Goal: Feedback & Contribution: Submit feedback/report problem

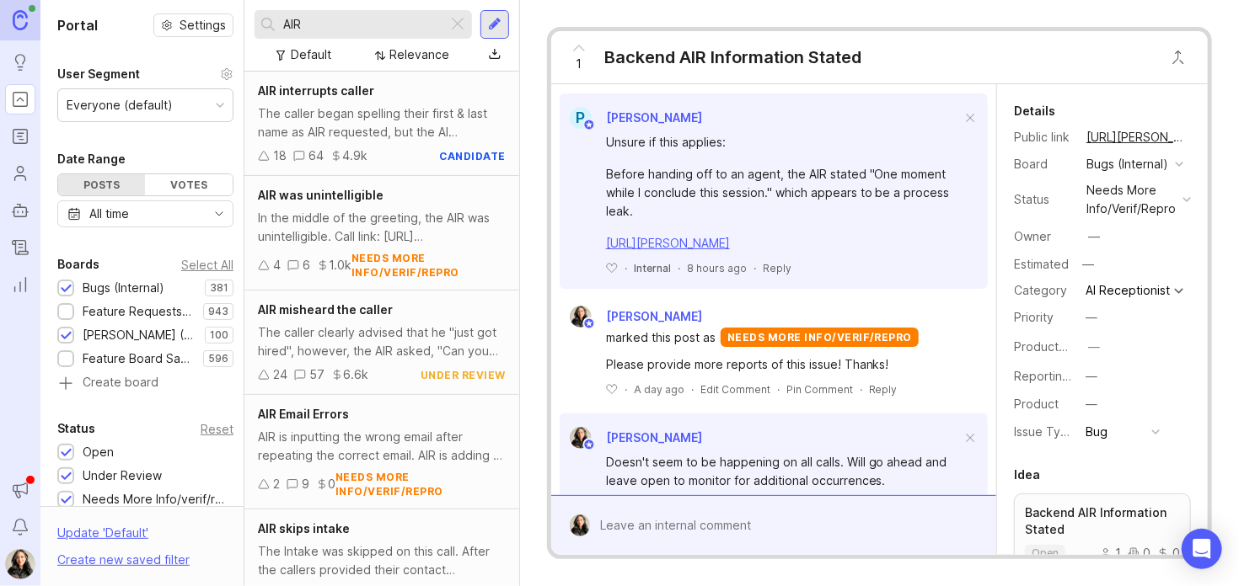
scroll to position [426, 0]
drag, startPoint x: 345, startPoint y: 27, endPoint x: 147, endPoint y: 34, distance: 197.3
click at [147, 34] on div "Portal Settings User Segment Everyone (default) Date Range Posts Votes All time…" at bounding box center [639, 293] width 1198 height 586
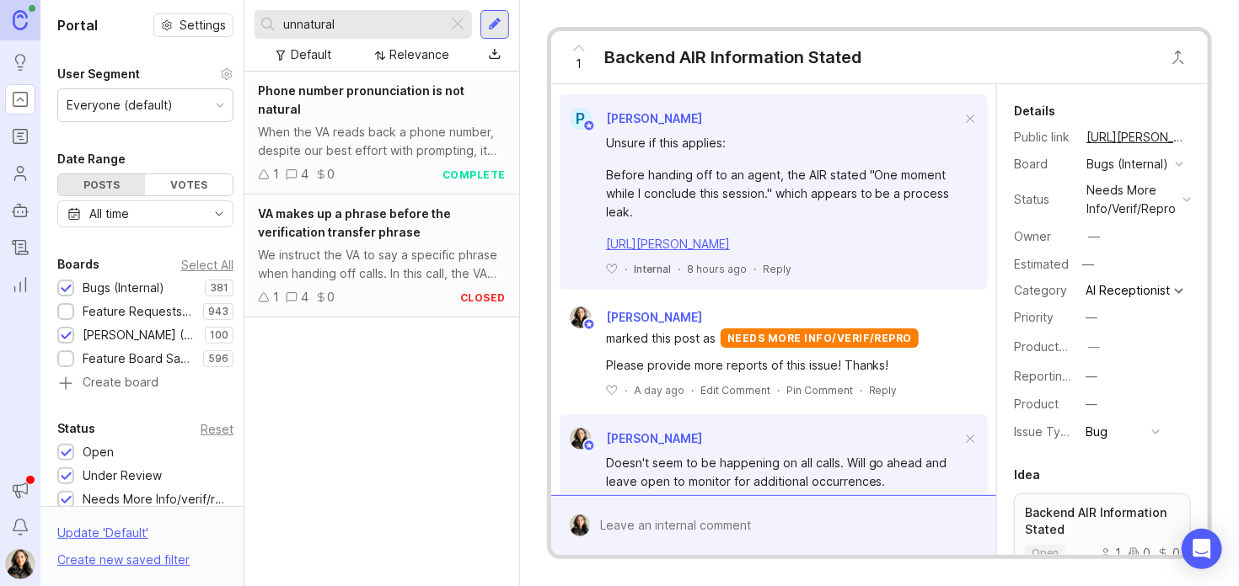
type input "unnatural"
click at [363, 123] on div "When the VA reads back a phone number, despite our best effort with prompting, …" at bounding box center [382, 141] width 248 height 37
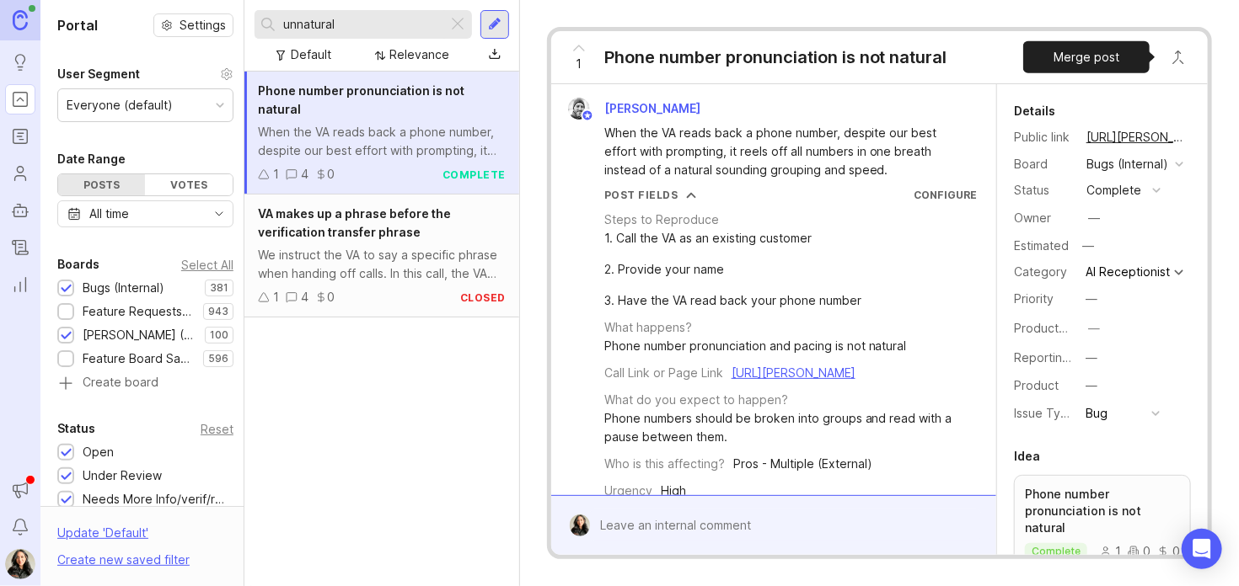
click at [1177, 60] on button "Close button" at bounding box center [1178, 57] width 34 height 34
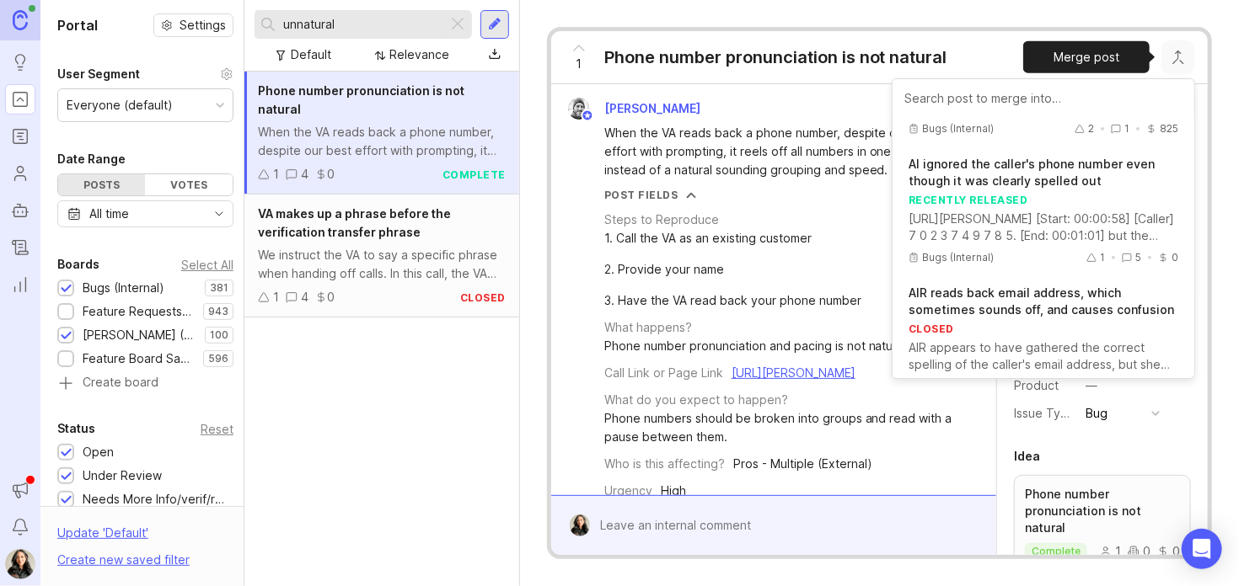
scroll to position [253, 0]
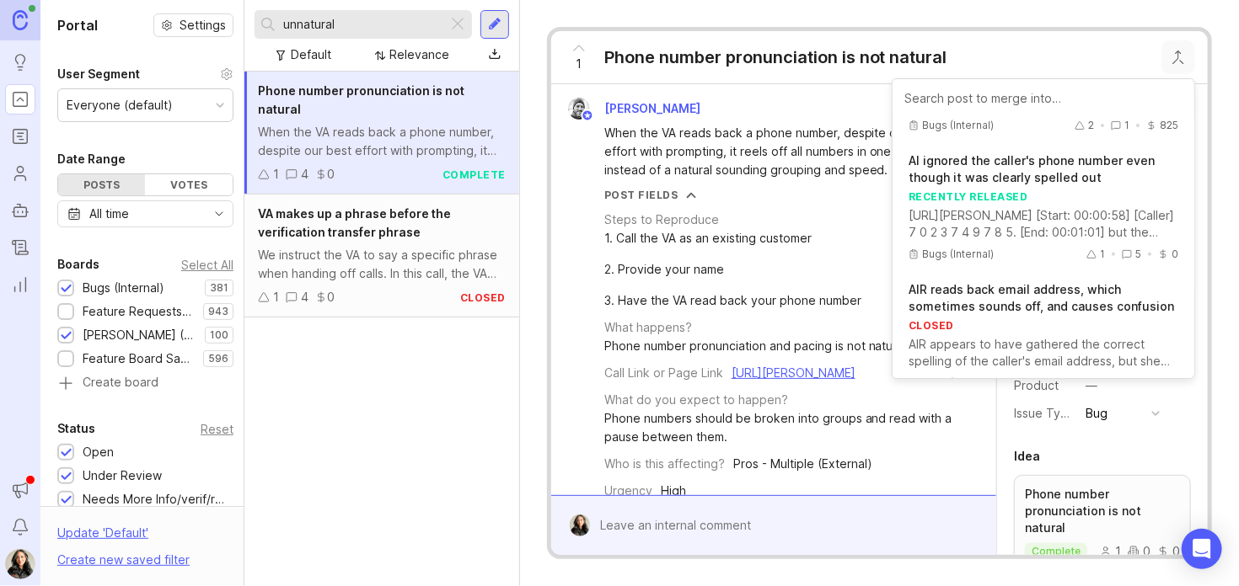
click at [429, 386] on div "Phone number pronunciation is not natural When the VA reads back a phone number…" at bounding box center [381, 329] width 275 height 515
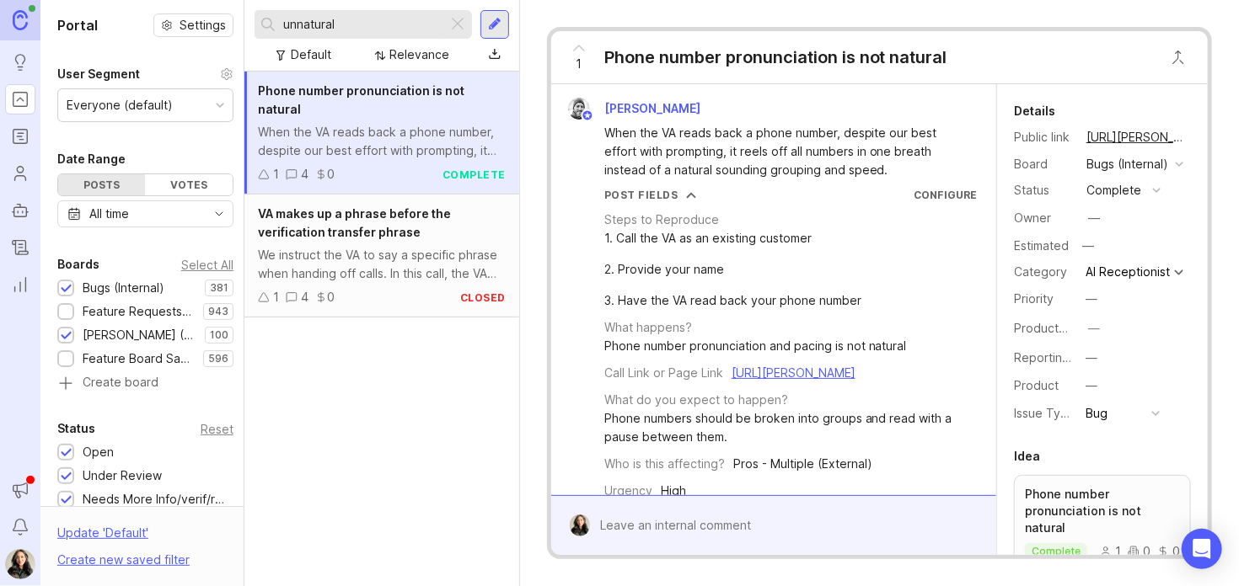
click at [22, 140] on icon "Roadmaps" at bounding box center [21, 140] width 4 height 0
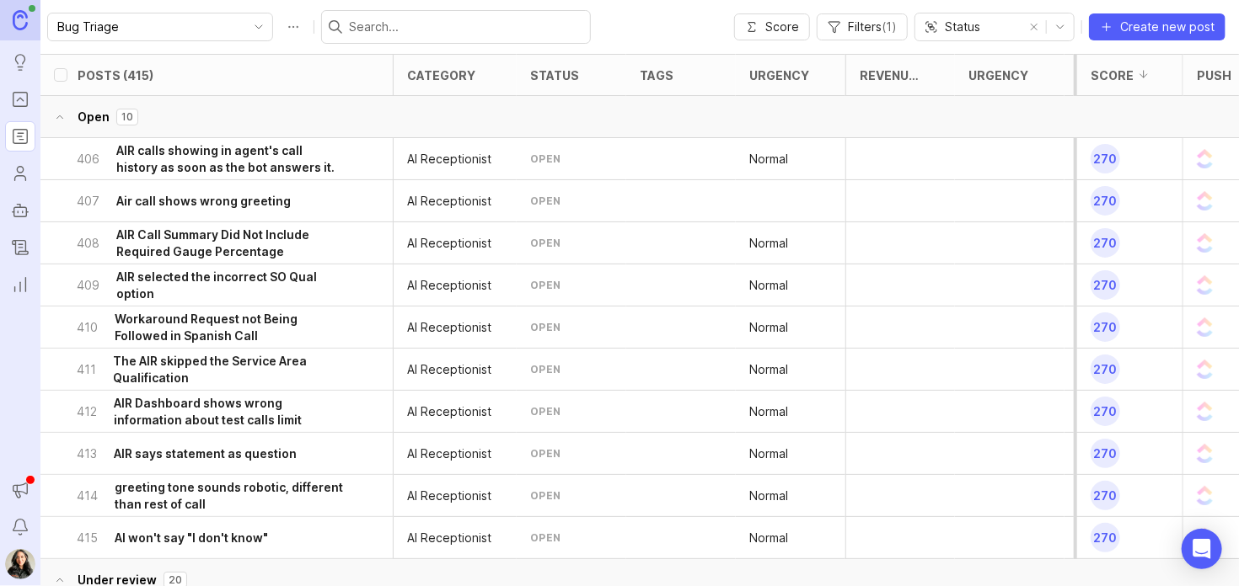
click at [258, 493] on h6 "greeting tone sounds robotic, different than rest of call" at bounding box center [230, 496] width 231 height 34
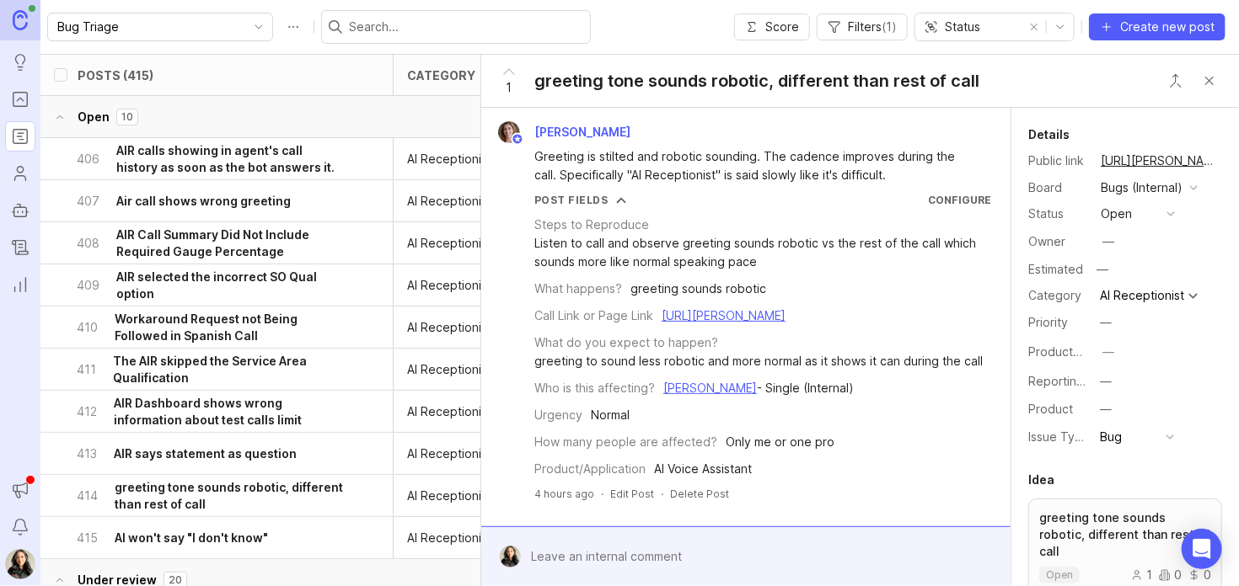
click at [1222, 82] on button "Close button" at bounding box center [1209, 81] width 34 height 34
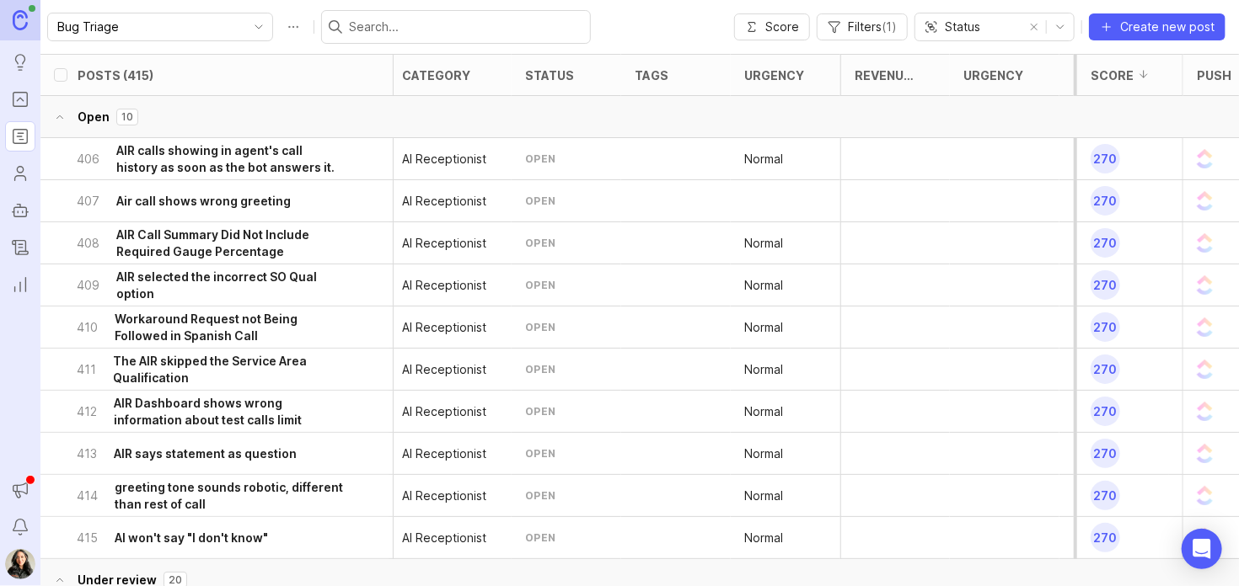
scroll to position [0, 7]
click at [233, 163] on h6 "AIR calls showing in agent's call history as soon as the bot answers it." at bounding box center [230, 159] width 229 height 34
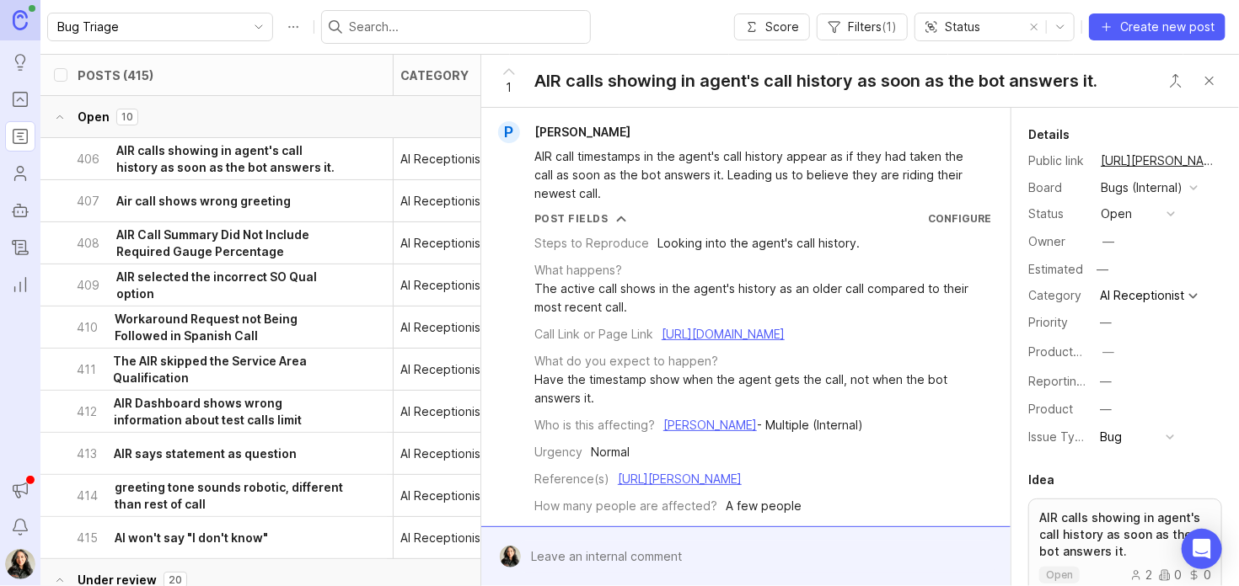
click at [223, 203] on h6 "Air call shows wrong greeting" at bounding box center [203, 201] width 174 height 17
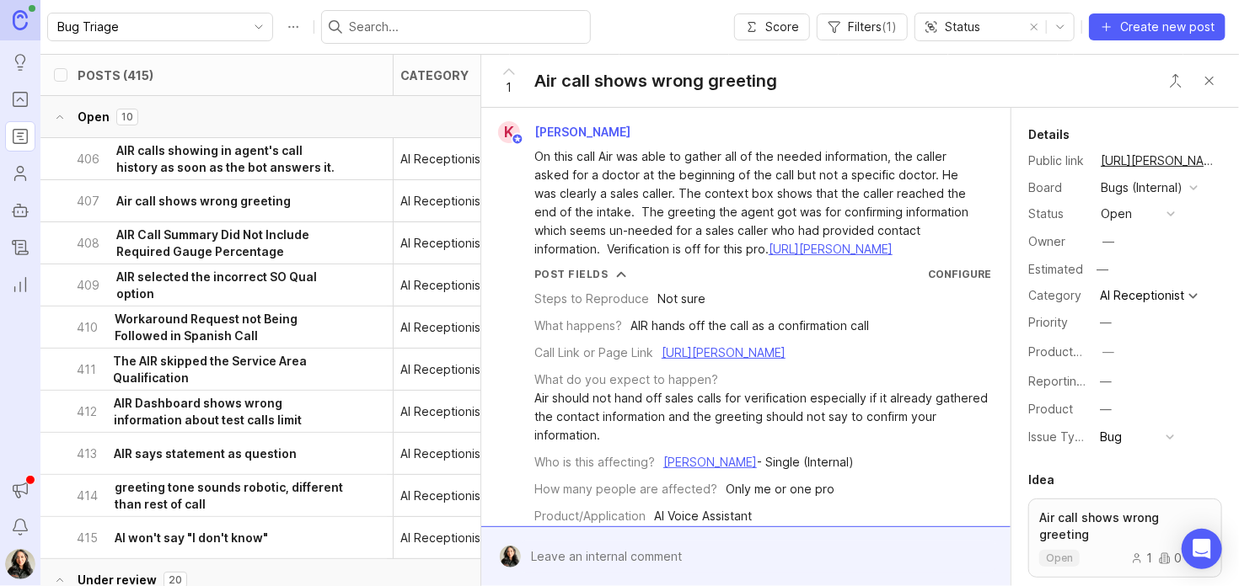
click at [237, 201] on h6 "Air call shows wrong greeting" at bounding box center [203, 201] width 174 height 17
click at [162, 289] on h6 "AIR selected the incorrect SO Qual option" at bounding box center [230, 286] width 229 height 34
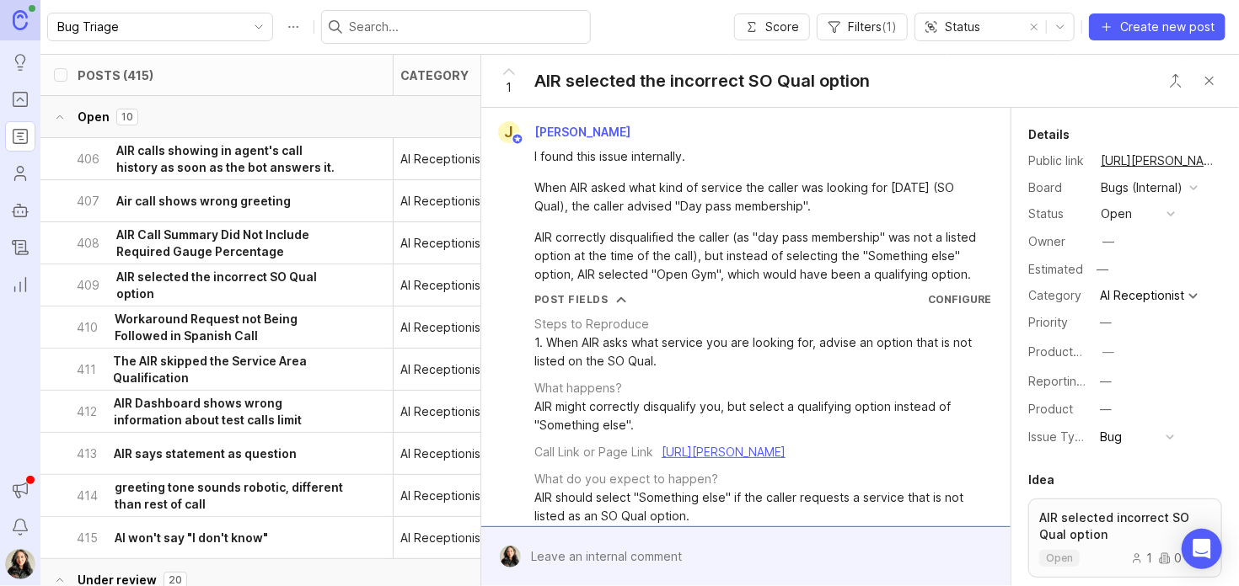
click at [273, 326] on h6 "Workaround Request not Being Followed in Spanish Call" at bounding box center [230, 328] width 231 height 34
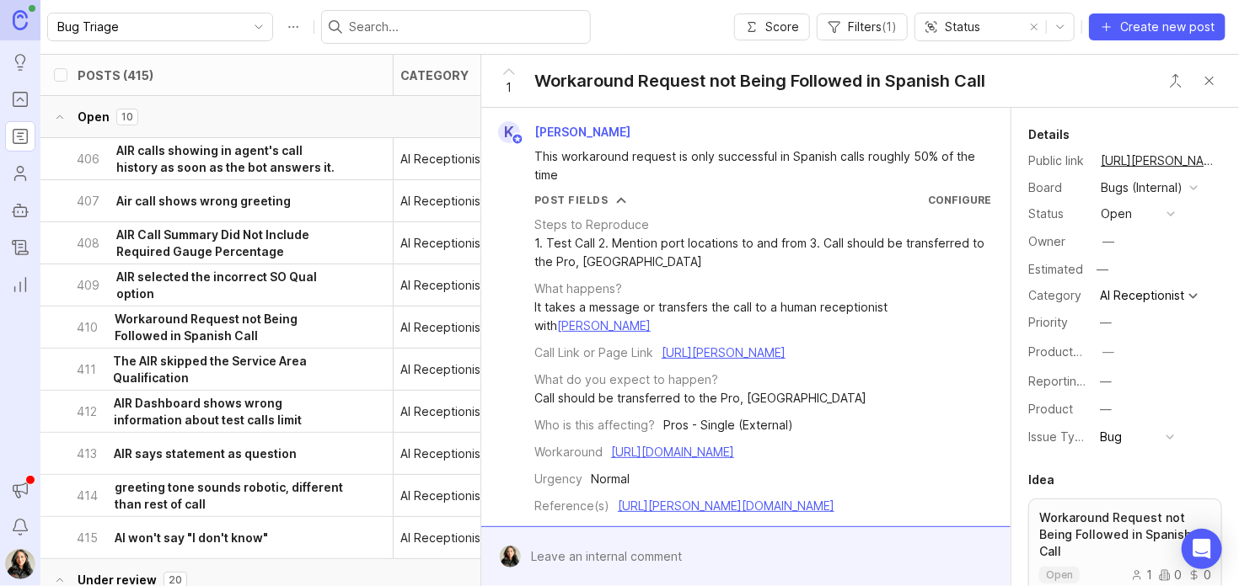
click at [228, 361] on h6 "The AIR skipped the Service Area Qualification" at bounding box center [229, 370] width 233 height 34
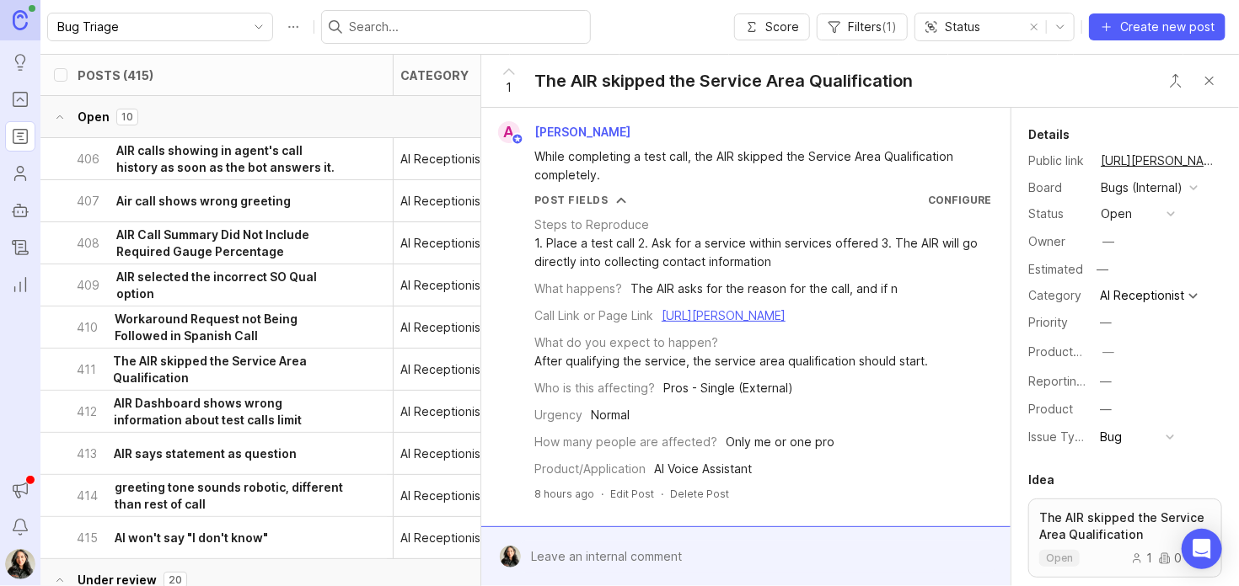
click at [661, 323] on link "https://agent.smith.ai/agent/call/CA98bb691dbcf864cf6c1fe56711d30d49/" at bounding box center [723, 315] width 124 height 14
click at [618, 566] on div at bounding box center [758, 557] width 474 height 32
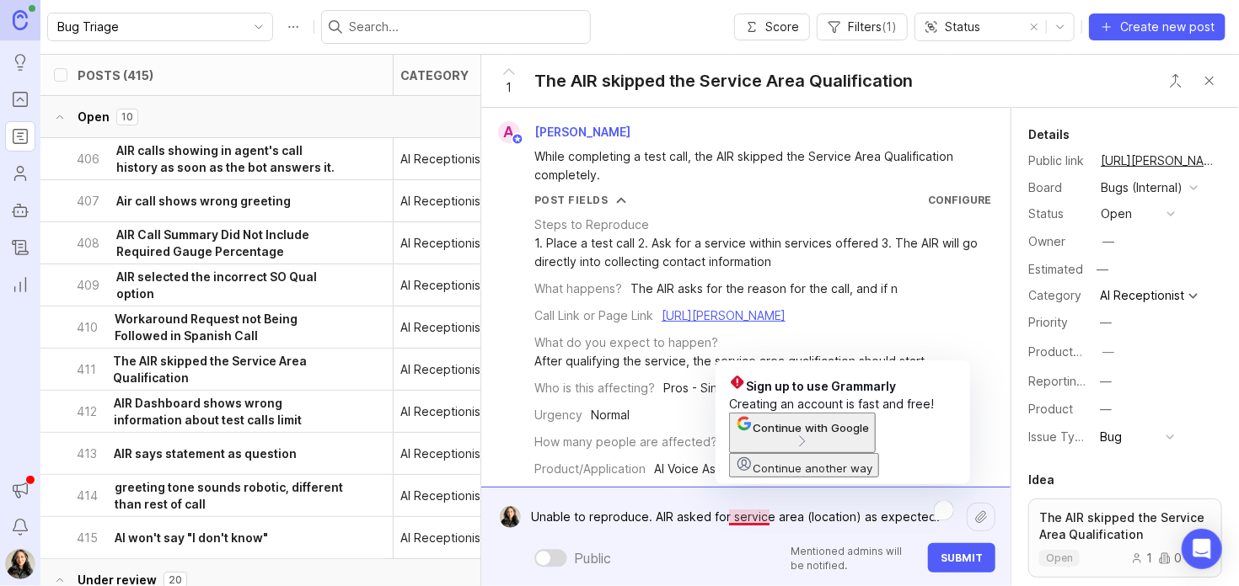
click at [795, 519] on textarea "Unable to reproduce. AIR asked for service area (location) as expected." at bounding box center [744, 517] width 446 height 32
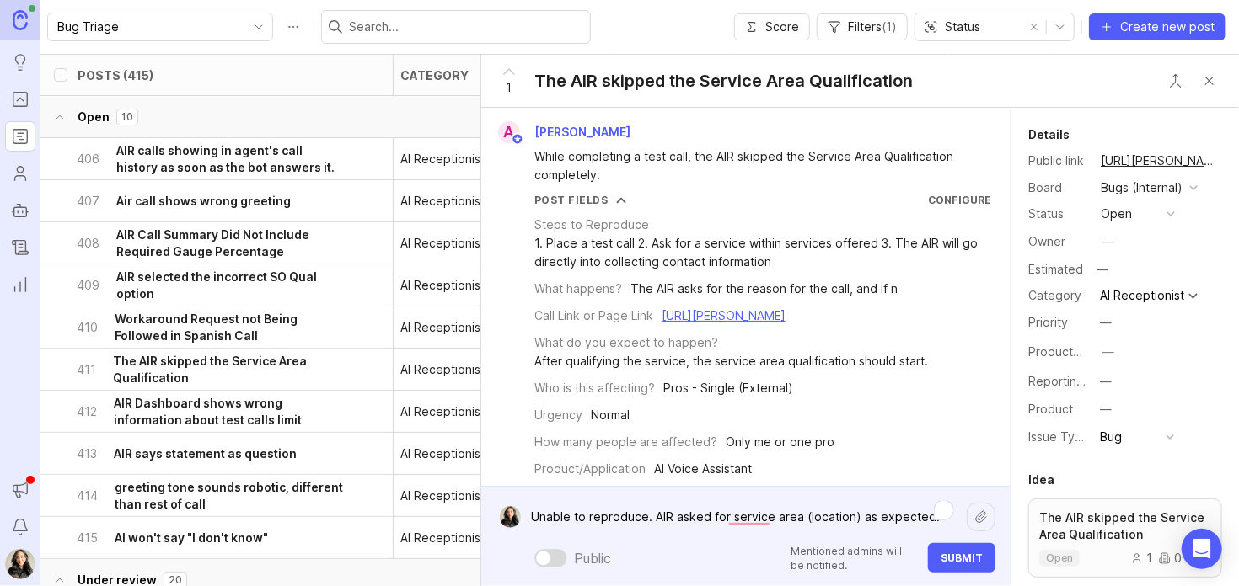
click at [920, 519] on textarea "Unable to reproduce. AIR asked for service area (location) as expected." at bounding box center [744, 517] width 446 height 32
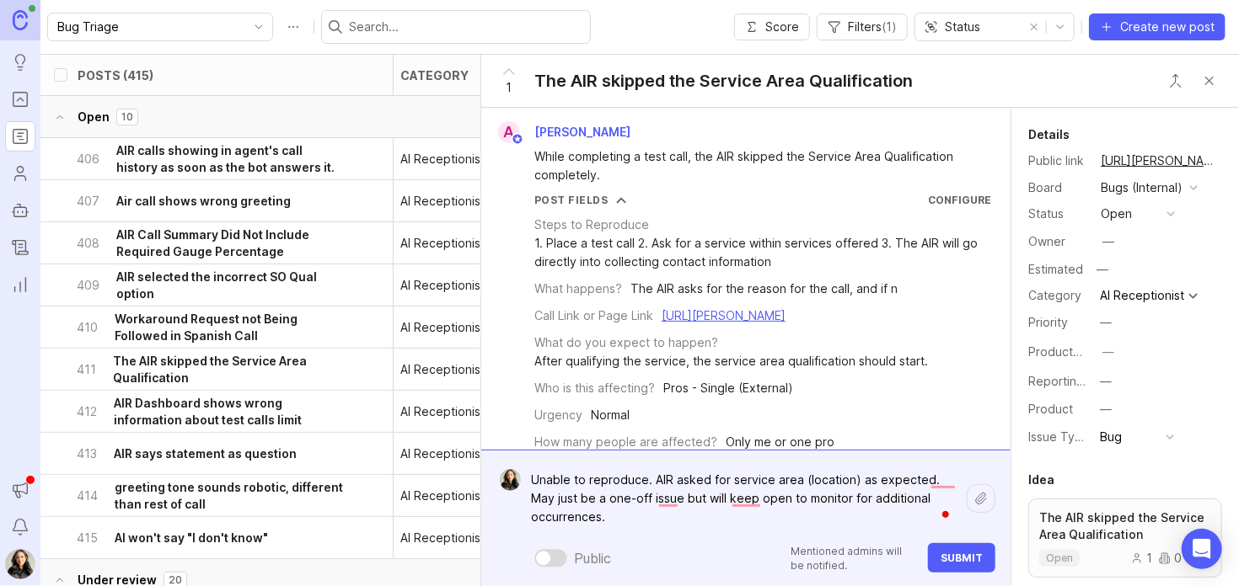
type textarea "Unable to reproduce. AIR asked for service area (location) as expected. May jus…"
click at [964, 561] on span "Submit" at bounding box center [961, 558] width 42 height 13
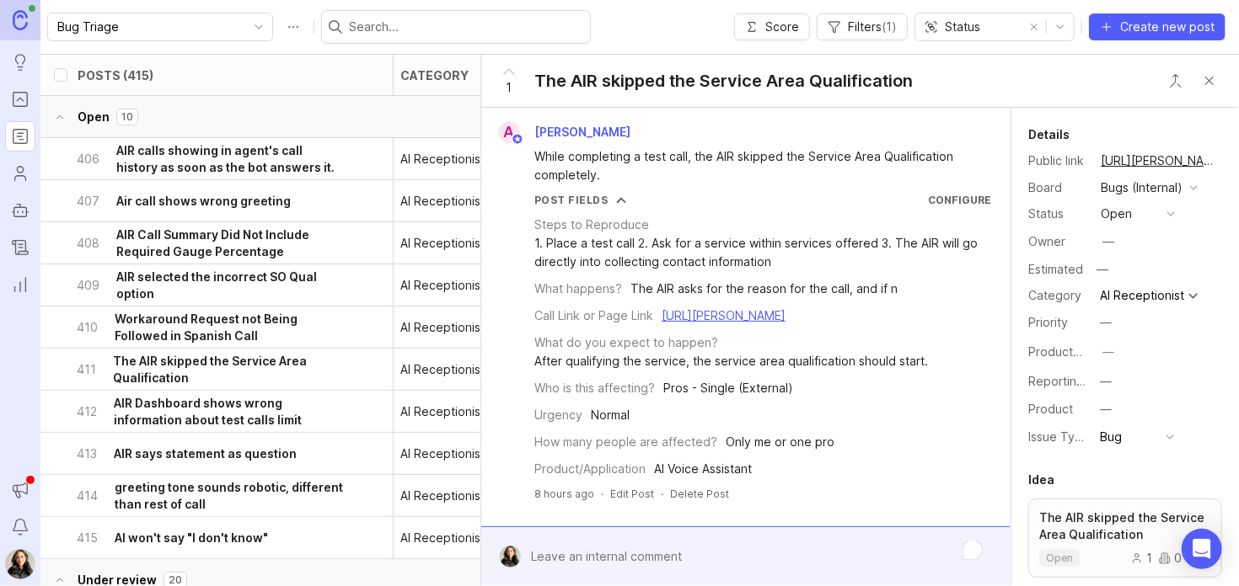
click at [1137, 211] on button "open" at bounding box center [1137, 214] width 84 height 22
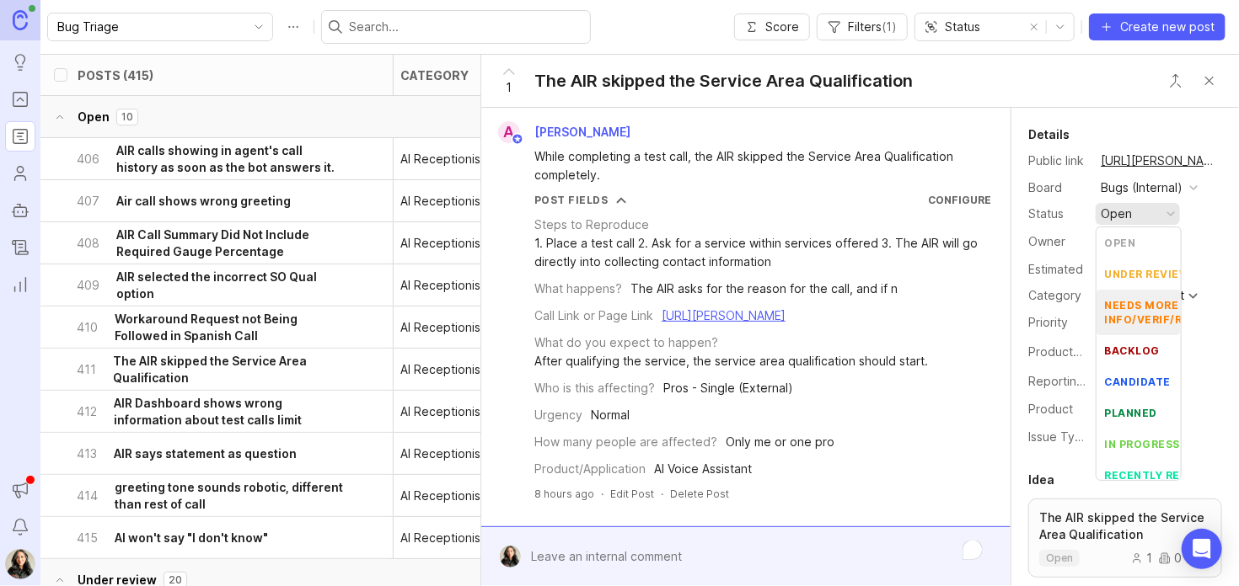
click at [1129, 316] on div "needs more info/verif/repro" at bounding box center [1159, 312] width 108 height 29
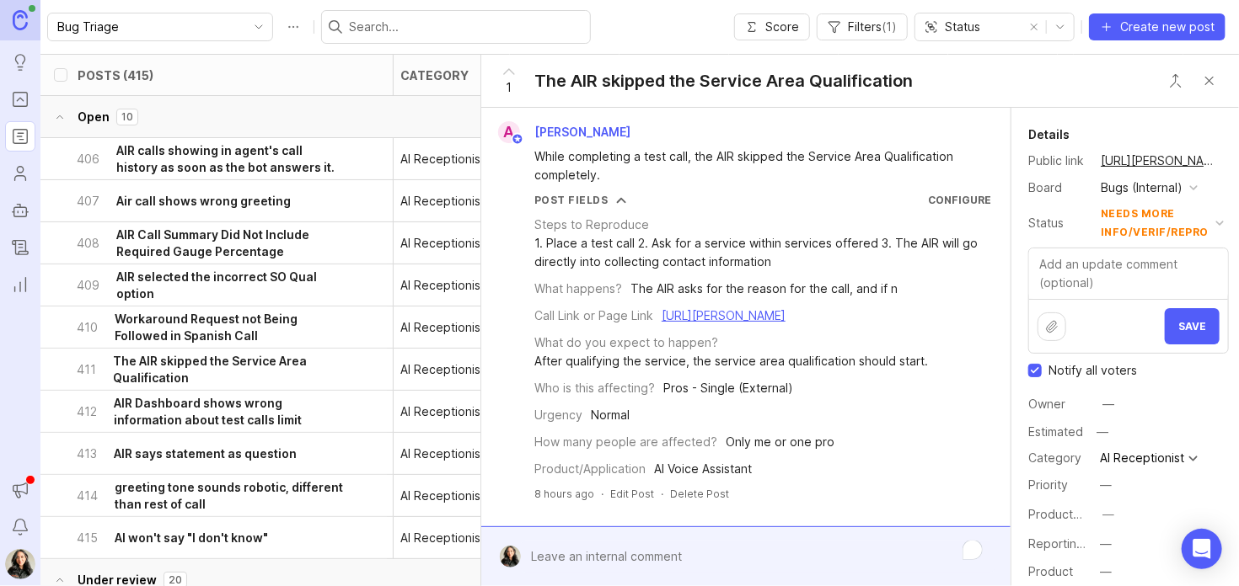
click at [1035, 367] on input "Notify all voters" at bounding box center [1034, 370] width 13 height 13
checkbox input "false"
click at [1103, 252] on textarea at bounding box center [1128, 274] width 199 height 51
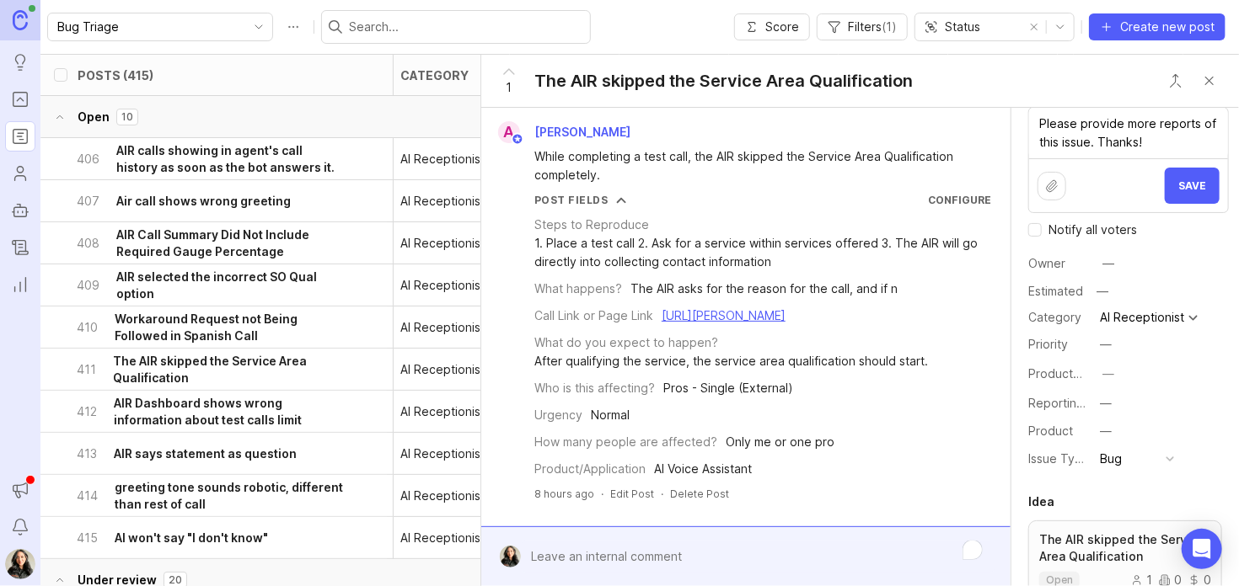
scroll to position [142, 0]
type textarea "Please provide more reports of this issue. Thanks!"
click at [1178, 179] on span "Save" at bounding box center [1192, 185] width 28 height 13
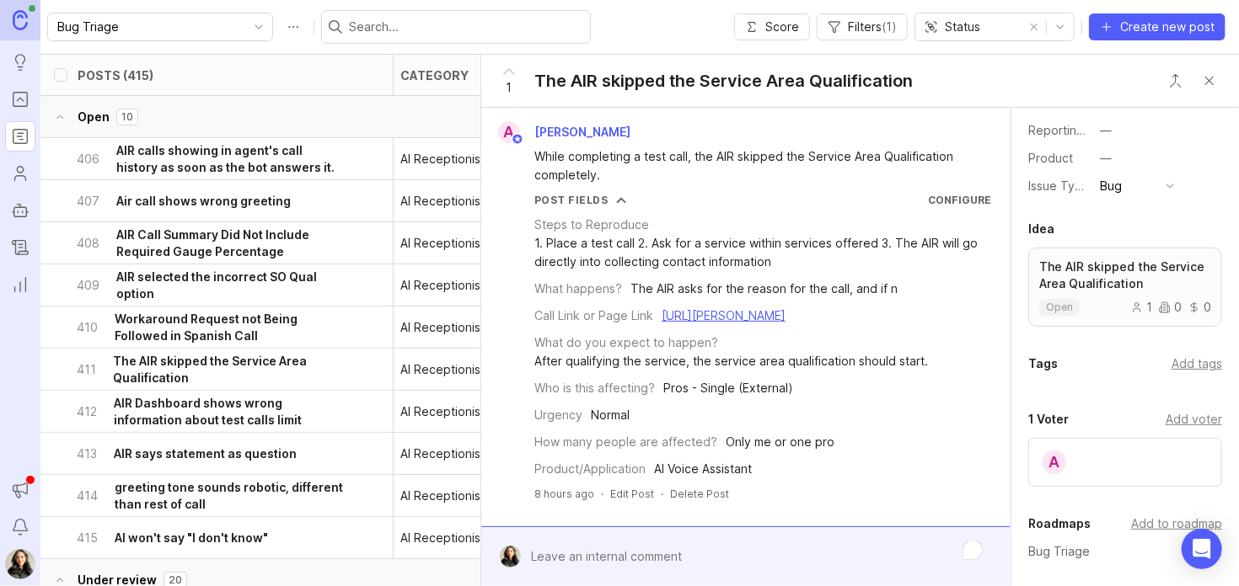
scroll to position [281, 0]
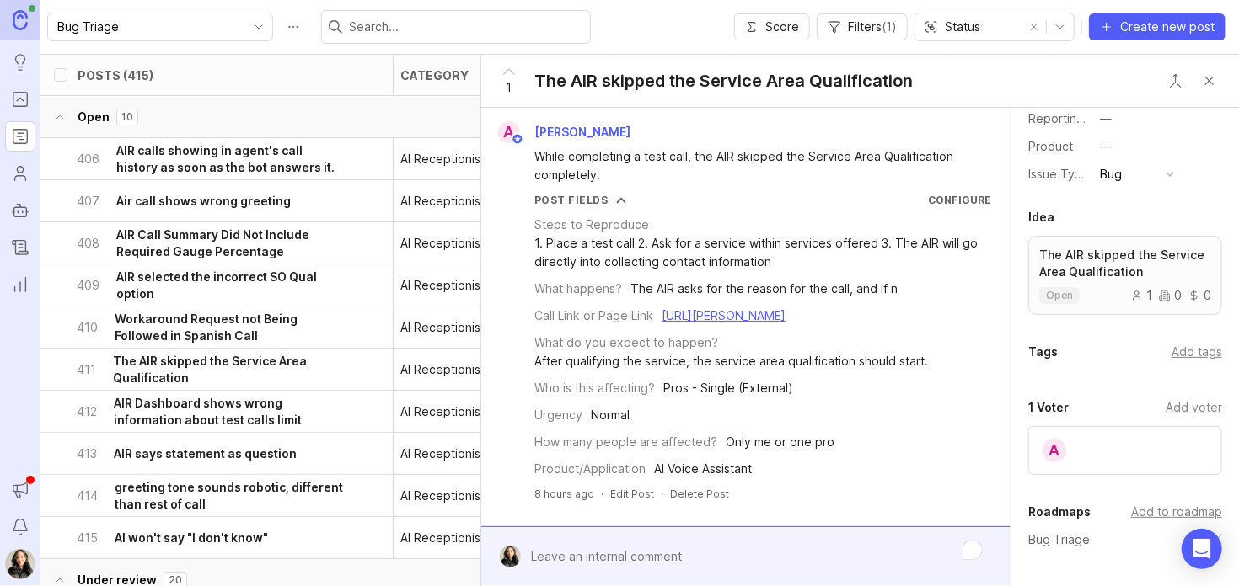
click at [1175, 350] on div "Add tags" at bounding box center [1196, 352] width 51 height 19
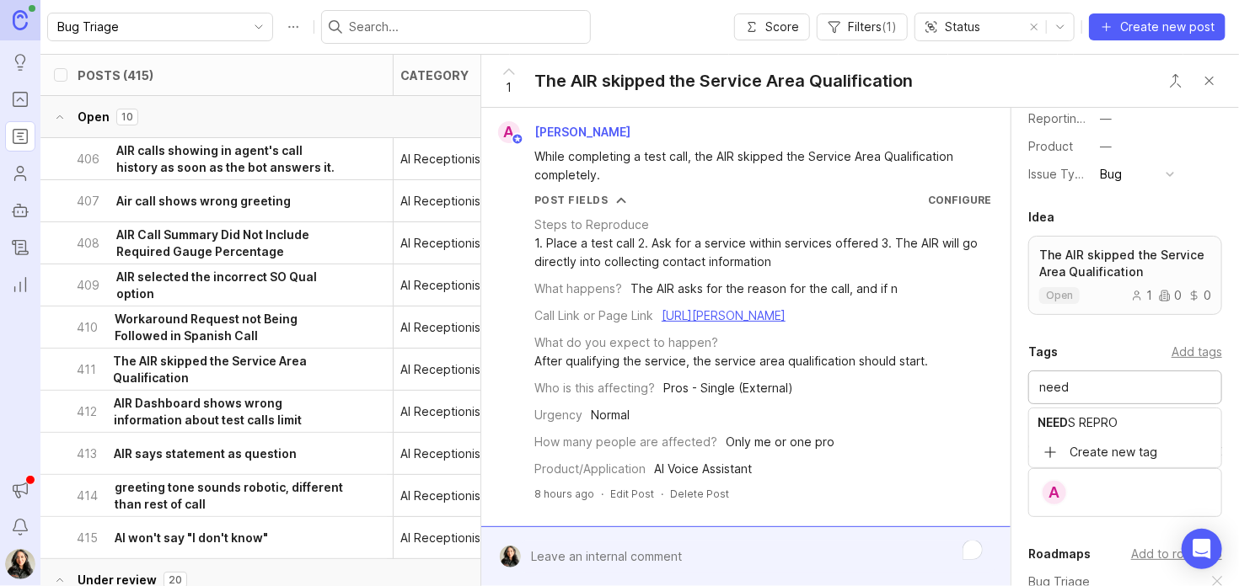
type input "need"
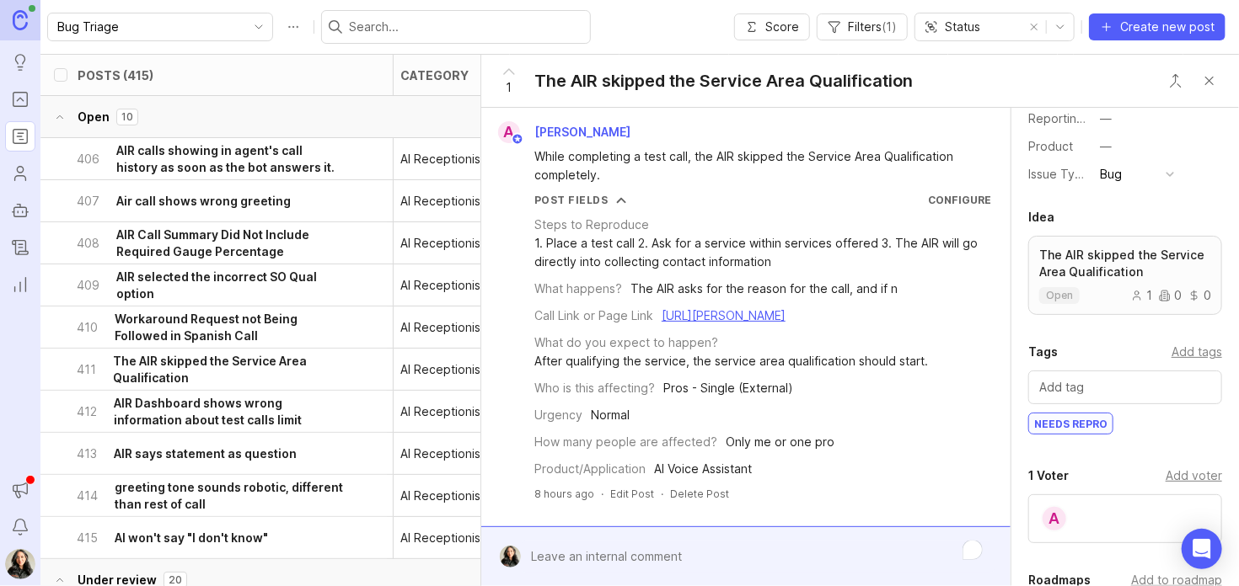
click at [1212, 77] on button "Close button" at bounding box center [1209, 81] width 34 height 34
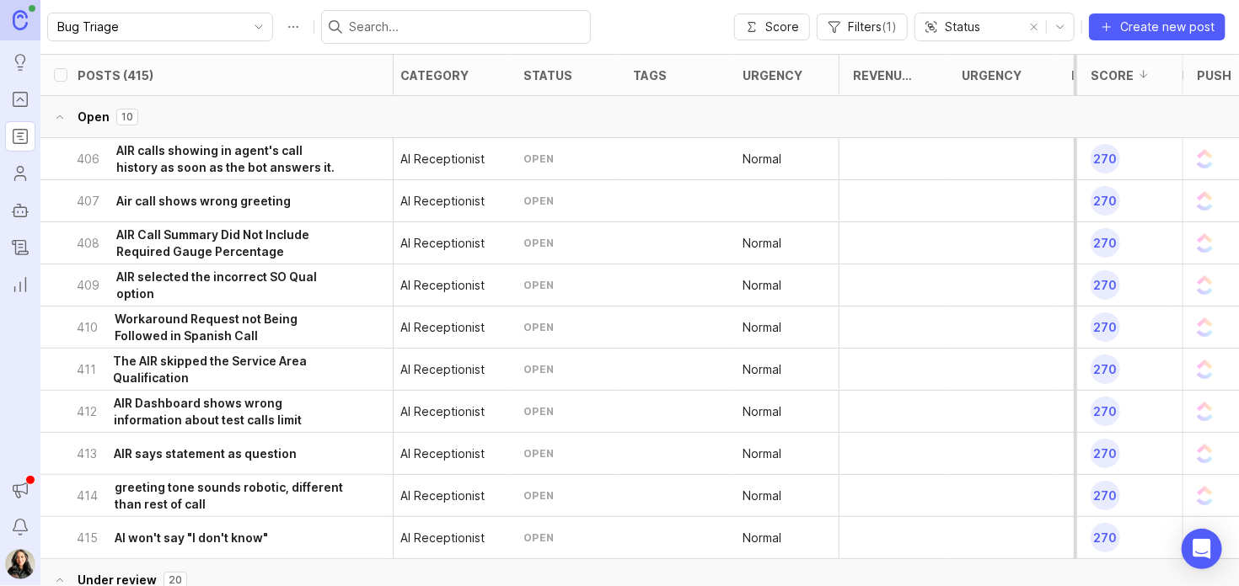
scroll to position [35, 7]
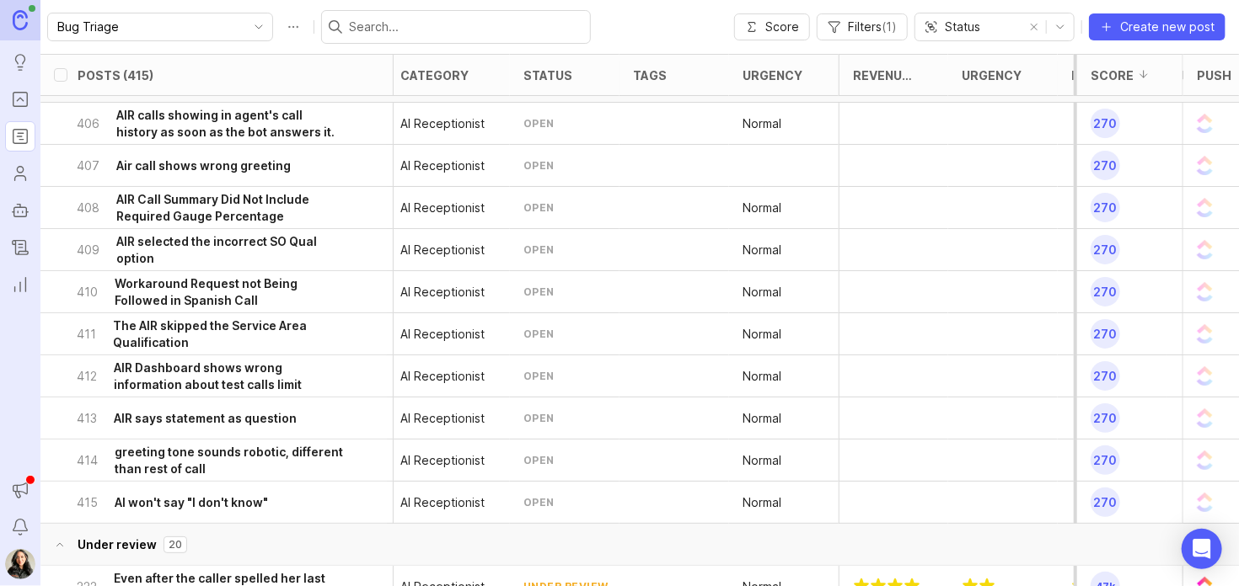
click at [258, 459] on h6 "greeting tone sounds robotic, different than rest of call" at bounding box center [230, 461] width 231 height 34
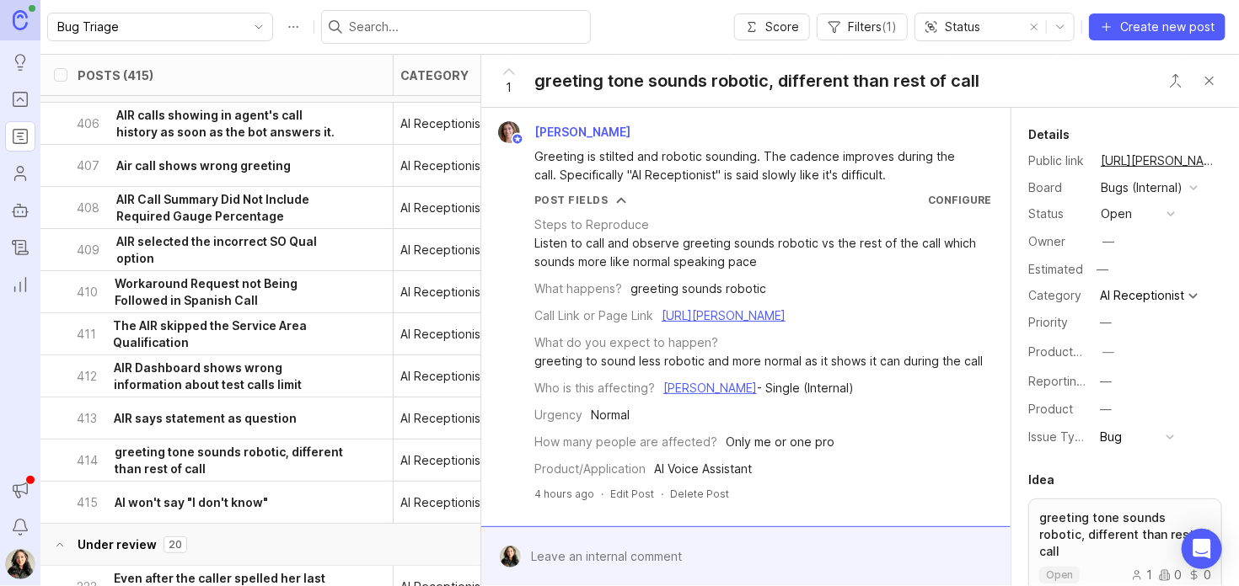
click at [198, 425] on h6 "AIR says statement as question" at bounding box center [205, 418] width 183 height 17
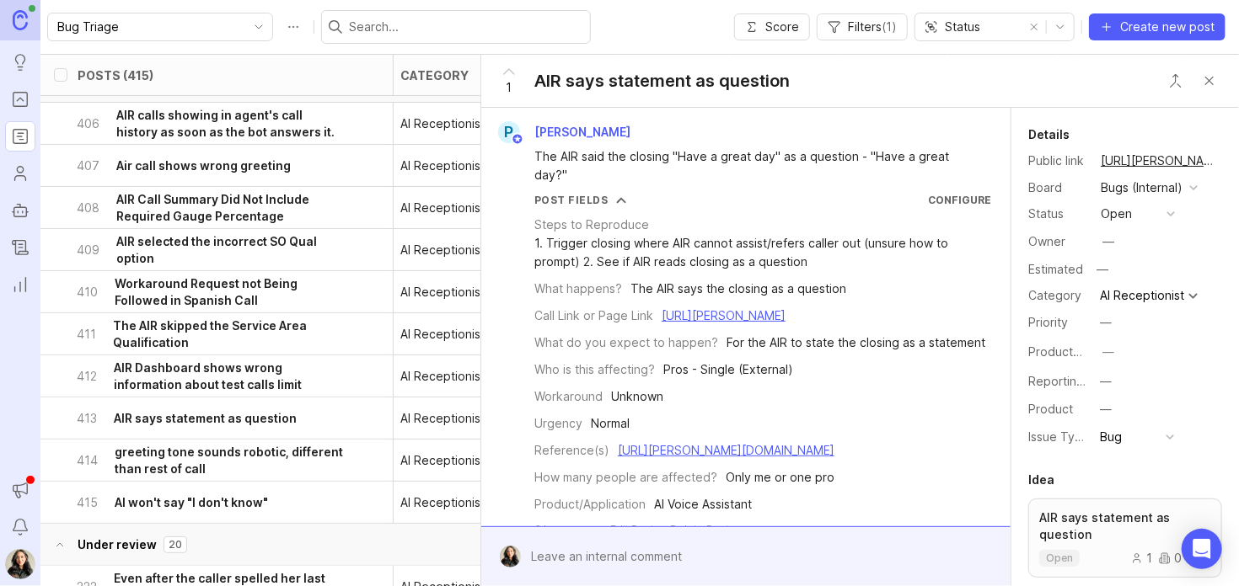
click at [771, 323] on link "https://agent.smith.ai/agent/call/CA42e68561bf0e9f5e381dd9b44cc6f4c1/" at bounding box center [723, 315] width 124 height 14
click at [216, 379] on h6 "AIR Dashboard shows wrong information about test calls limit" at bounding box center [230, 377] width 232 height 34
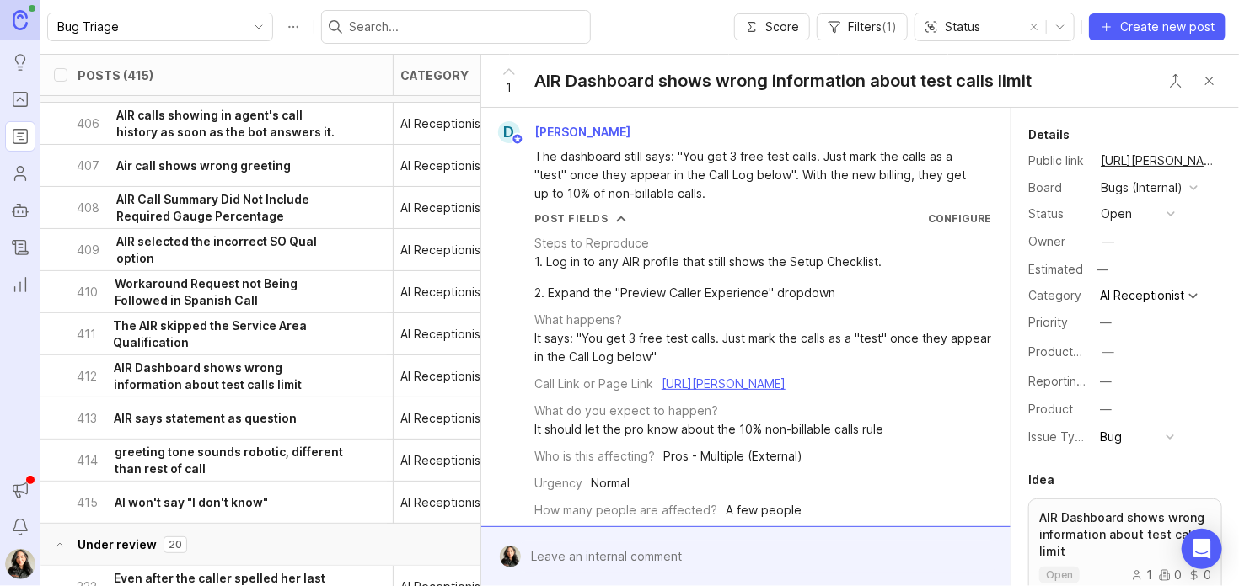
click at [163, 324] on h6 "The AIR skipped the Service Area Qualification" at bounding box center [229, 335] width 233 height 34
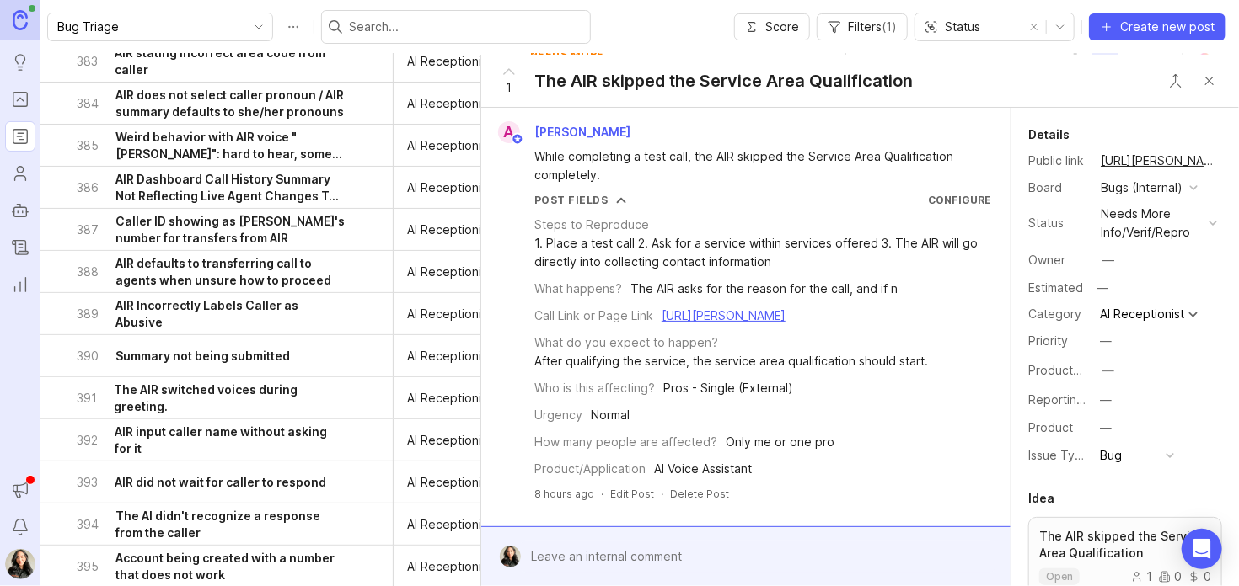
scroll to position [3156, 0]
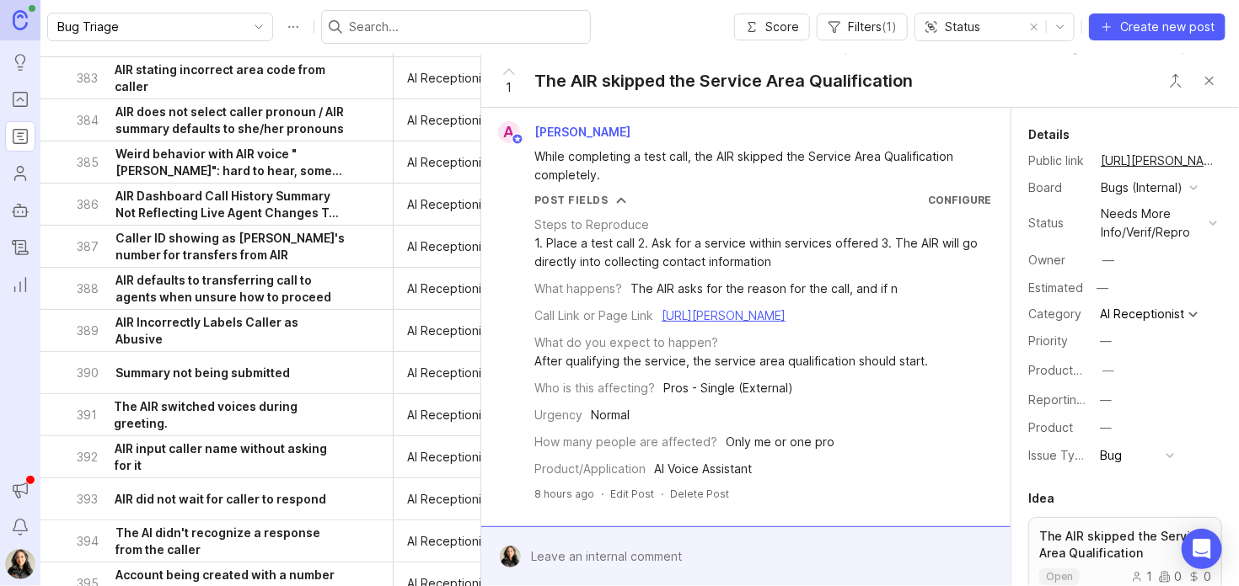
click at [1202, 83] on button "Close button" at bounding box center [1209, 81] width 34 height 34
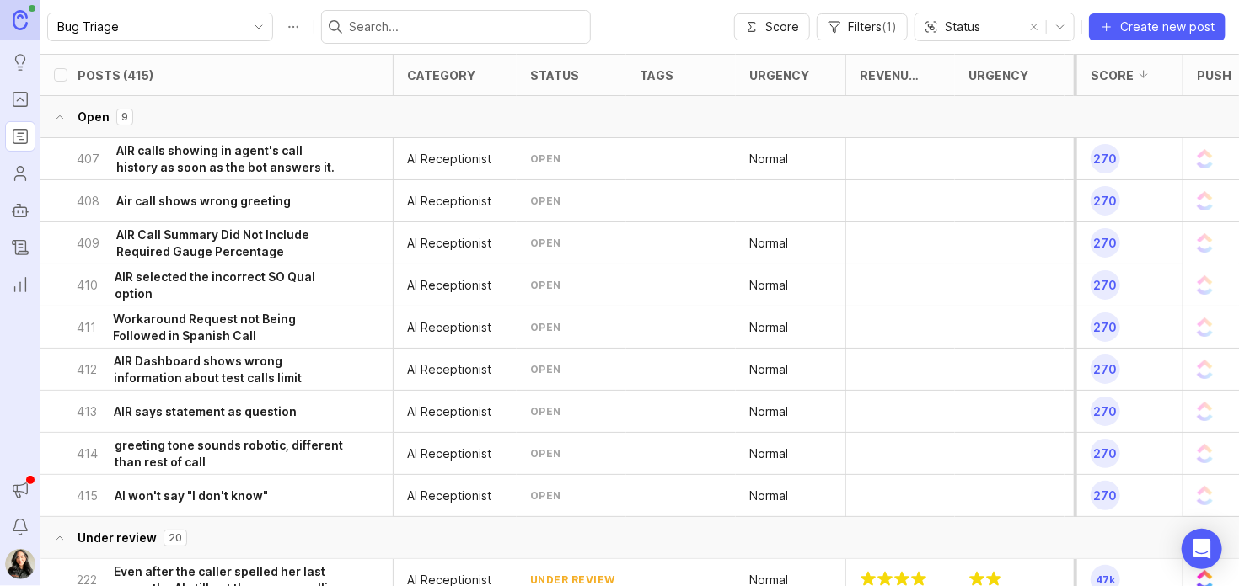
click at [212, 206] on h6 "Air call shows wrong greeting" at bounding box center [203, 201] width 174 height 17
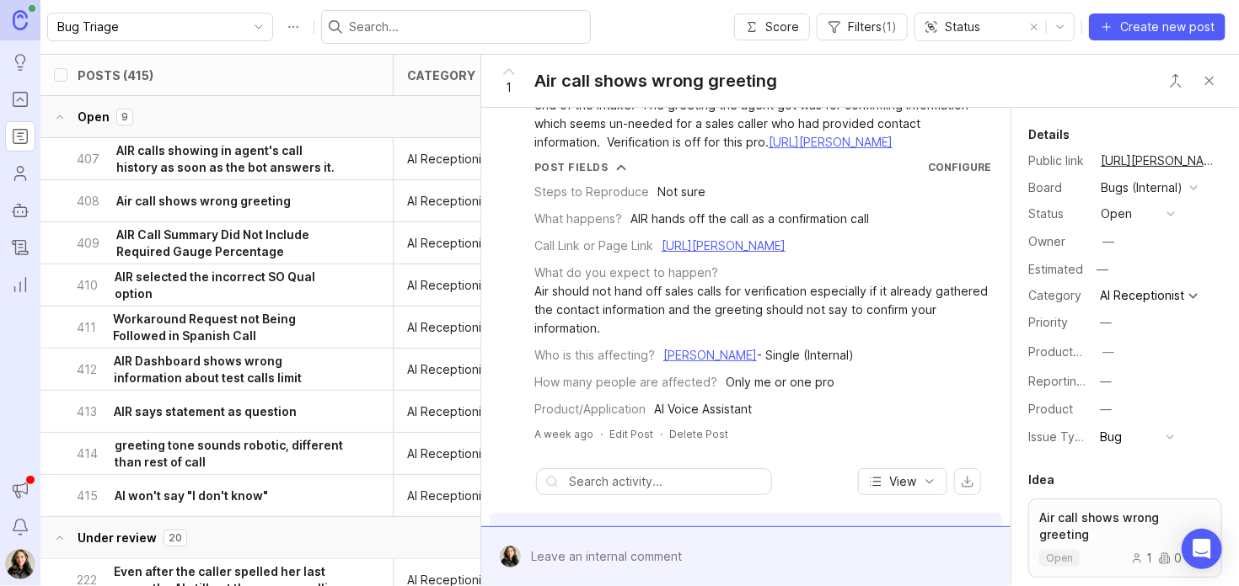
scroll to position [110, 0]
click at [667, 250] on link "[URL][PERSON_NAME]" at bounding box center [723, 243] width 124 height 14
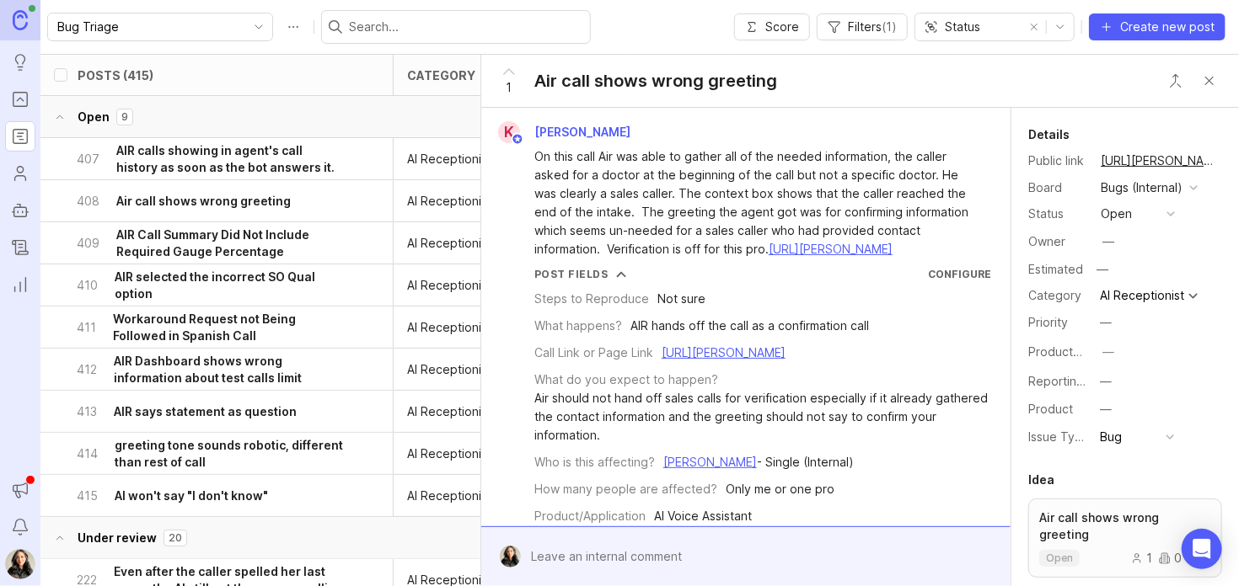
scroll to position [3, 0]
click at [565, 544] on div at bounding box center [758, 557] width 474 height 32
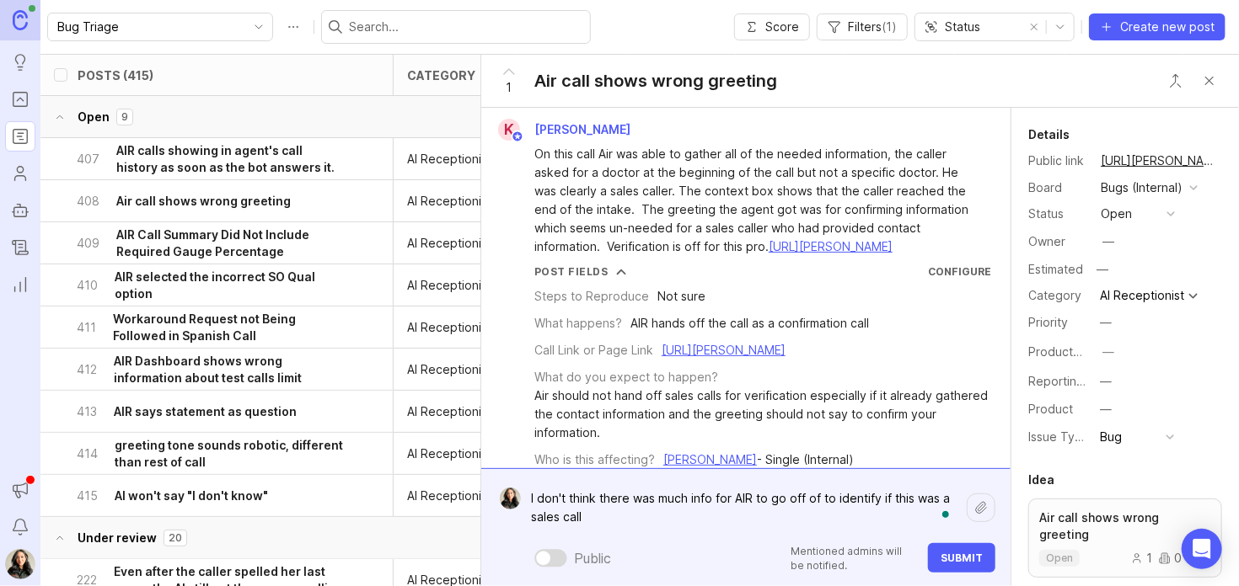
click at [892, 254] on link "[URL][PERSON_NAME]" at bounding box center [830, 246] width 124 height 14
click at [586, 518] on textarea "I don't think there was much info for AIR to go off of to identify if this was …" at bounding box center [744, 508] width 446 height 51
click at [823, 499] on textarea "I don't think there was much info for AIR to go off of to identify if this was …" at bounding box center [744, 508] width 446 height 51
click at [677, 519] on textarea "I don't think there was much info for AIR to go off of initially to identify if…" at bounding box center [744, 508] width 446 height 51
type textarea "I don't think there was much info for AIR to go off of initially to identify if…"
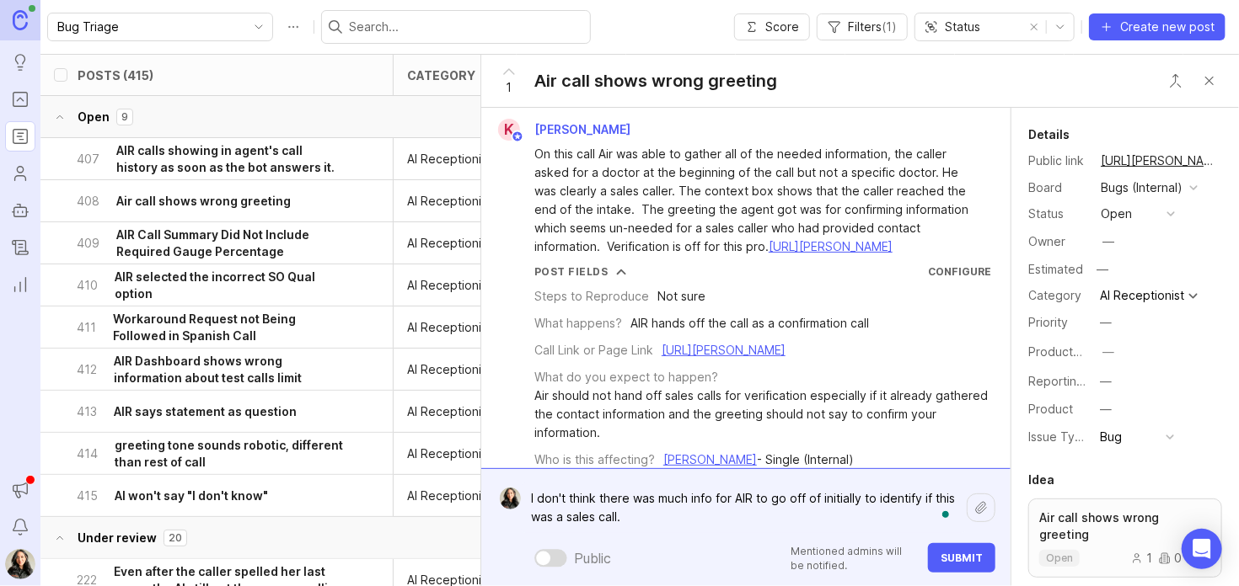
drag, startPoint x: 636, startPoint y: 518, endPoint x: 489, endPoint y: 495, distance: 149.2
click at [489, 495] on form "I don't think there was much info for AIR to go off of initially to identify if…" at bounding box center [745, 527] width 529 height 118
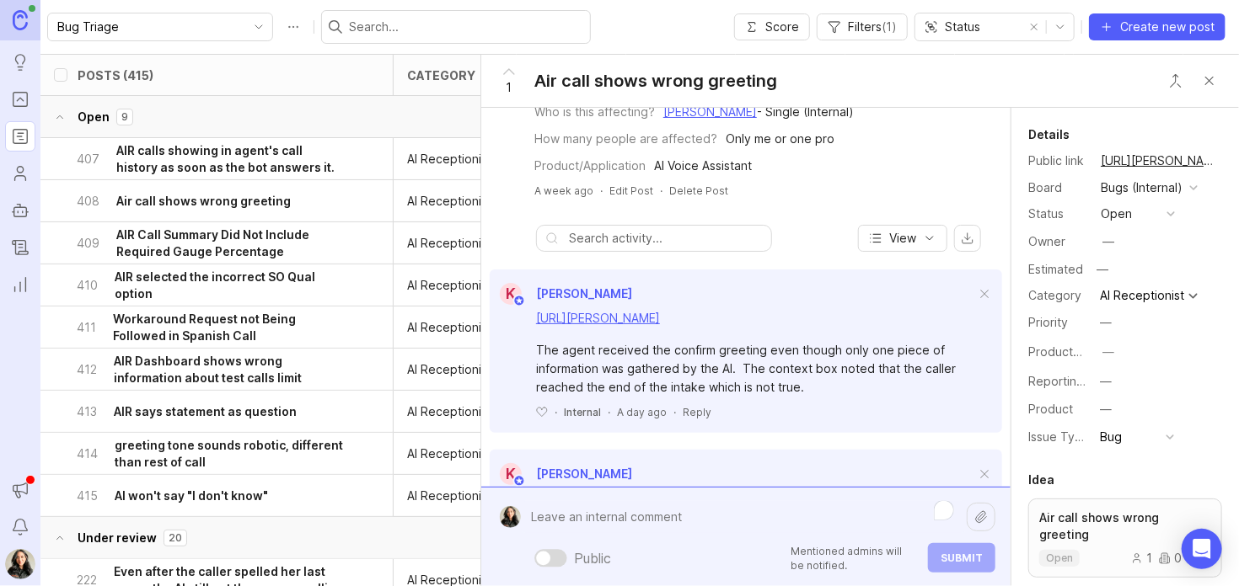
scroll to position [0, 0]
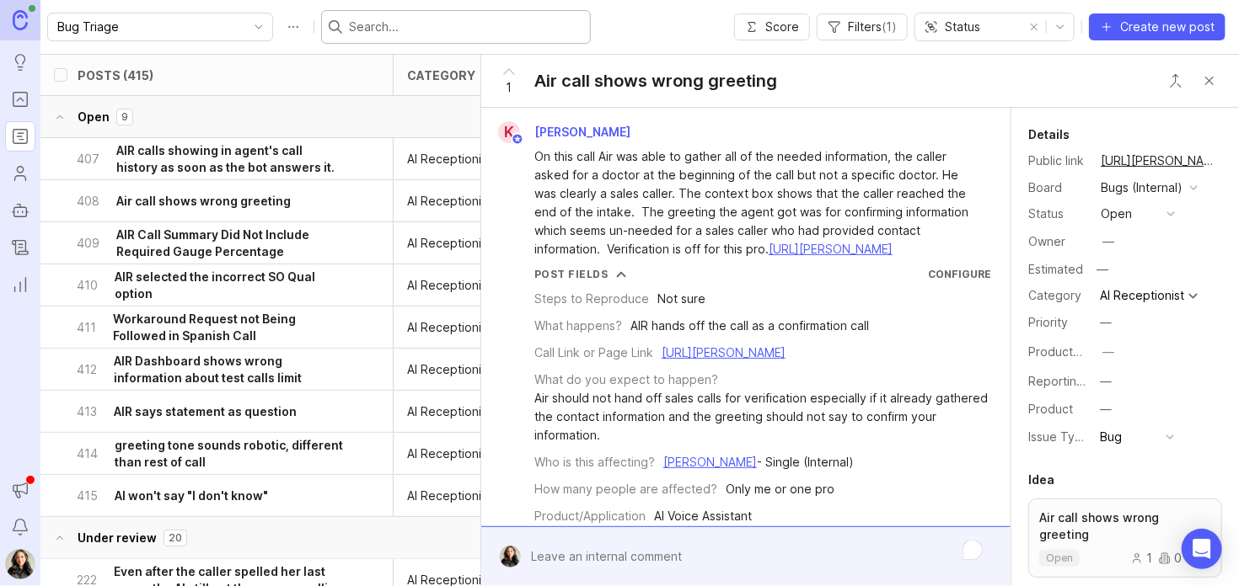
click at [362, 25] on input "text" at bounding box center [466, 27] width 234 height 19
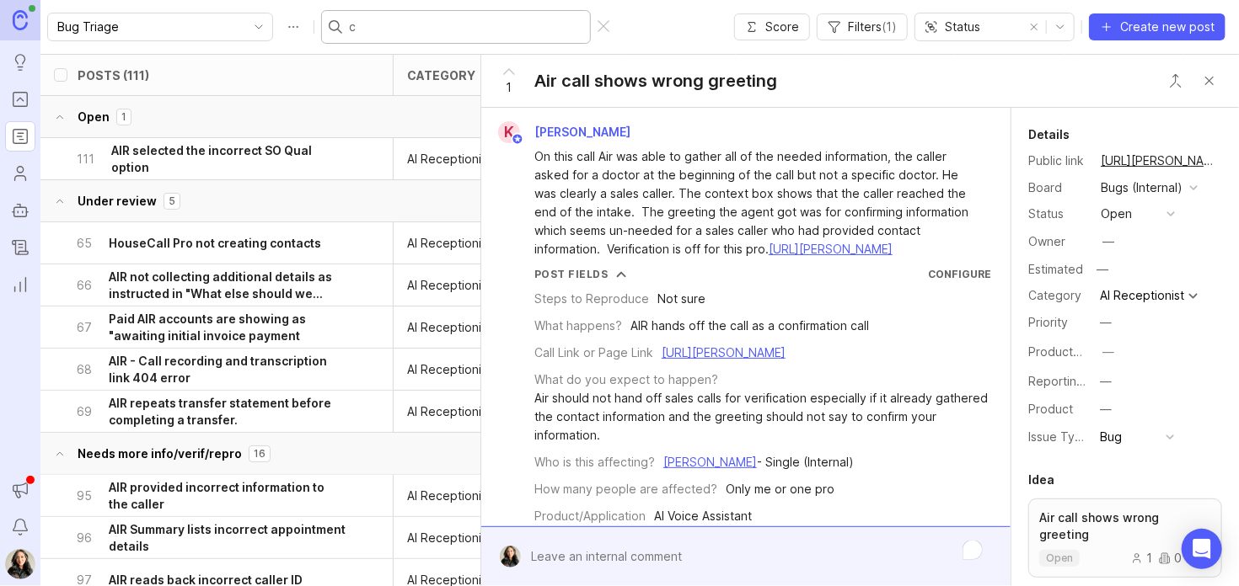
type input "c"
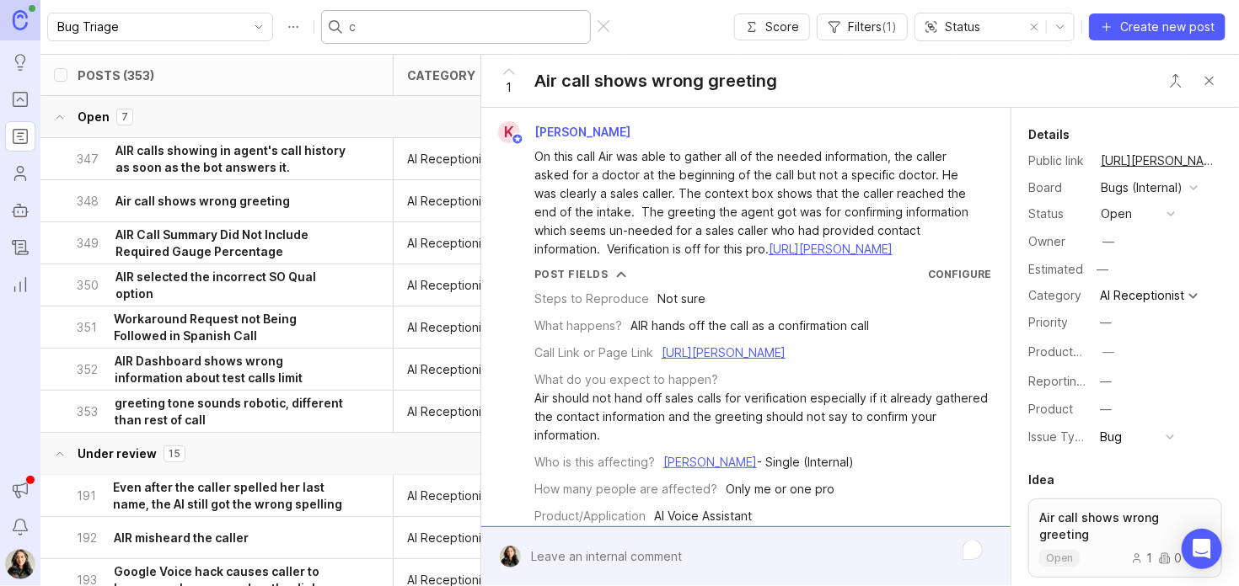
click at [354, 35] on input "c" at bounding box center [466, 27] width 234 height 19
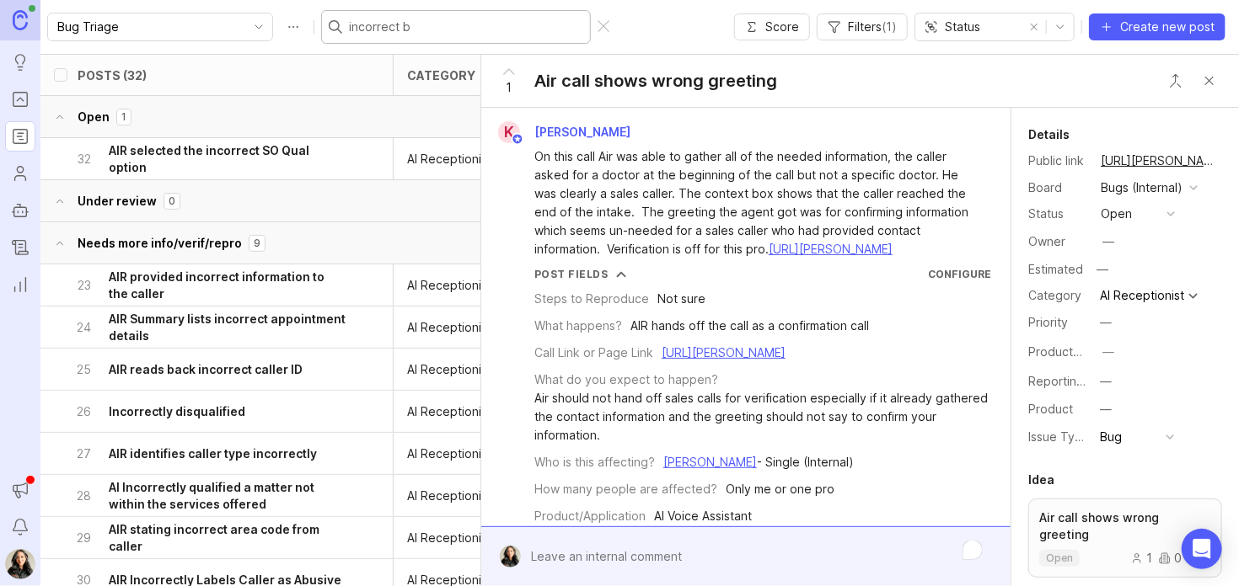
type input "incorrect bo"
checkbox input "true"
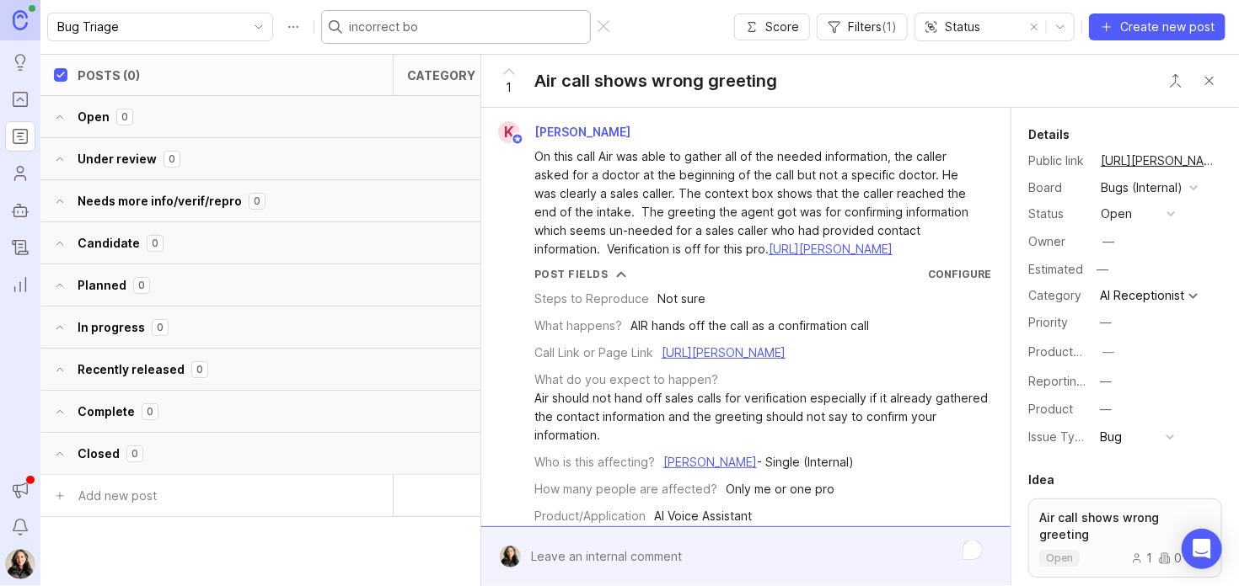
type input "incorrect b"
checkbox input "false"
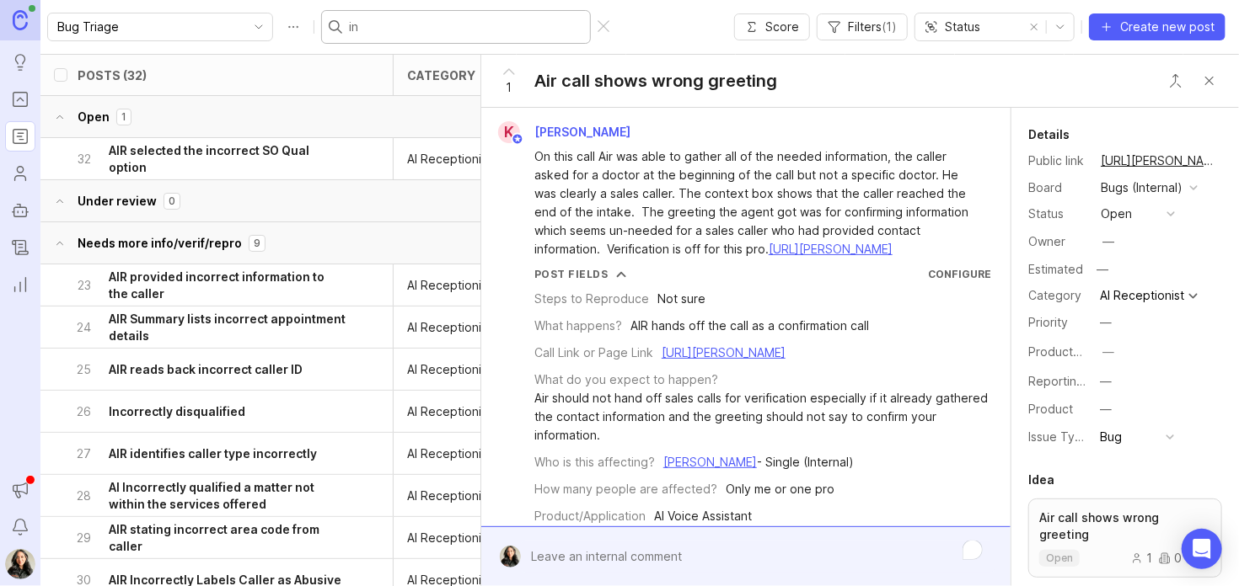
type input "i"
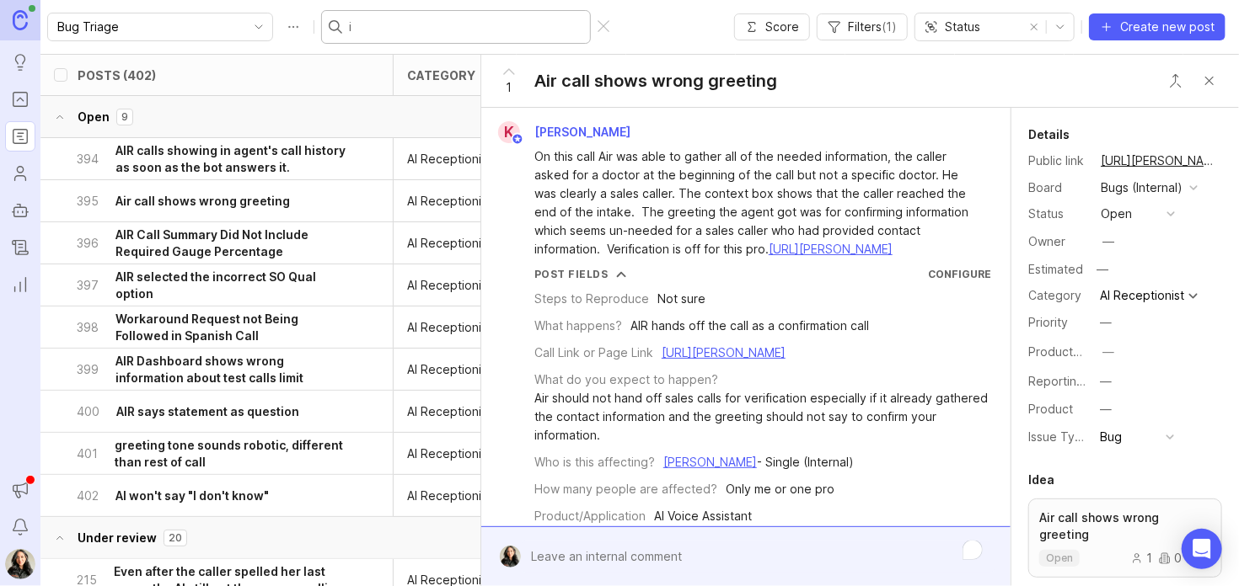
click at [354, 35] on input "i" at bounding box center [466, 27] width 234 height 19
type input "box"
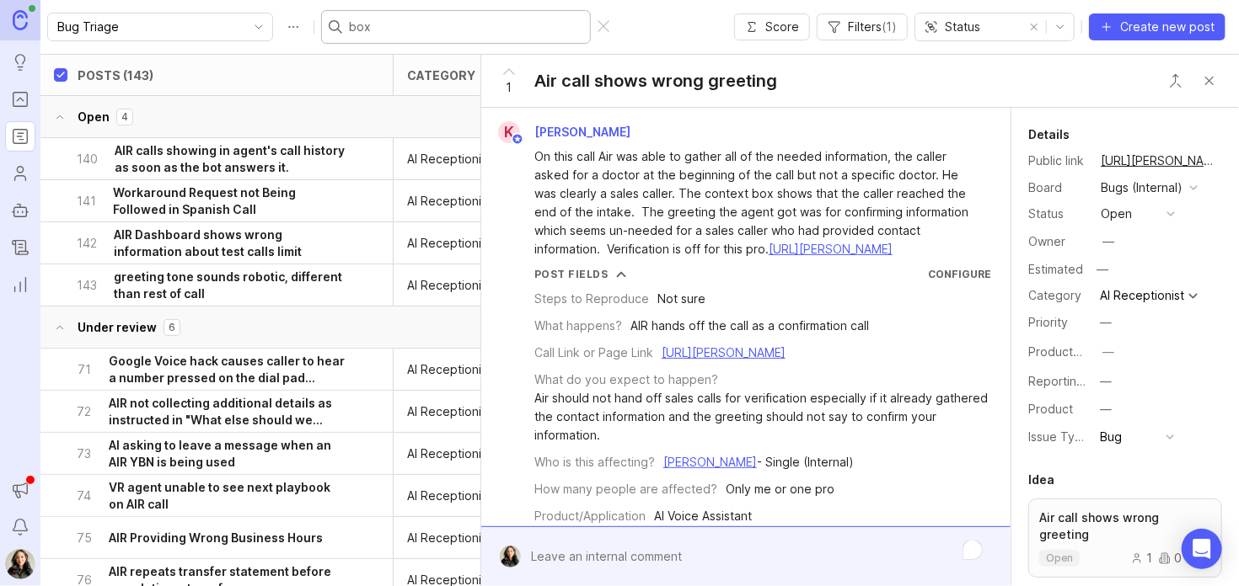
checkbox input "true"
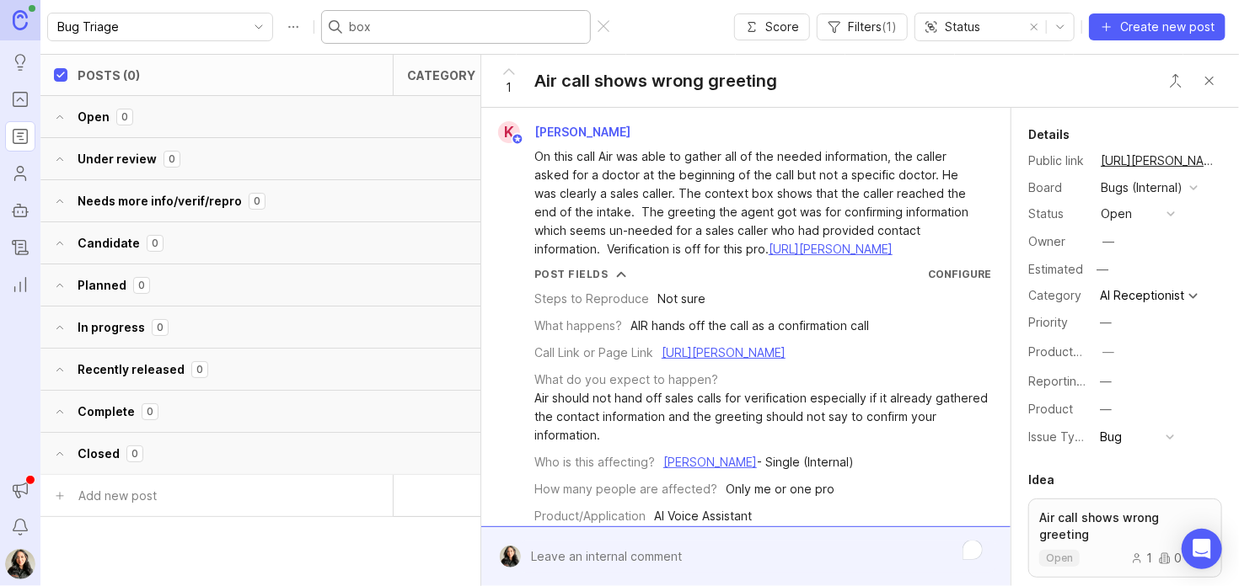
type input "bo"
checkbox input "false"
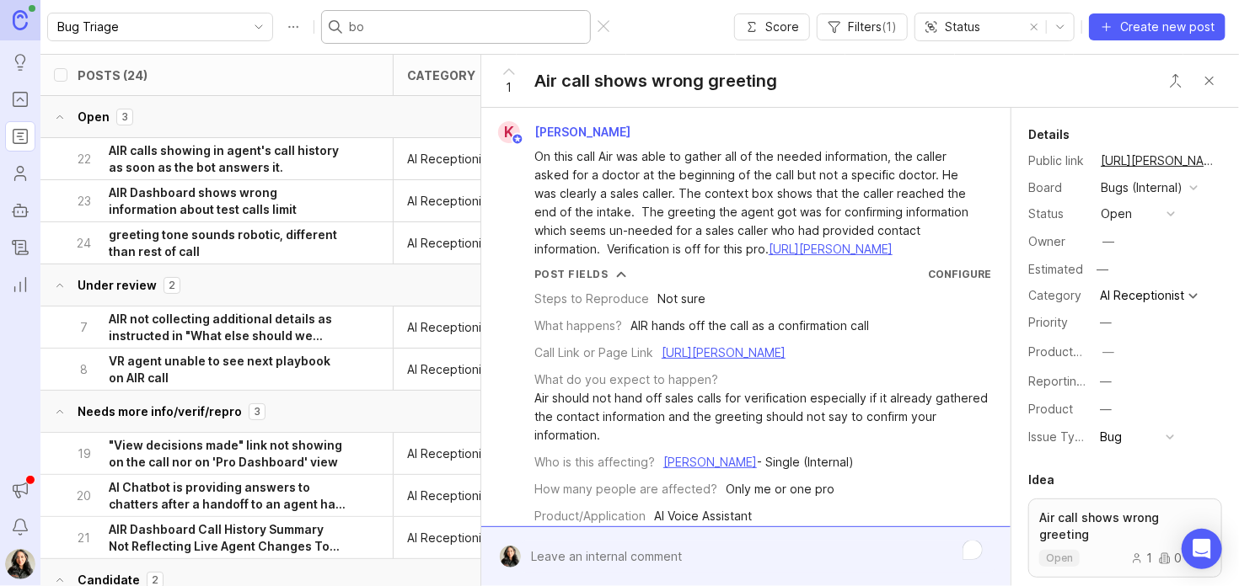
type input "b"
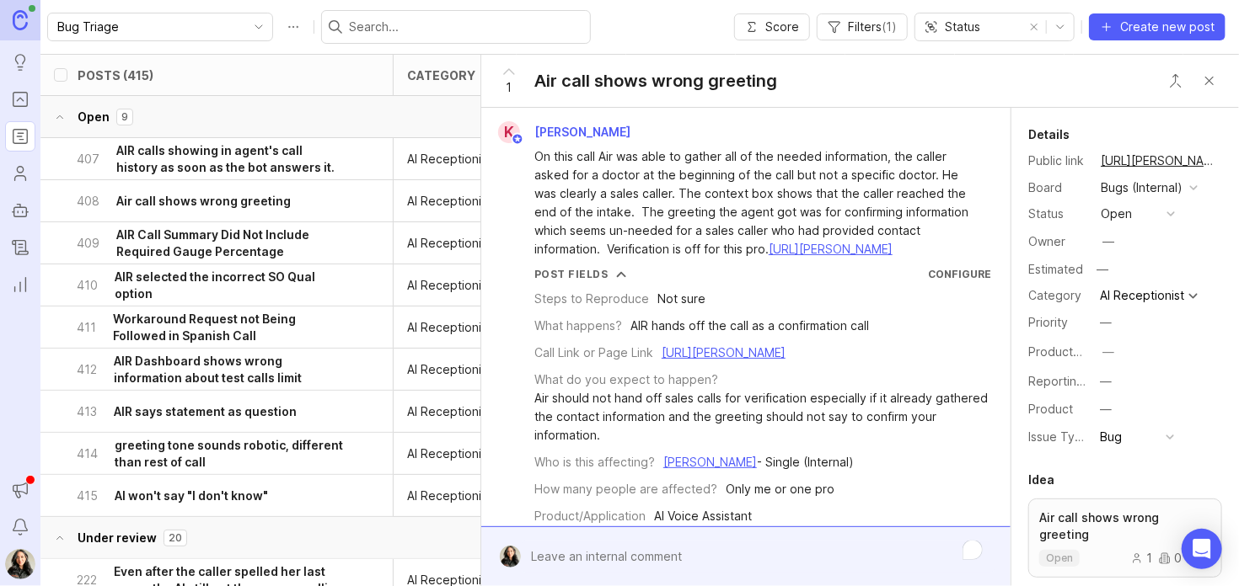
click at [354, 35] on input "text" at bounding box center [466, 27] width 234 height 19
type input "blue"
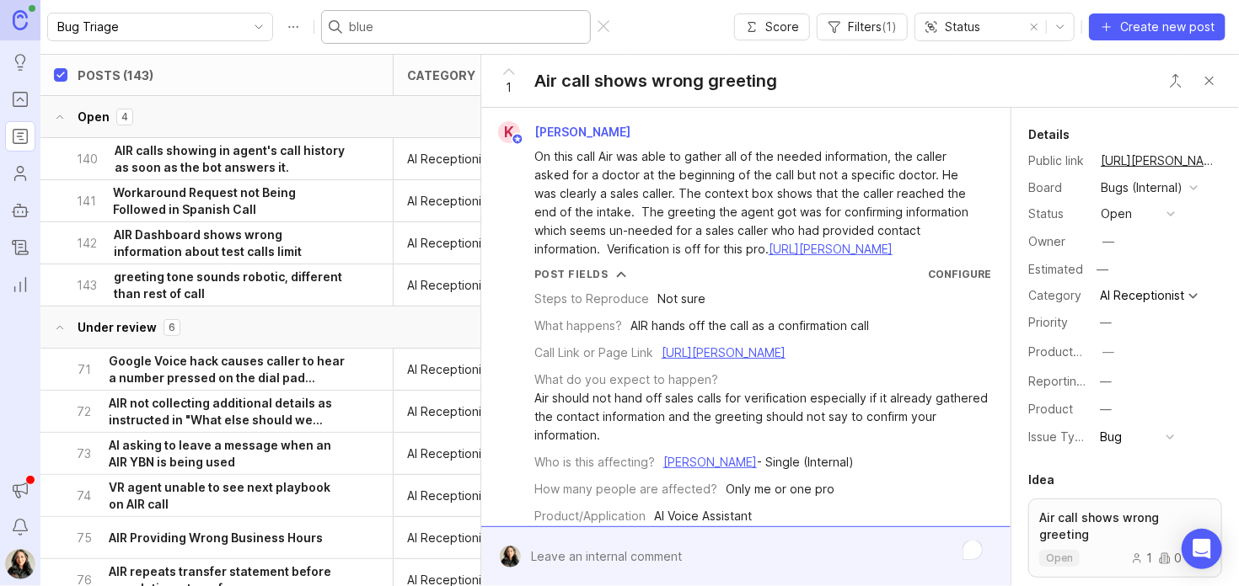
checkbox input "true"
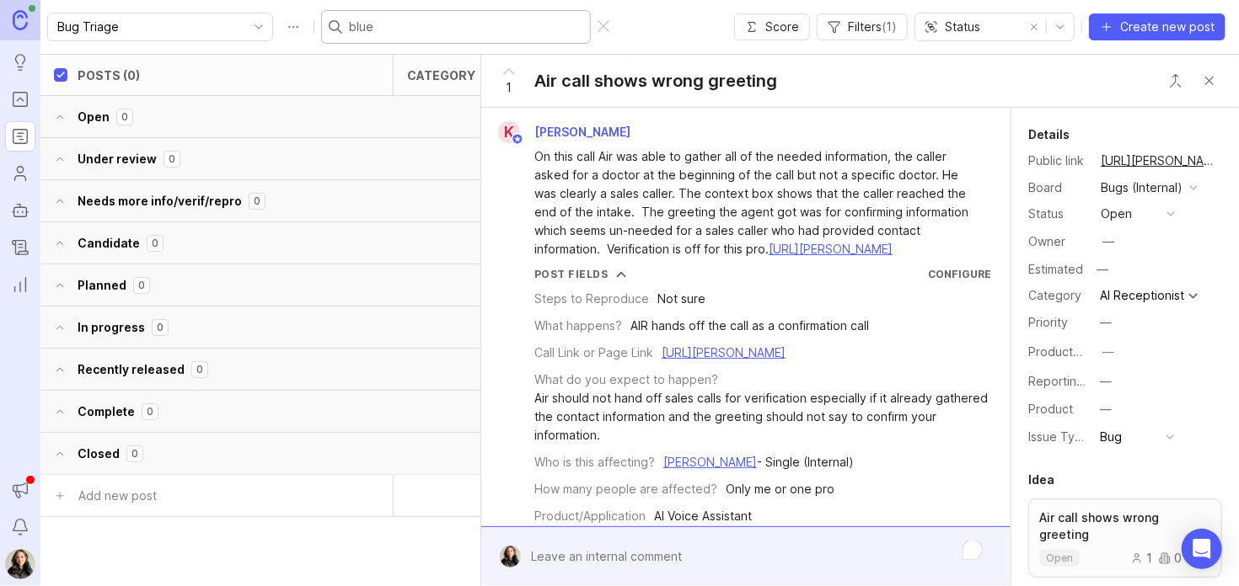
type input "blu"
checkbox input "false"
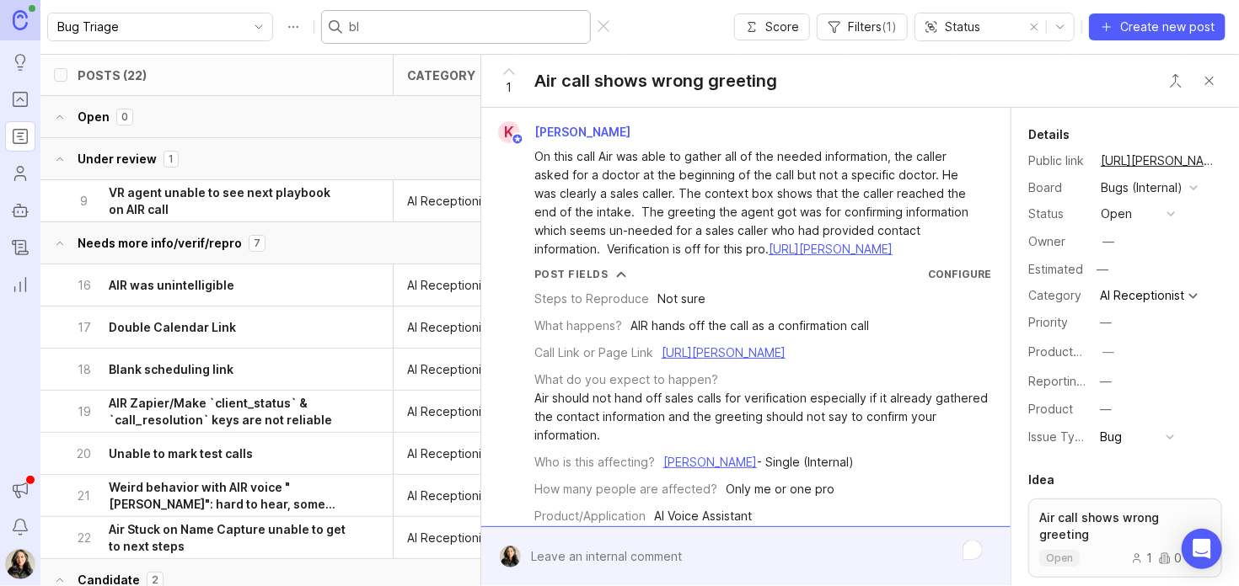
type input "b"
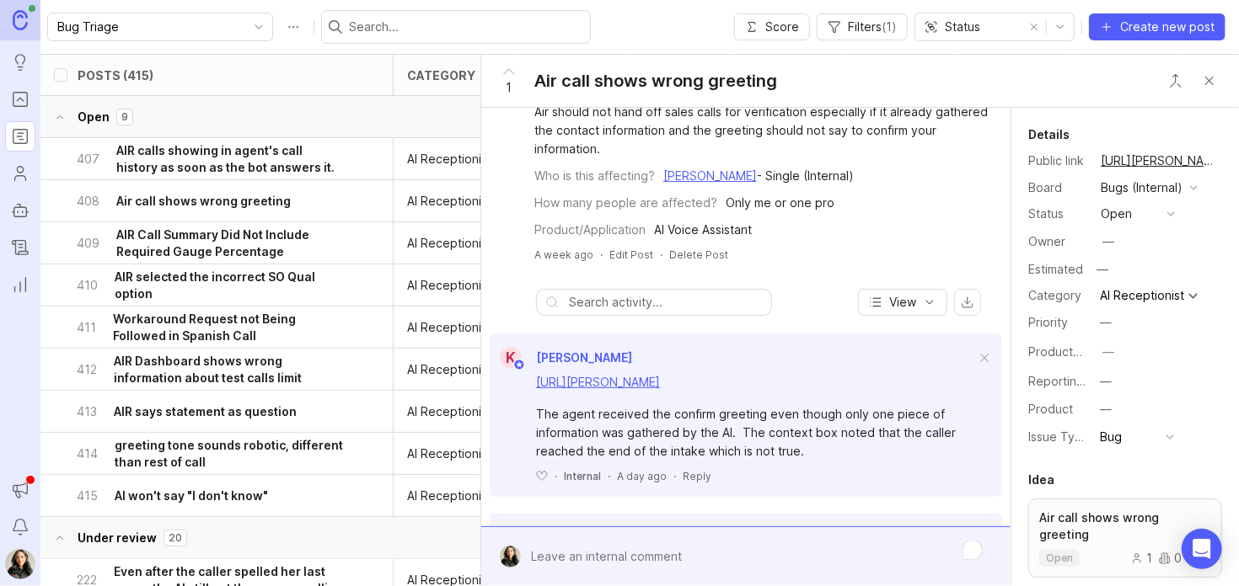
scroll to position [288, 0]
click at [384, 19] on input "text" at bounding box center [466, 27] width 234 height 19
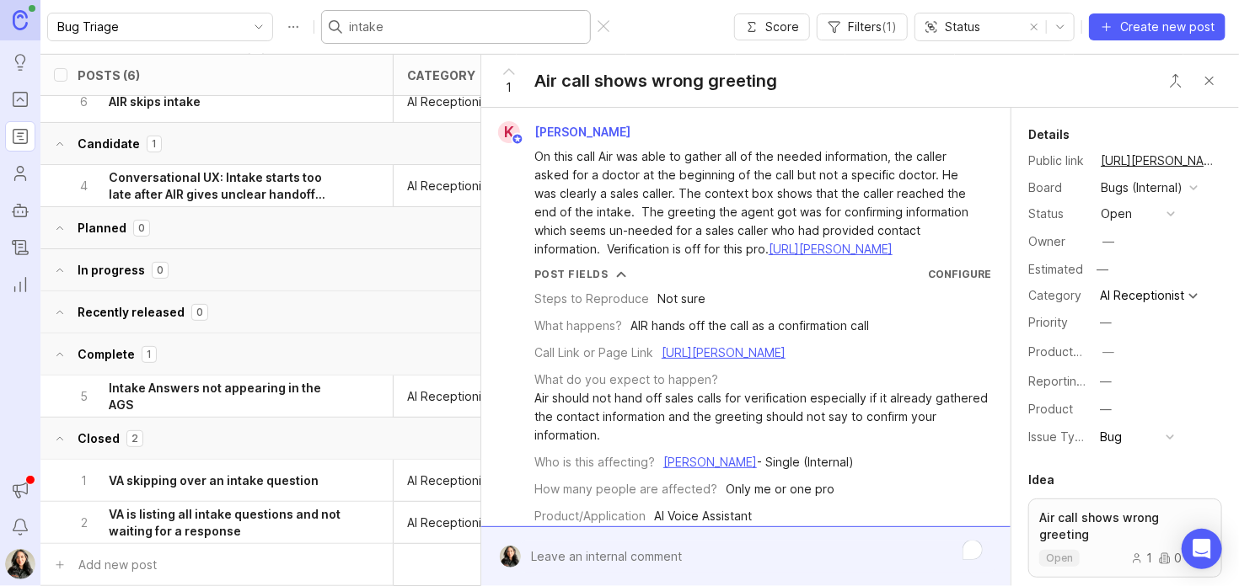
scroll to position [0, 0]
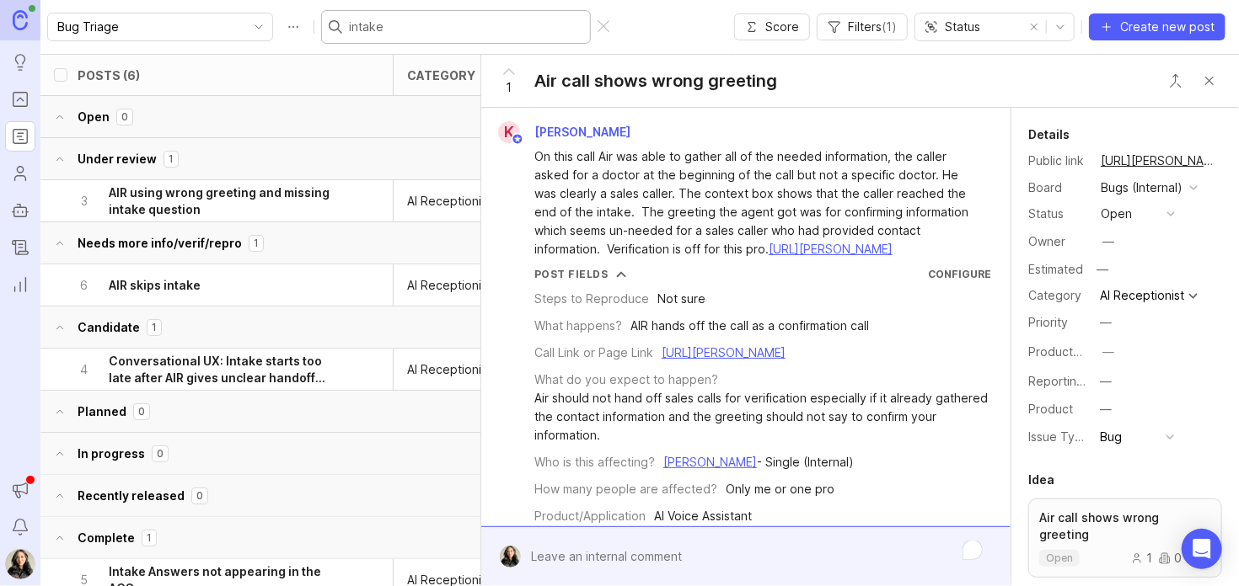
type input "intake"
click at [264, 203] on h6 "AIR using wrong greeting and missing intake question" at bounding box center [227, 202] width 237 height 34
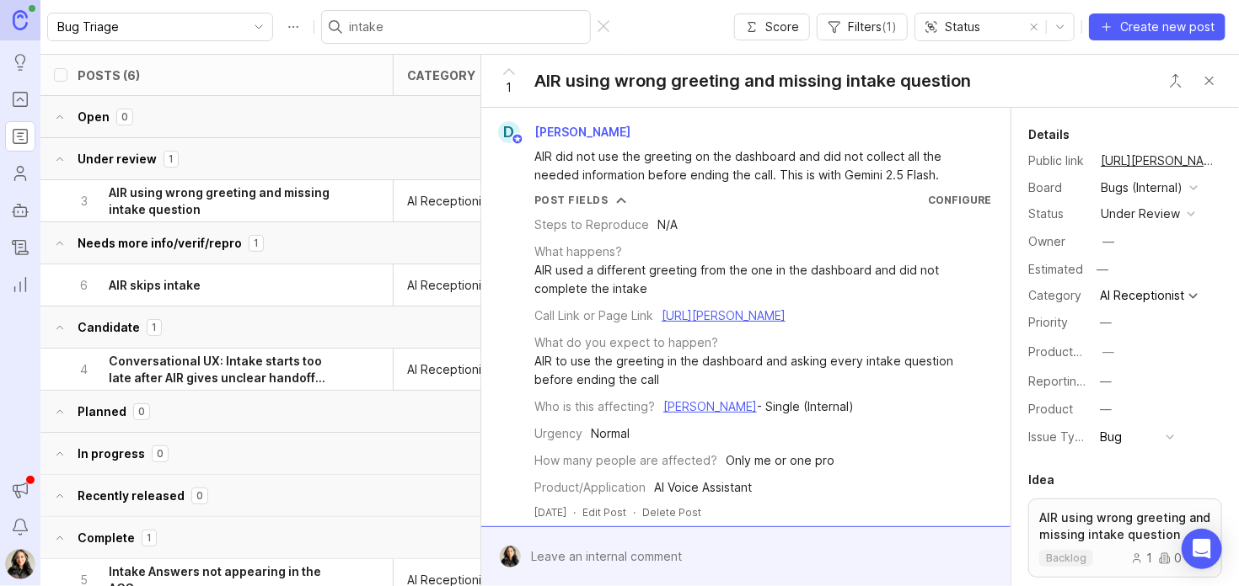
click at [597, 24] on div at bounding box center [603, 26] width 12 height 13
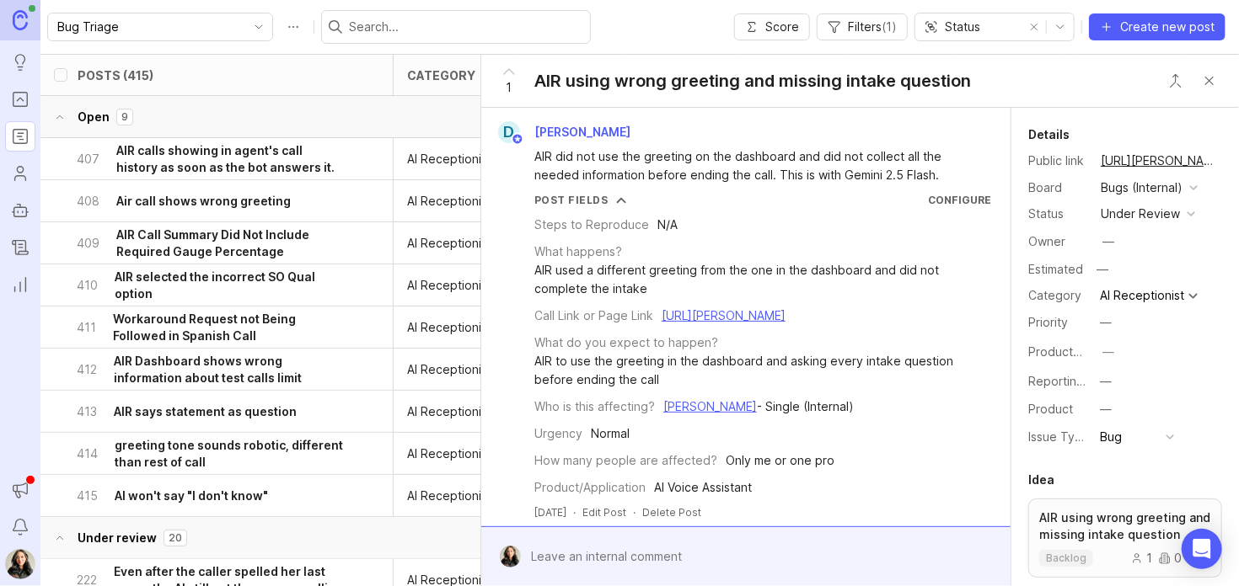
click at [260, 156] on h6 "AIR calls showing in agent's call history as soon as the bot answers it." at bounding box center [230, 159] width 229 height 34
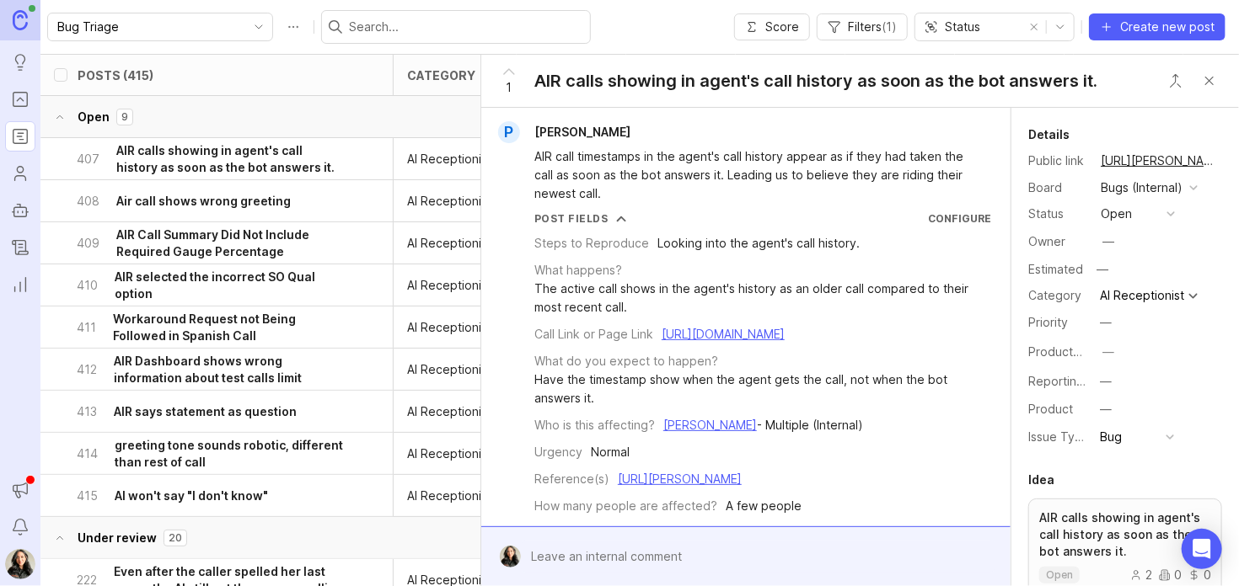
click at [218, 150] on h6 "AIR calls showing in agent's call history as soon as the bot answers it." at bounding box center [230, 159] width 229 height 34
click at [280, 163] on h6 "AIR calls showing in agent's call history as soon as the bot answers it." at bounding box center [230, 159] width 229 height 34
click at [261, 206] on h6 "Air call shows wrong greeting" at bounding box center [203, 201] width 174 height 17
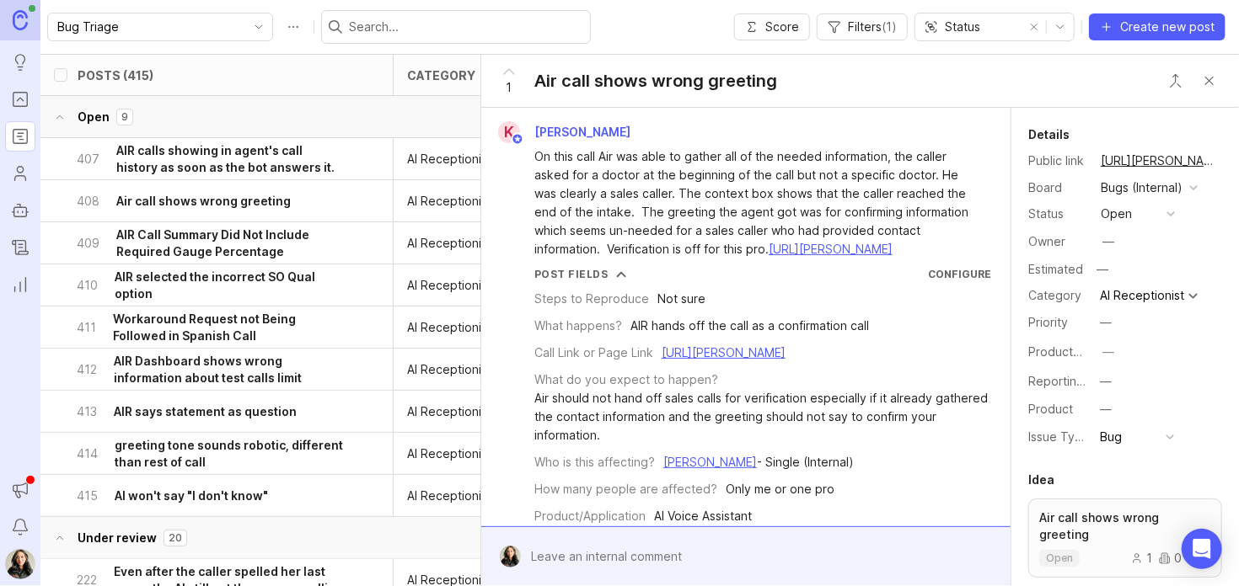
click at [218, 284] on h6 "AIR selected the incorrect SO Qual option" at bounding box center [230, 286] width 231 height 34
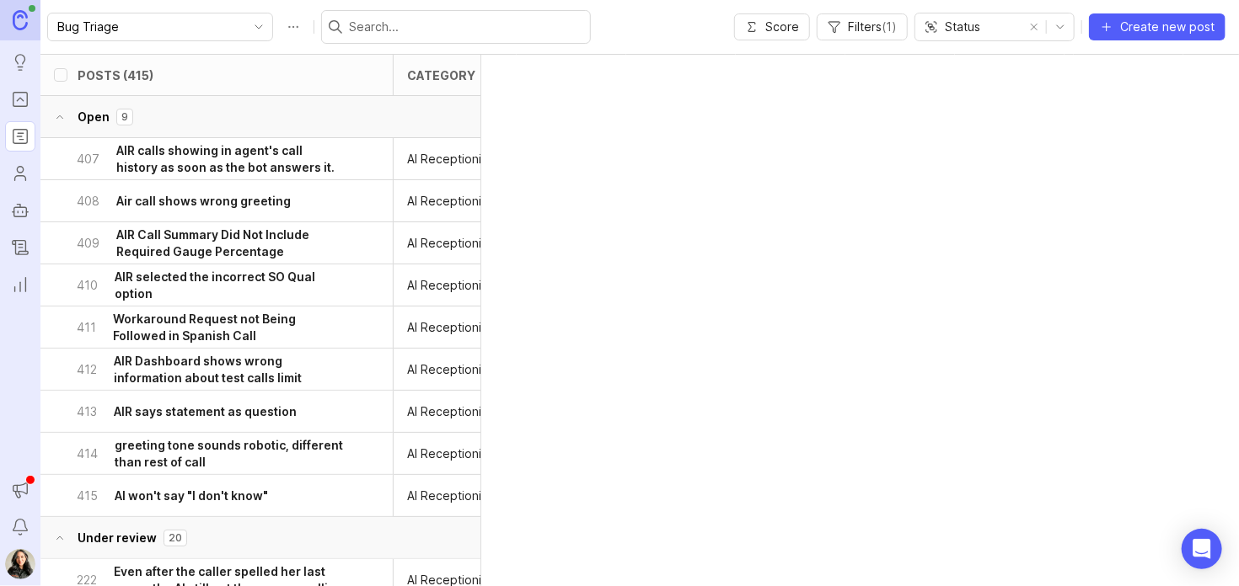
click at [218, 202] on h6 "Air call shows wrong greeting" at bounding box center [203, 201] width 174 height 17
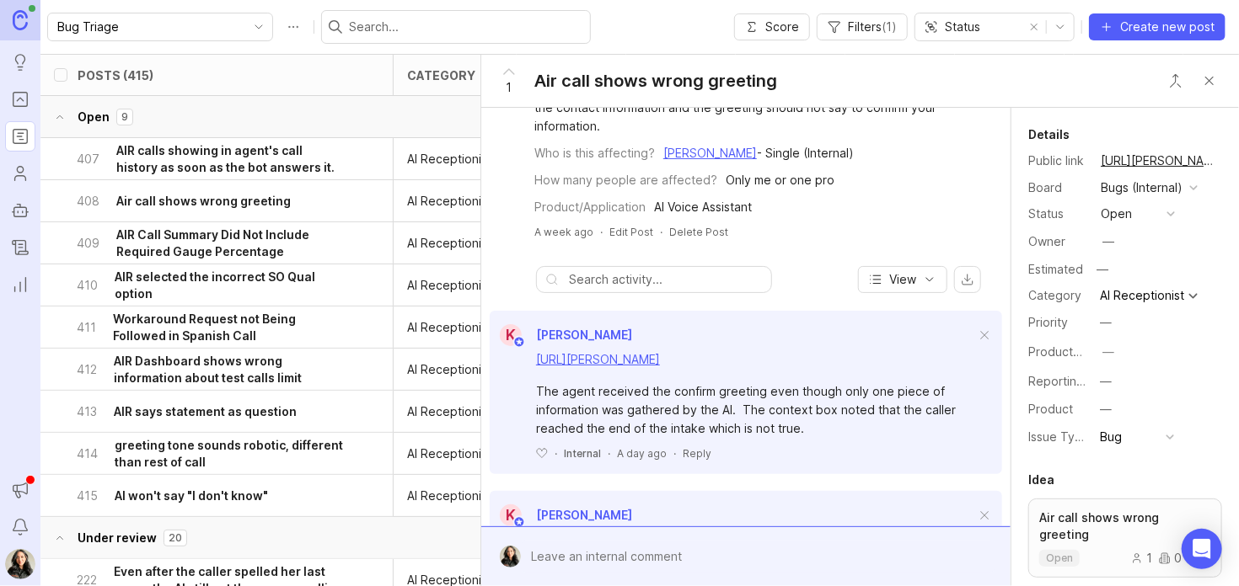
scroll to position [389, 0]
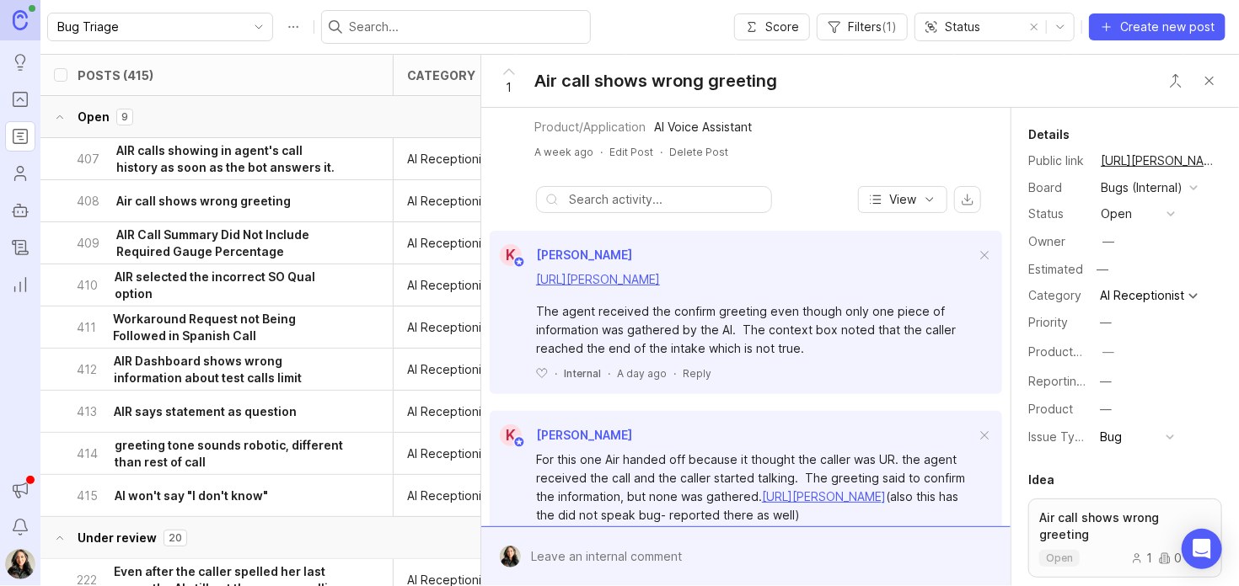
click at [593, 554] on div at bounding box center [758, 557] width 474 height 32
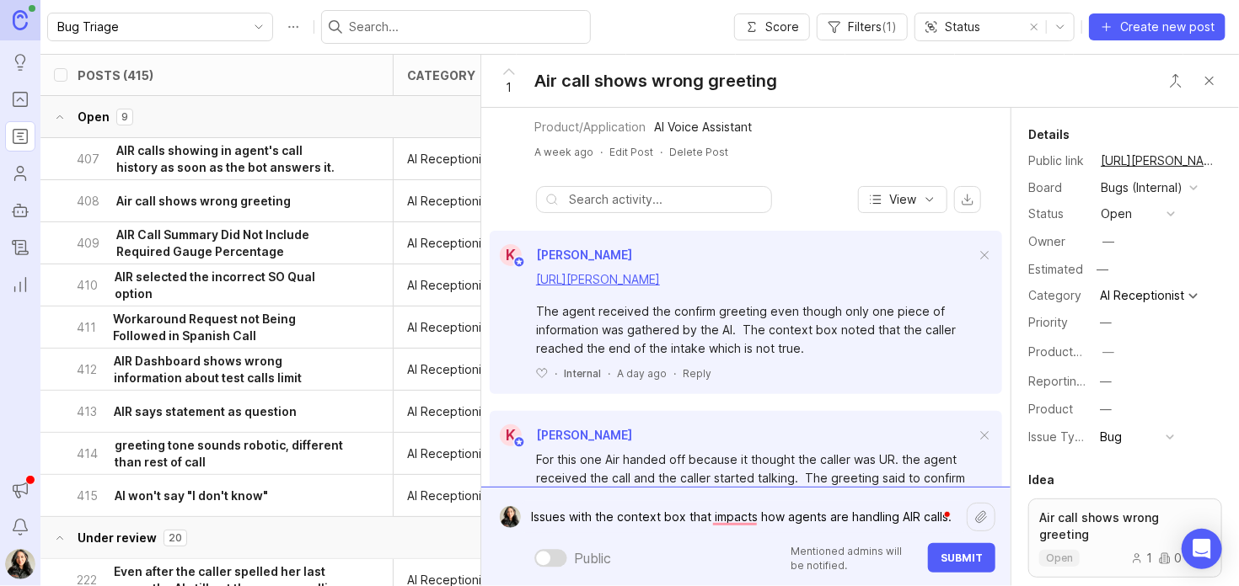
click at [838, 525] on textarea "Issues with the context box that impacts how agents are handling AIR calls." at bounding box center [744, 517] width 446 height 32
click at [933, 523] on textarea "Issues with the context box that impacts how agents are handling AIR calls." at bounding box center [744, 517] width 446 height 32
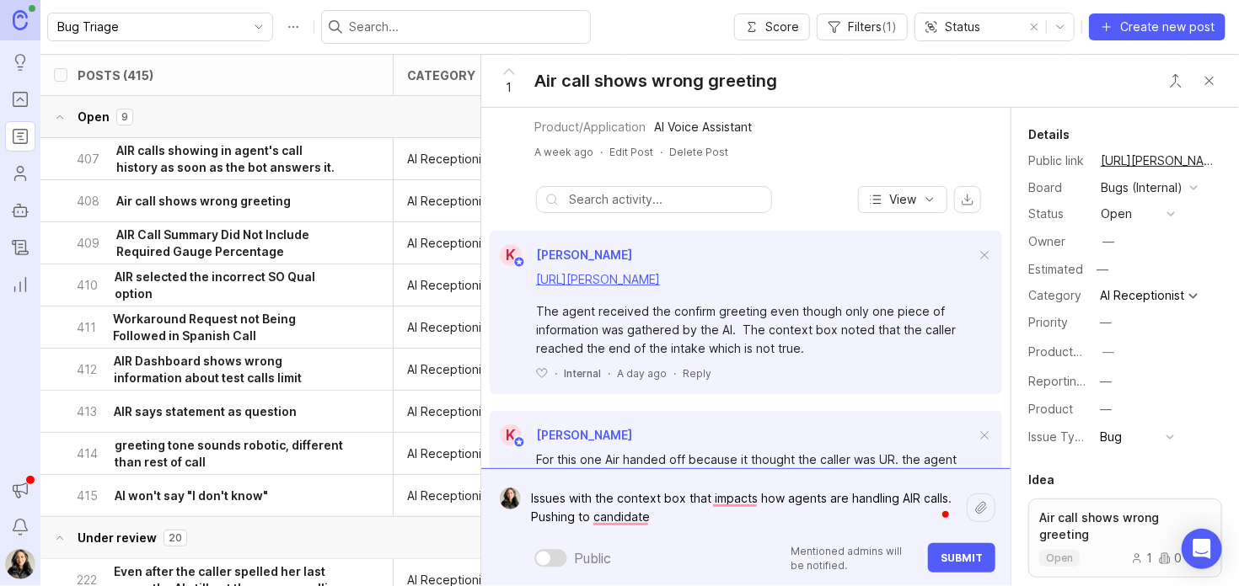
type textarea "Issues with the context box that impacts how agents are handling AIR calls. Pus…"
click at [957, 550] on button "Submit" at bounding box center [961, 557] width 67 height 29
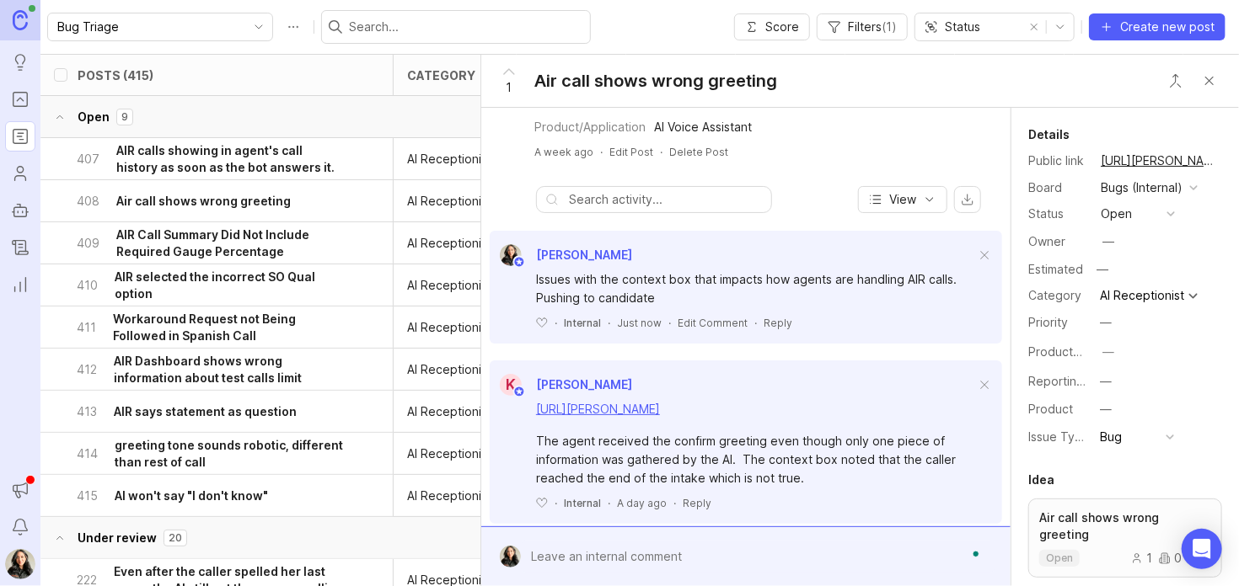
click at [1126, 223] on button "open" at bounding box center [1137, 214] width 84 height 22
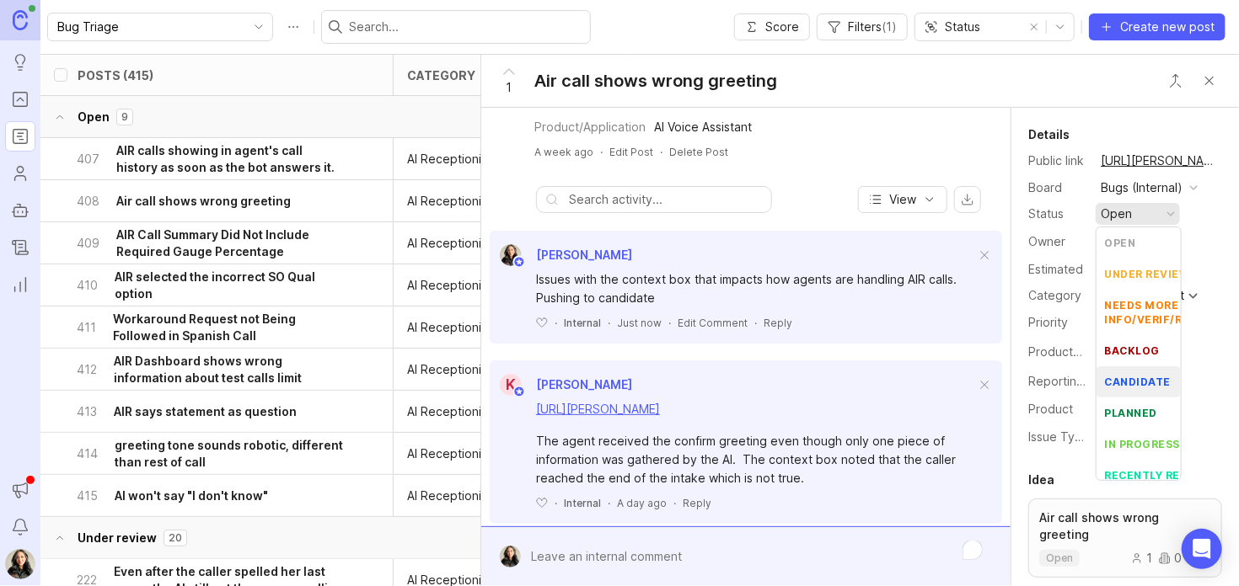
click at [1121, 395] on li "candidate" at bounding box center [1138, 382] width 84 height 31
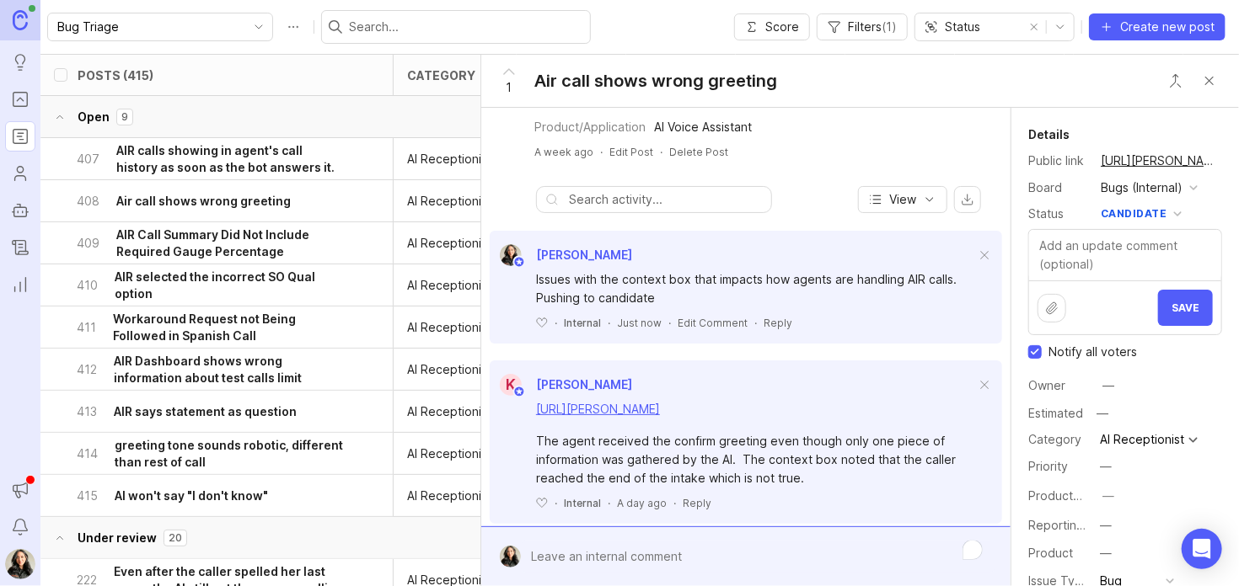
click at [1034, 347] on input "Notify all voters" at bounding box center [1034, 351] width 13 height 13
checkbox input "false"
click at [1175, 309] on span "Save" at bounding box center [1185, 308] width 28 height 13
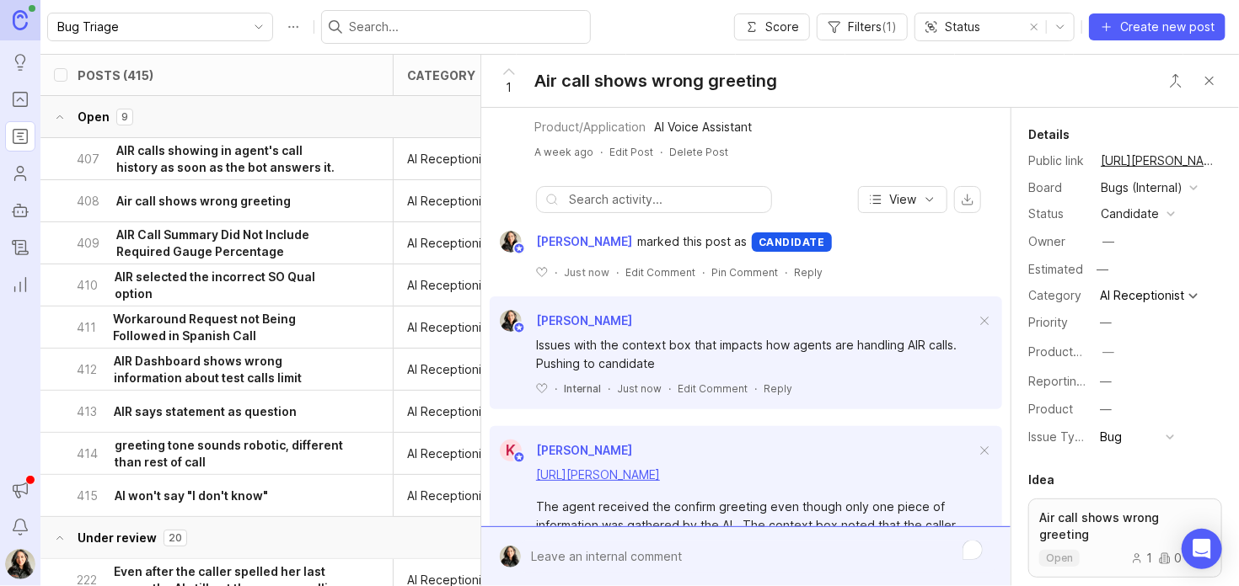
click at [1212, 78] on button "Close button" at bounding box center [1209, 81] width 34 height 34
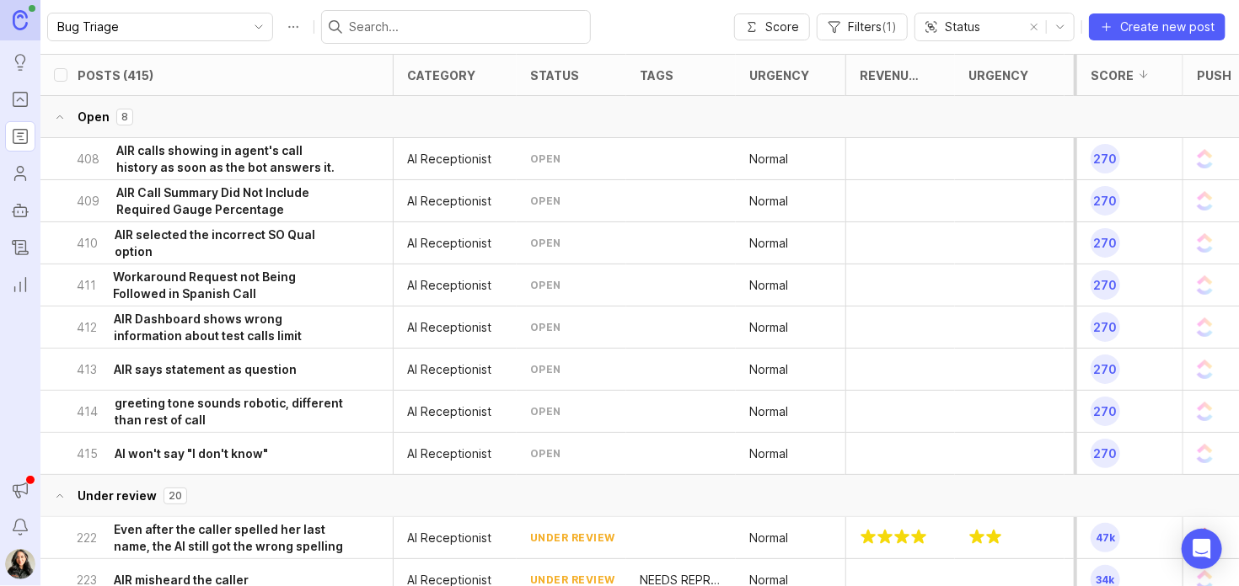
click at [207, 218] on div "409 AIR Call Summary Did Not Include Required Gauge Percentage" at bounding box center [211, 200] width 269 height 41
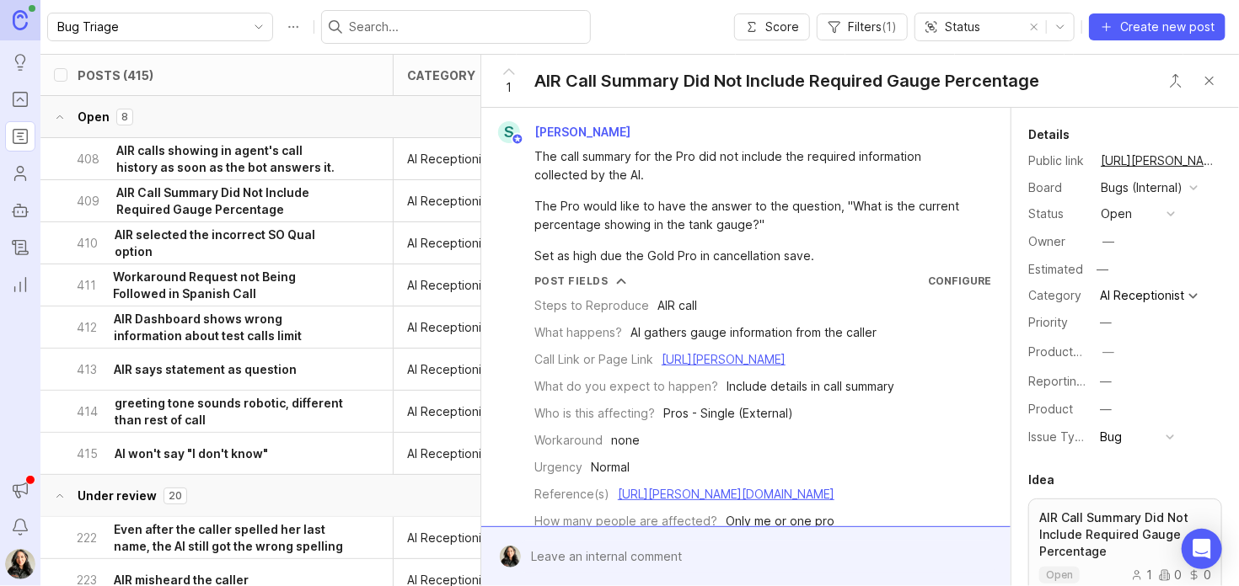
scroll to position [264, 0]
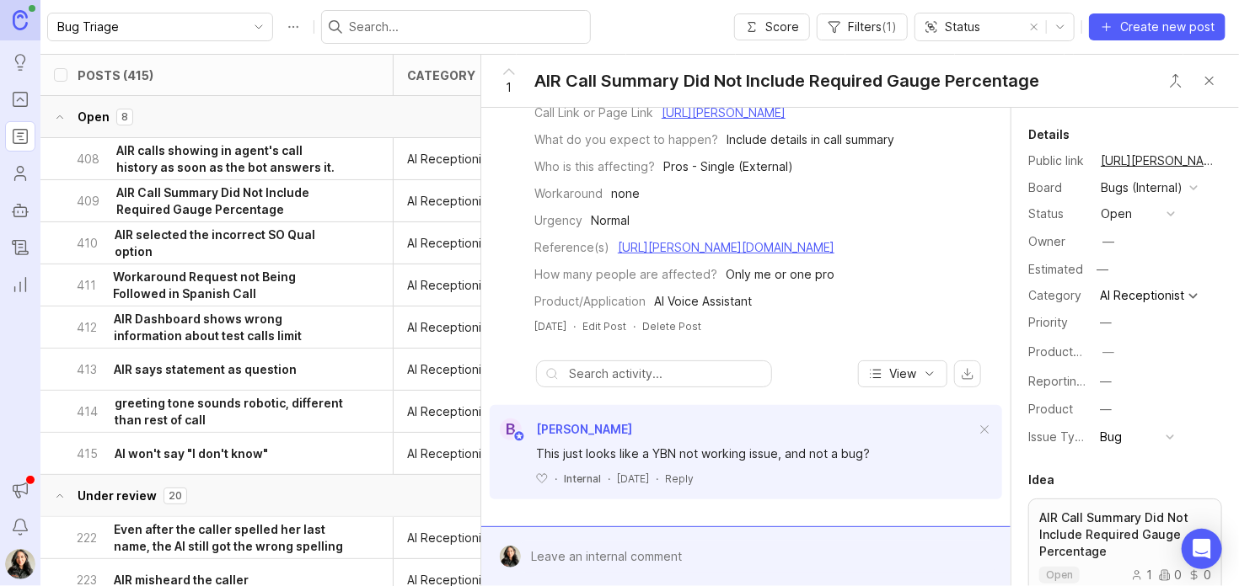
click at [758, 242] on link "https://smith.freshdesk.com/a/tickets/1398877" at bounding box center [726, 247] width 217 height 14
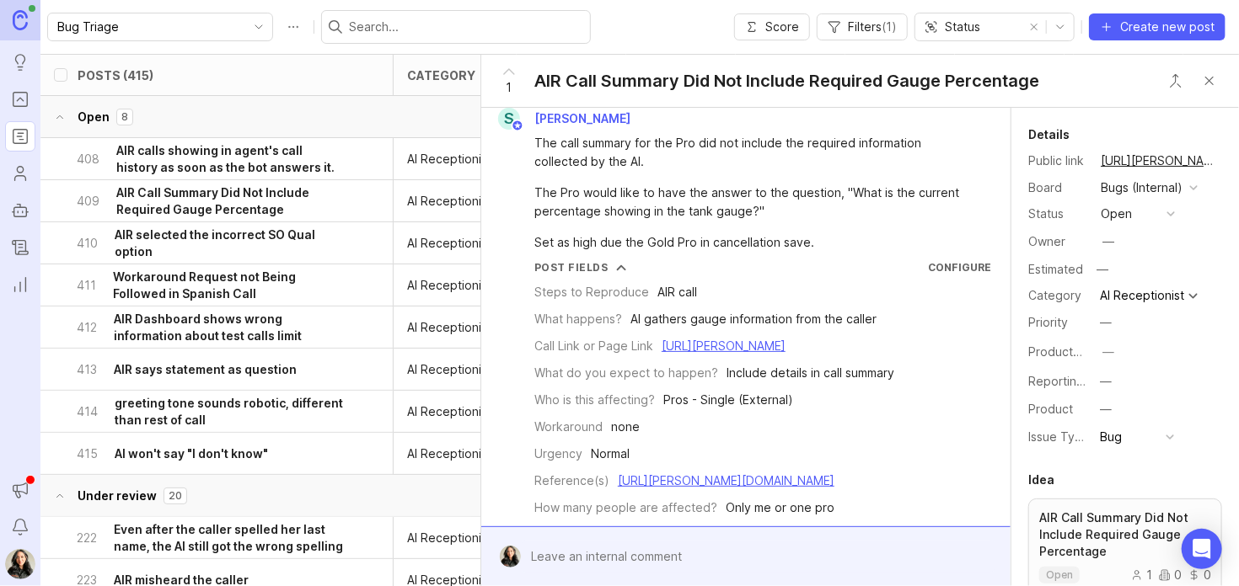
scroll to position [10, 0]
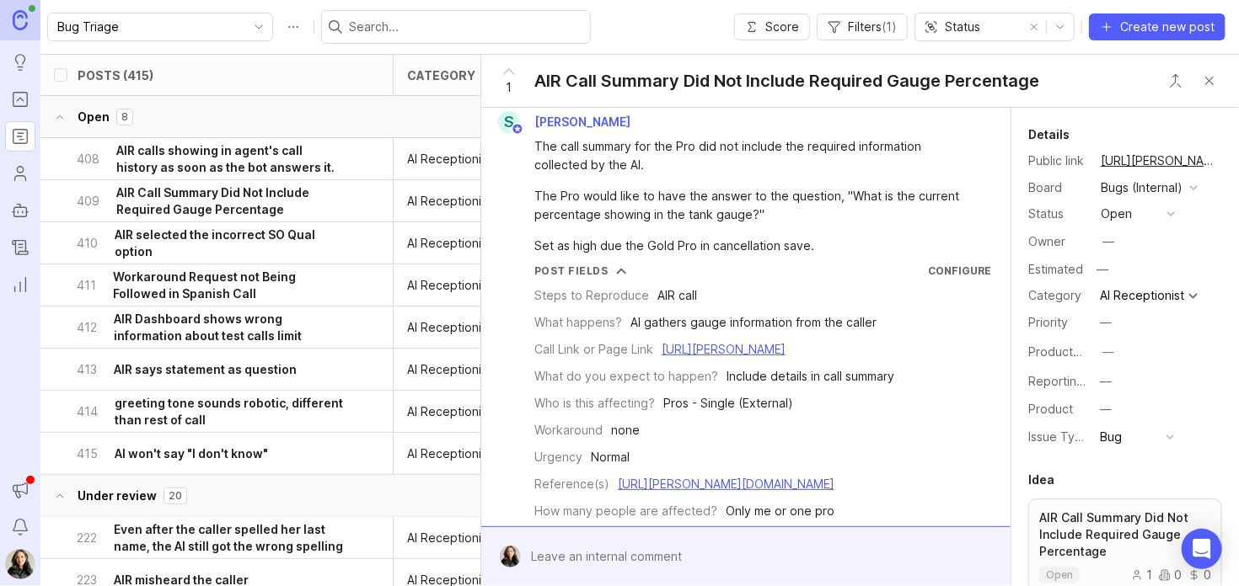
click at [661, 356] on link "https://agent.smith.ai/agent/call/CA736078e6b3d7b1a5e14489d8daa9f1ba/" at bounding box center [723, 349] width 124 height 14
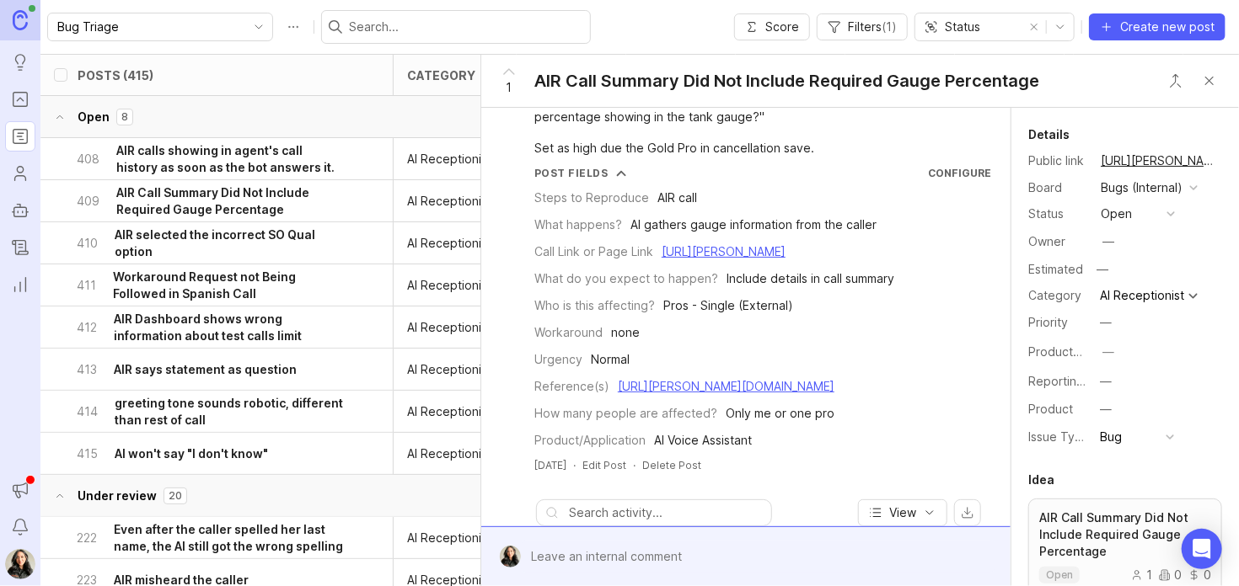
scroll to position [99, 0]
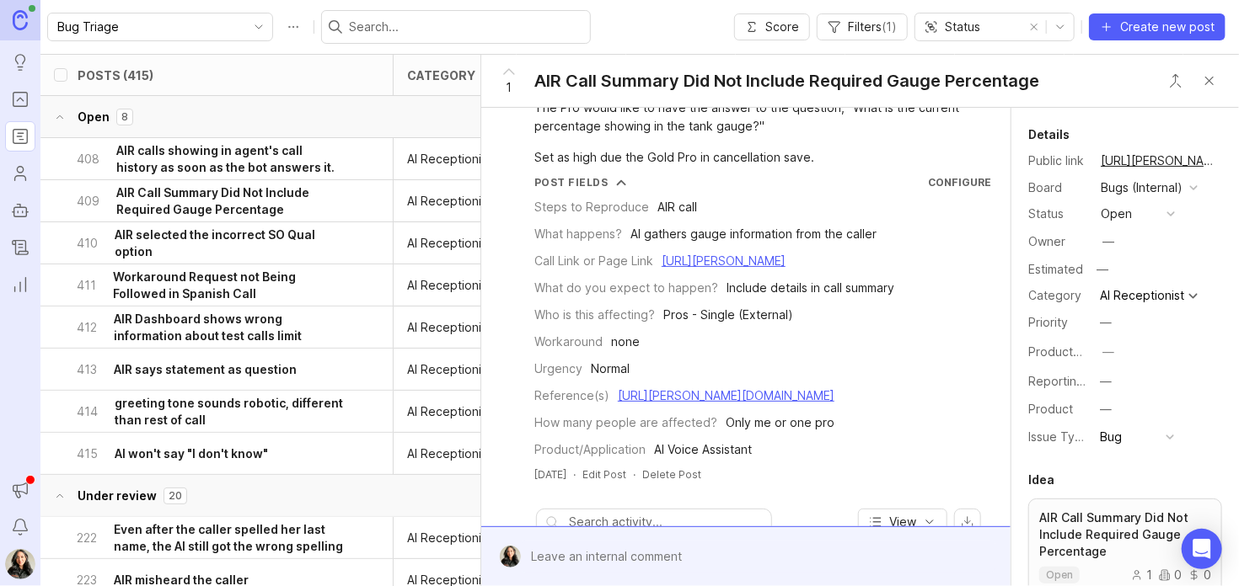
click at [367, 29] on input "text" at bounding box center [466, 27] width 234 height 19
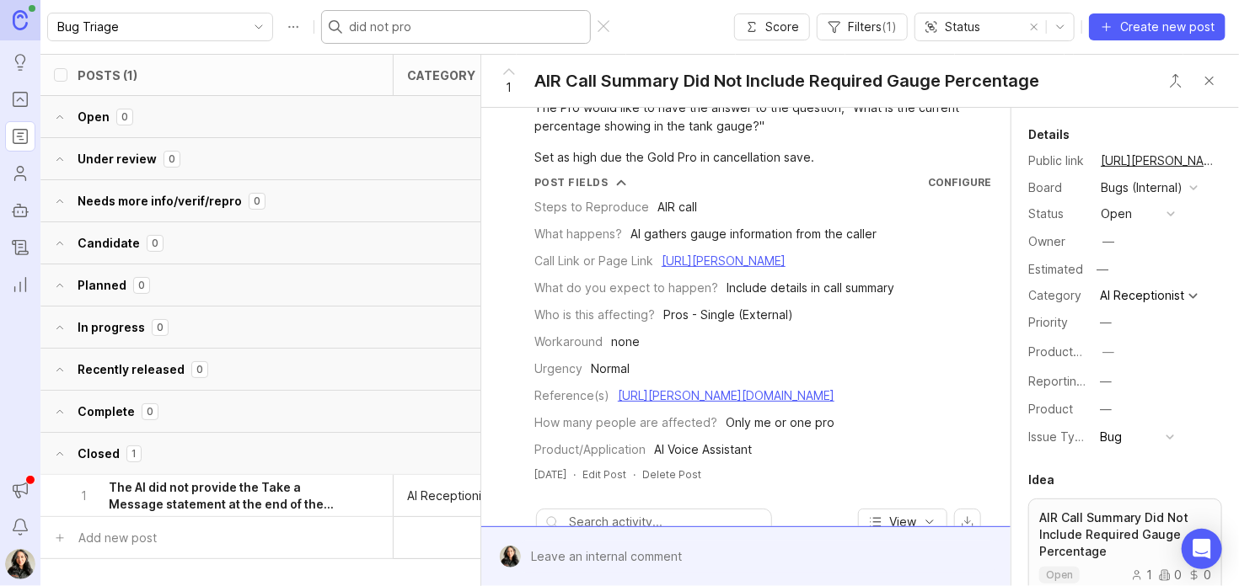
type input "did not prob"
checkbox input "true"
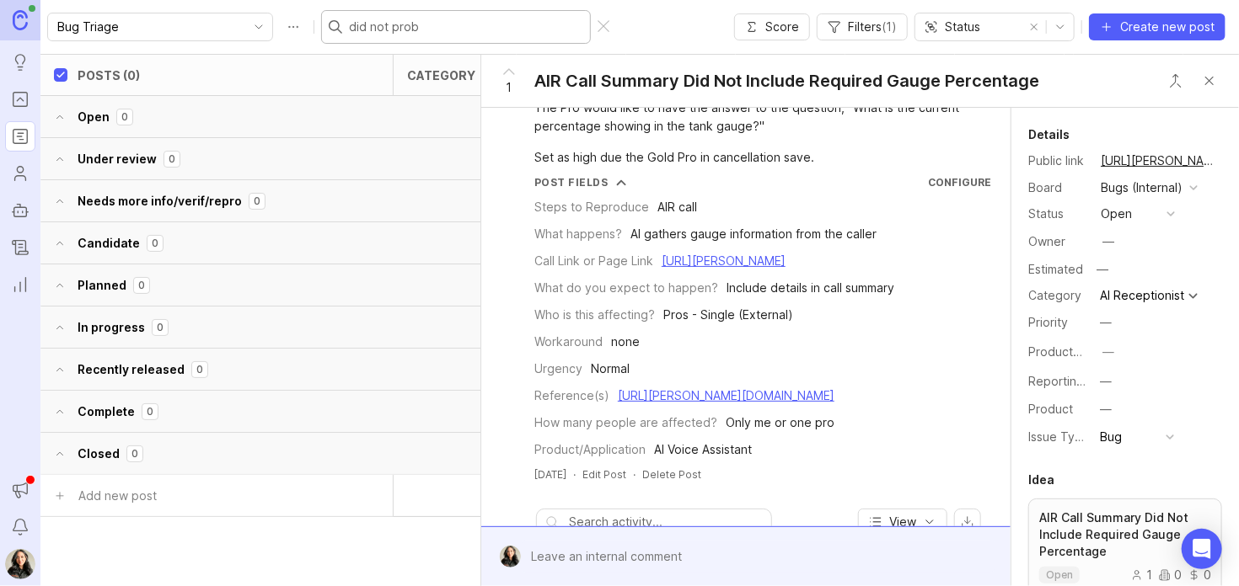
type input "did not pro"
checkbox input "false"
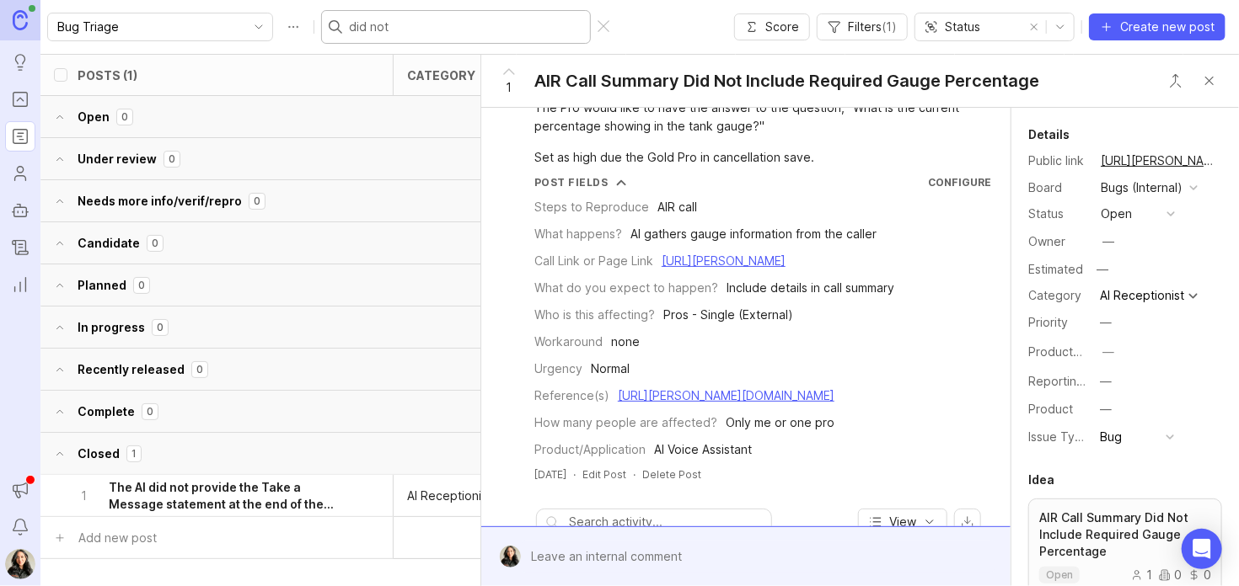
type input "did not"
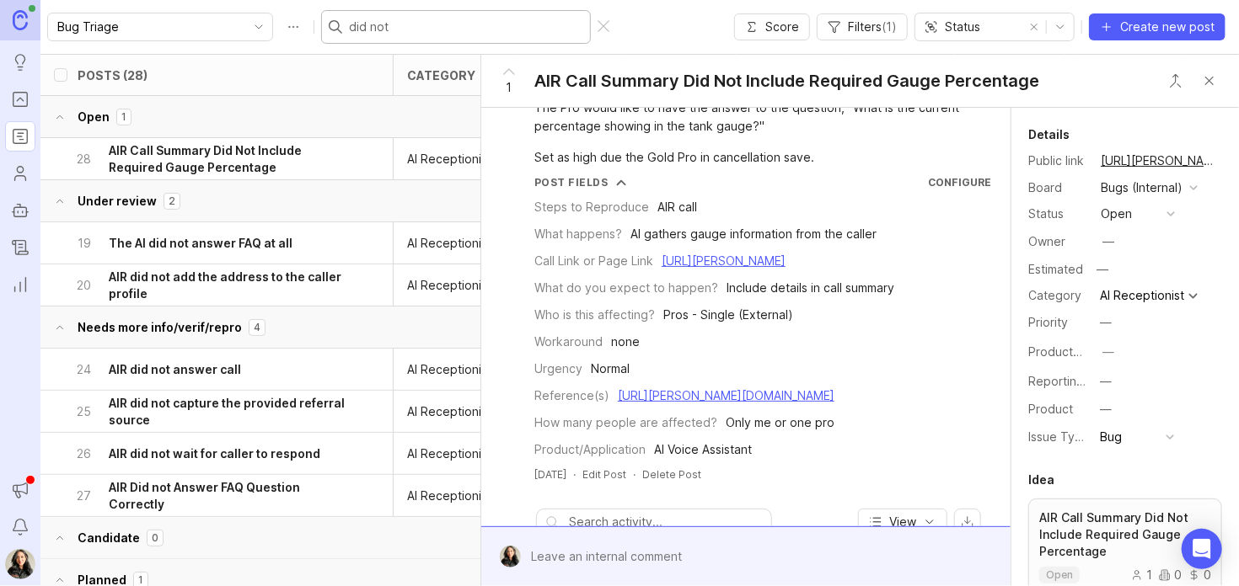
click at [367, 29] on input "did not" at bounding box center [466, 27] width 234 height 19
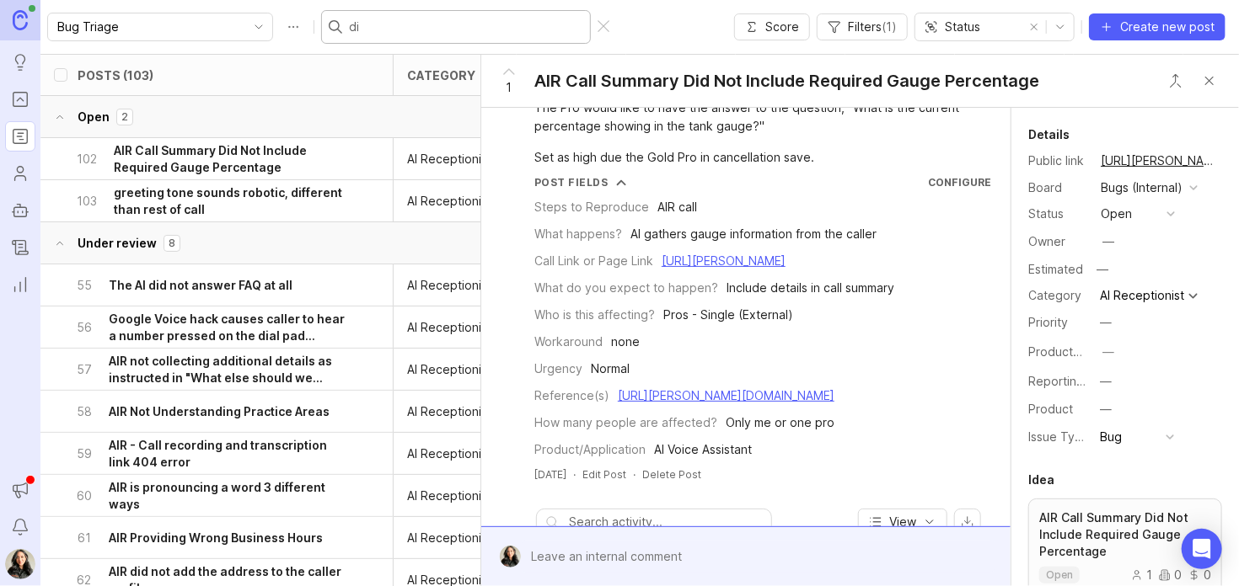
type input "d"
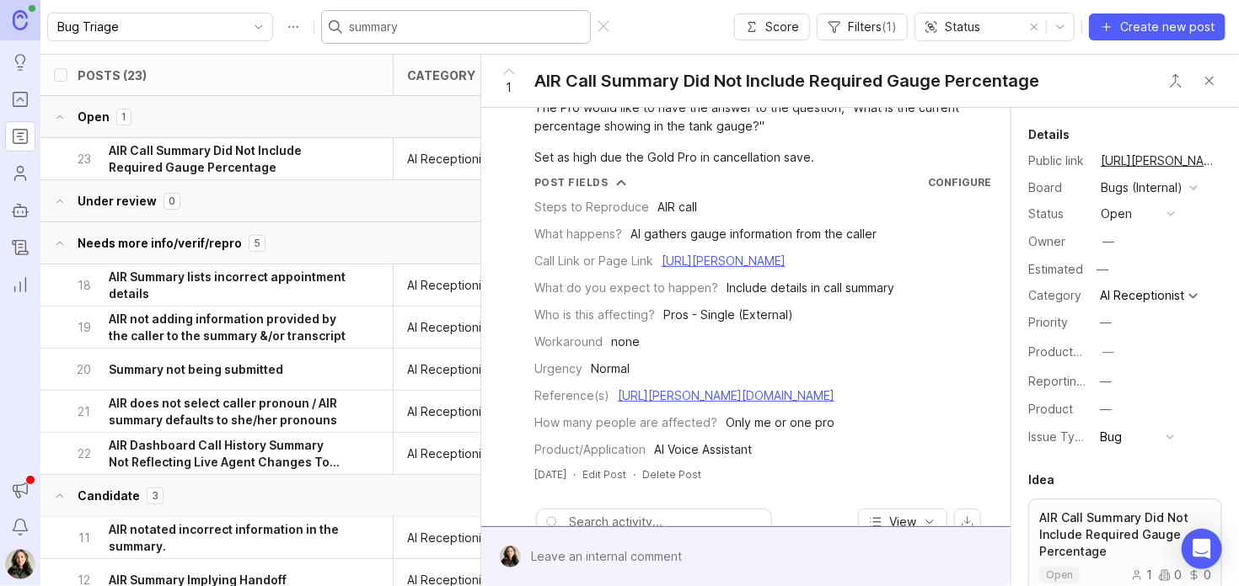
type input "summary"
click at [227, 334] on h6 "AIR not adding information provided by the caller to the summary &/or transcript" at bounding box center [227, 328] width 237 height 34
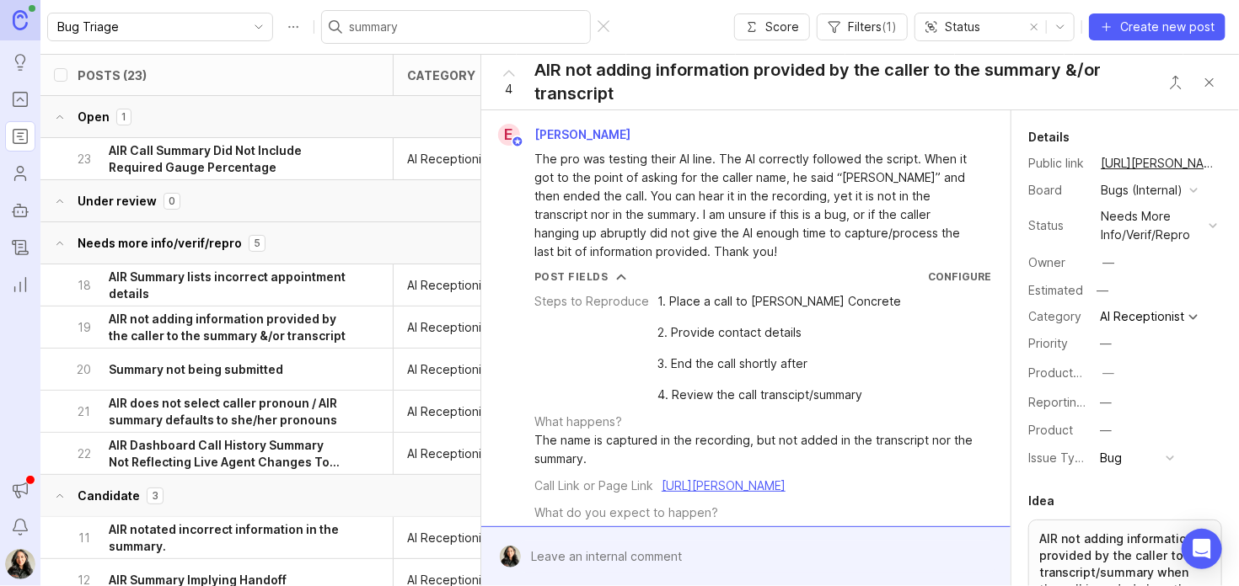
click at [276, 326] on h6 "AIR not adding information provided by the caller to the summary &/or transcript" at bounding box center [227, 328] width 237 height 34
click at [262, 158] on h6 "AIR Call Summary Did Not Include Required Gauge Percentage" at bounding box center [227, 159] width 237 height 34
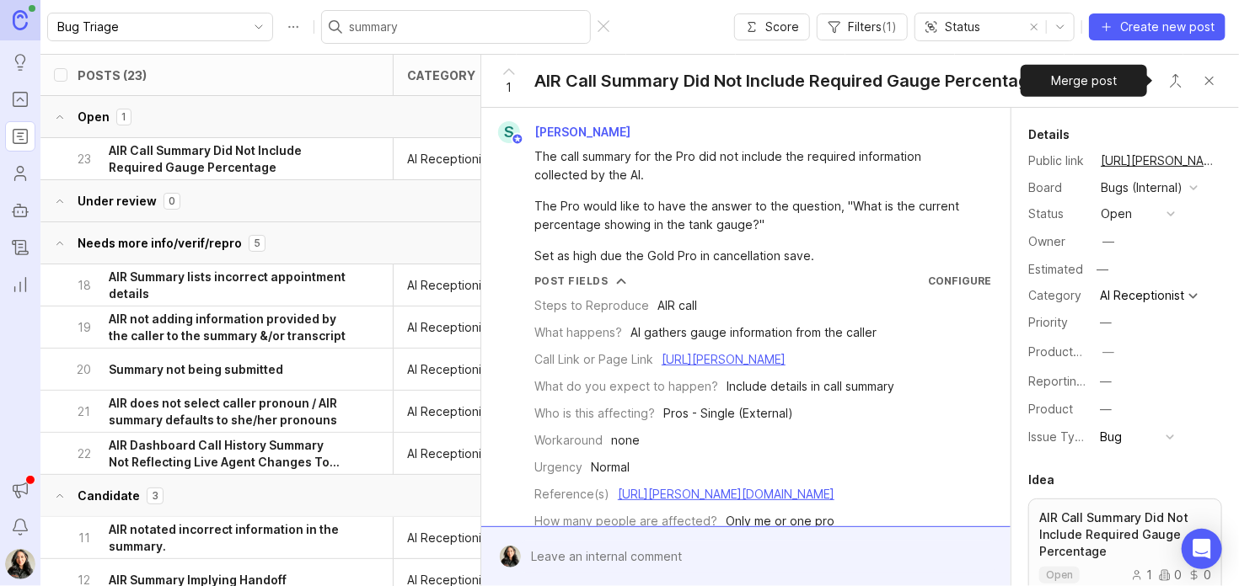
click at [1175, 86] on button "Close button" at bounding box center [1176, 81] width 34 height 34
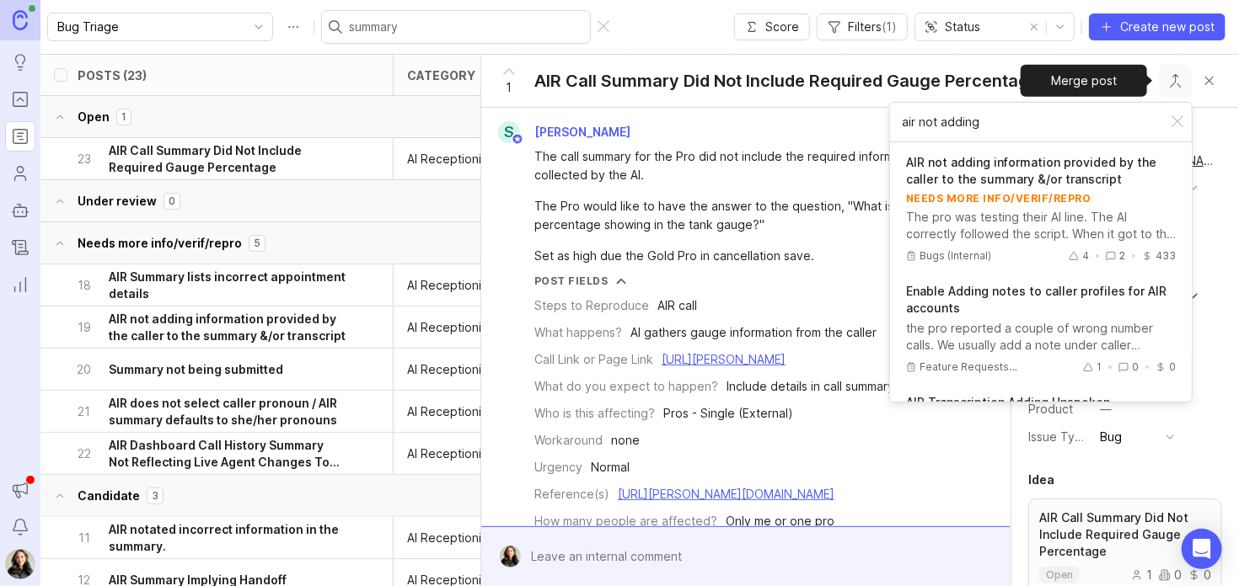
type input "air not adding"
click at [1084, 185] on p "AIR not adding information provided by the caller to the summary &/or transcript" at bounding box center [1041, 171] width 270 height 34
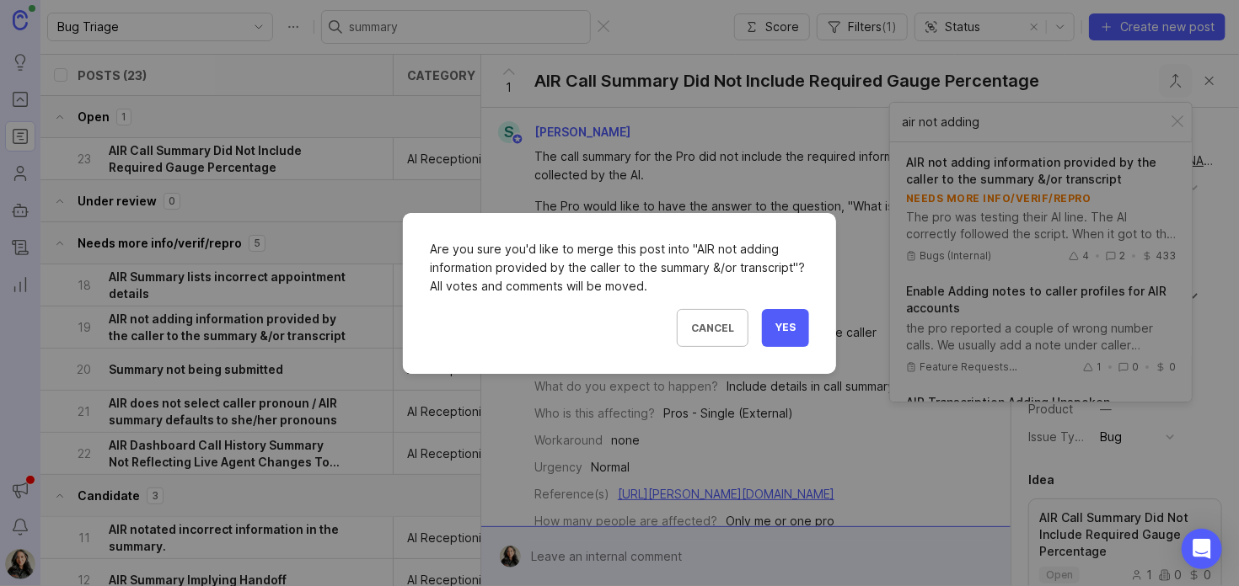
click at [782, 323] on span "Yes" at bounding box center [785, 328] width 20 height 14
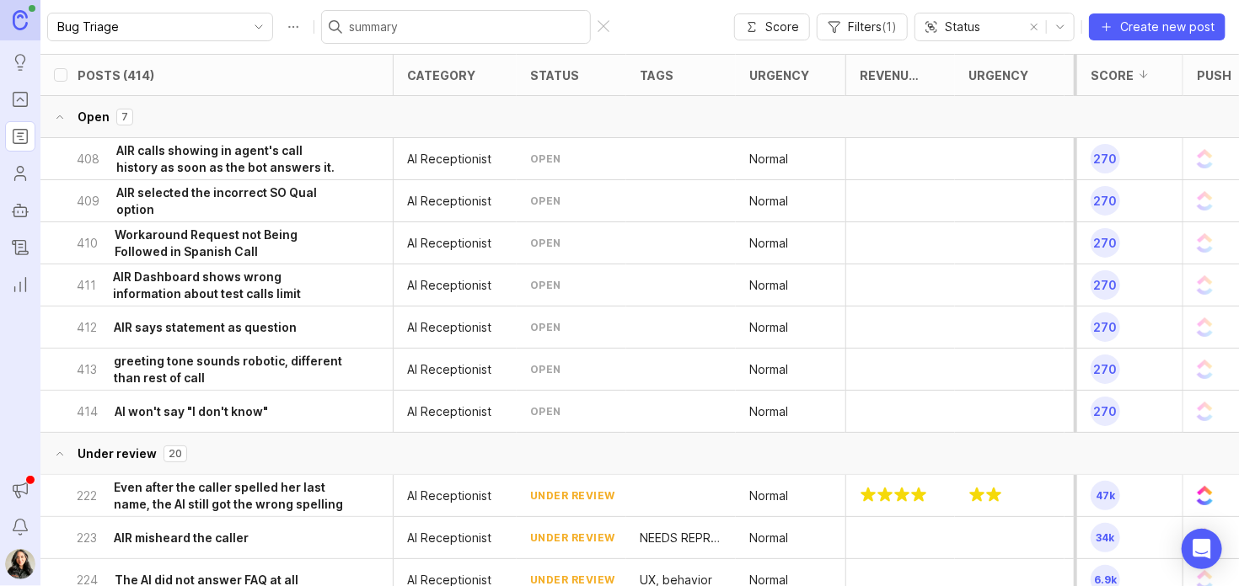
click at [224, 206] on h6 "AIR selected the incorrect SO Qual option" at bounding box center [230, 202] width 229 height 34
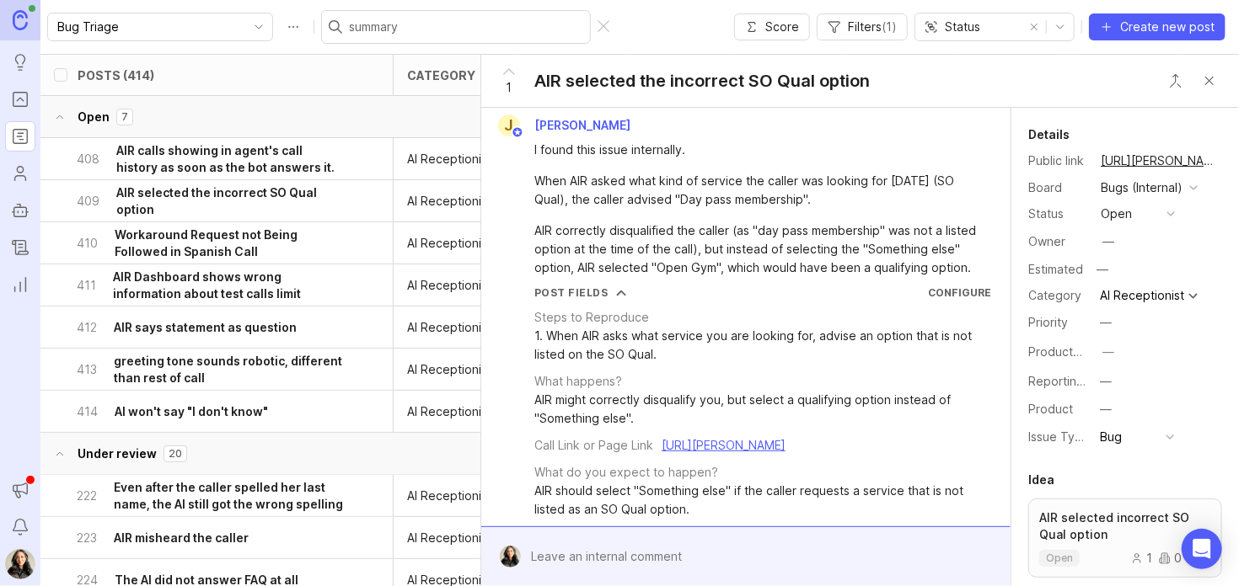
scroll to position [8, 0]
click at [661, 451] on link "[URL][PERSON_NAME]" at bounding box center [723, 443] width 124 height 14
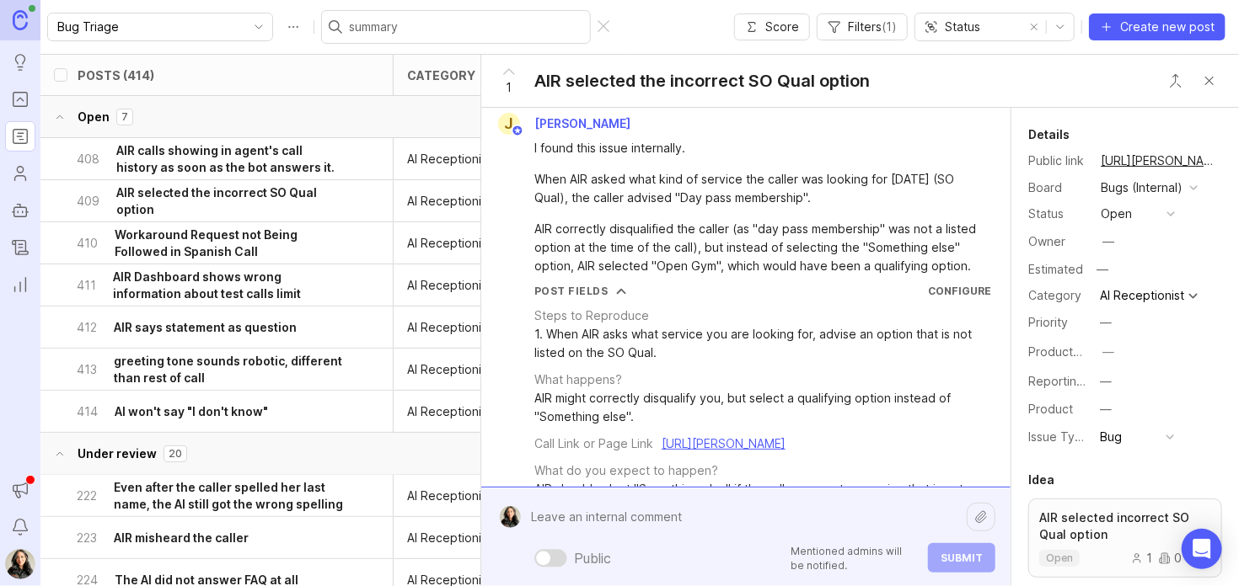
click at [592, 551] on div "Public Mentioned admins will be notified. Submit" at bounding box center [758, 537] width 474 height 72
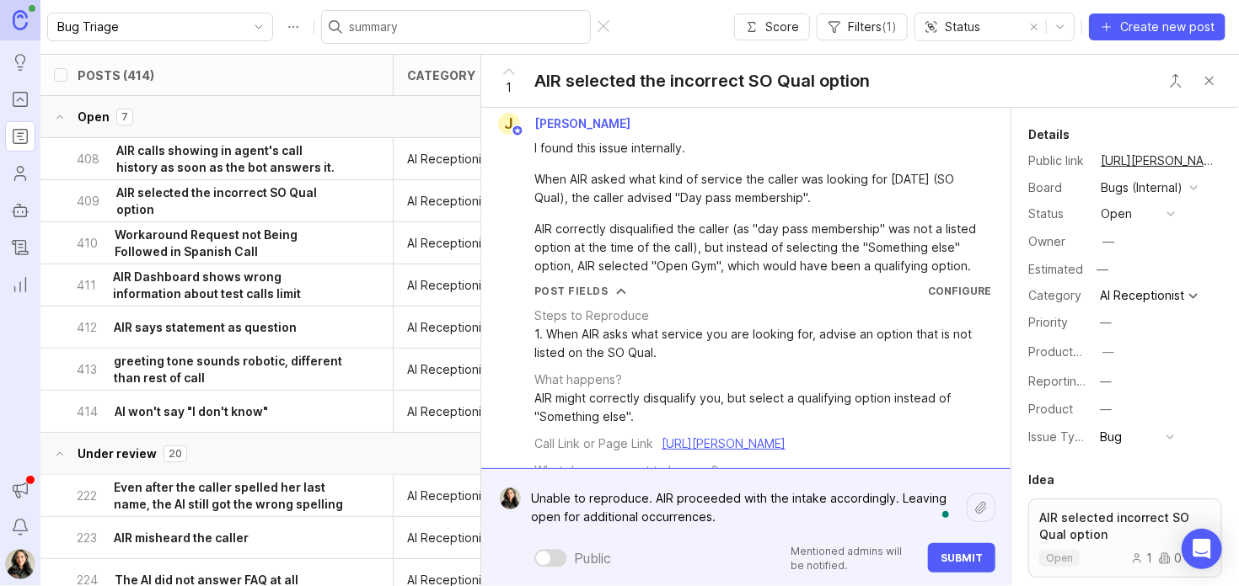
click at [578, 519] on textarea "Unable to reproduce. AIR proceeded with the intake accordingly. Leaving open fo…" at bounding box center [744, 508] width 446 height 51
type textarea "Unable to reproduce. AIR proceeded with the intake accordingly. Leaving open fo…"
click at [948, 557] on span "Submit" at bounding box center [961, 558] width 42 height 13
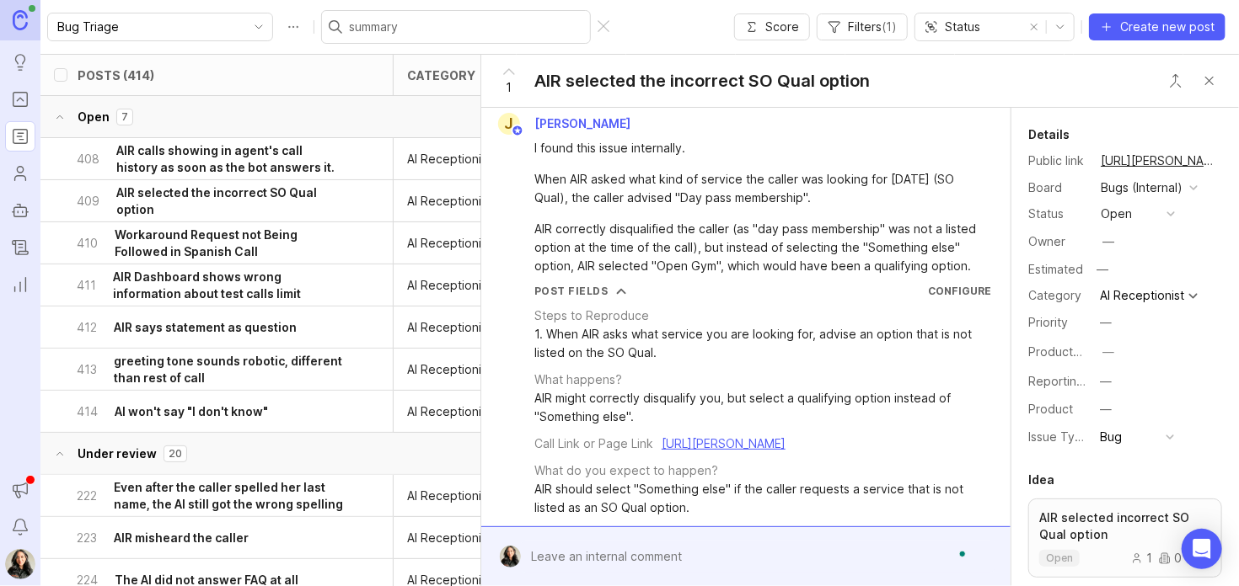
click at [1133, 208] on button "open" at bounding box center [1137, 214] width 84 height 22
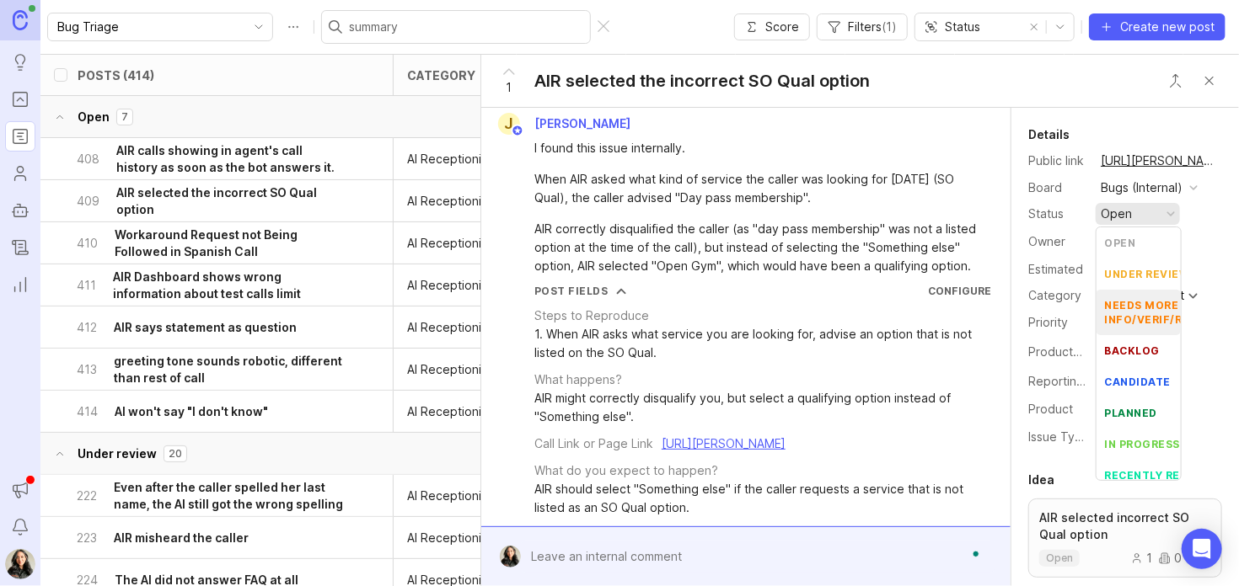
click at [1122, 300] on div "needs more info/verif/repro" at bounding box center [1159, 312] width 108 height 29
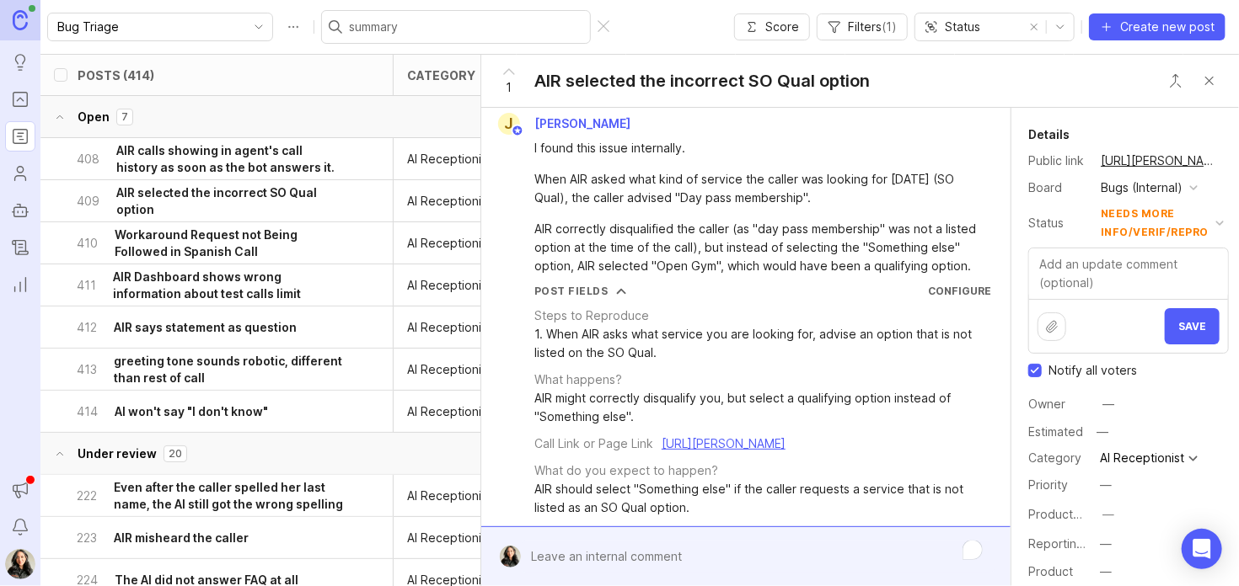
click at [1035, 367] on input "Notify all voters" at bounding box center [1034, 370] width 13 height 13
checkbox input "false"
click at [1063, 263] on textarea at bounding box center [1128, 274] width 199 height 51
type textarea "Please provide more reports of this issue. Thanks!"
click at [1178, 325] on span "Save" at bounding box center [1192, 326] width 28 height 13
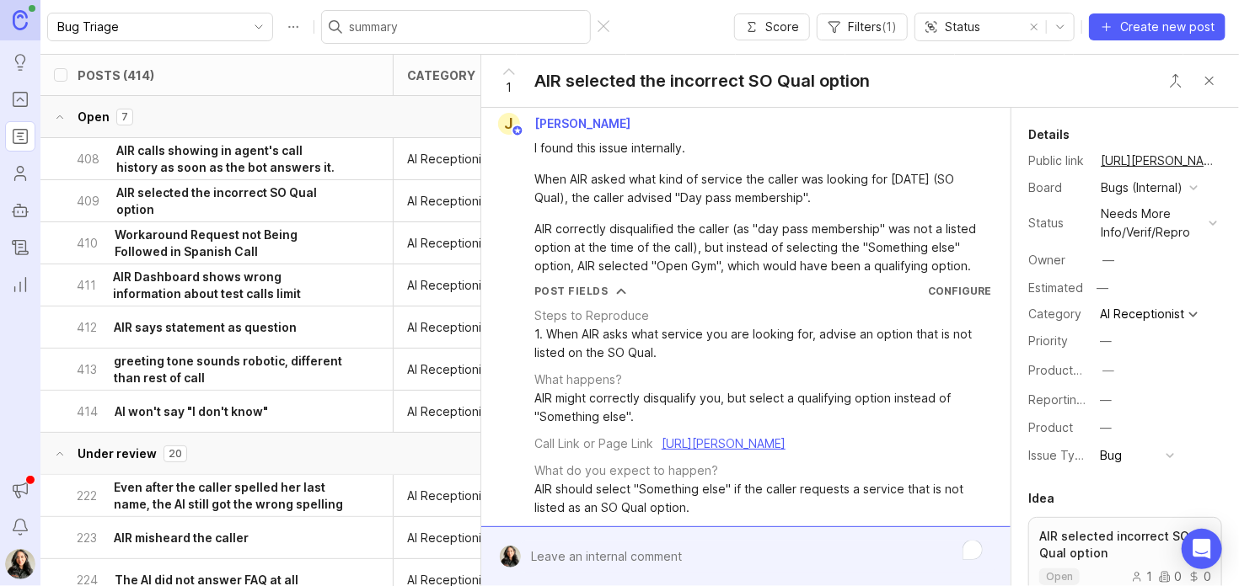
click at [1205, 83] on button "Close button" at bounding box center [1209, 81] width 34 height 34
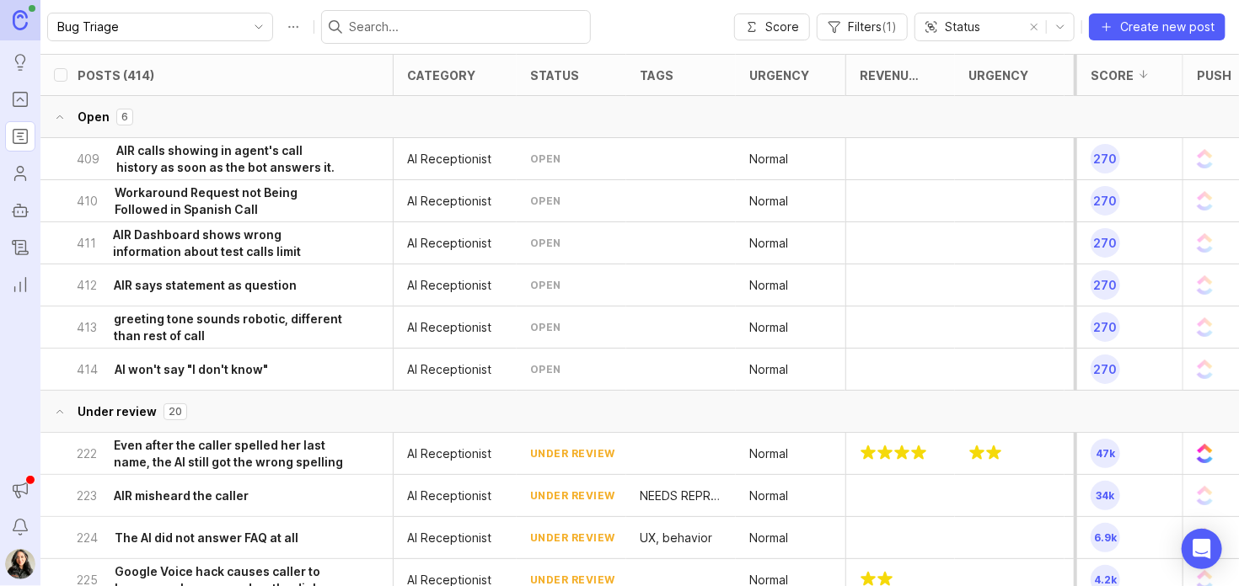
click at [221, 288] on h6 "AIR says statement as question" at bounding box center [205, 285] width 183 height 17
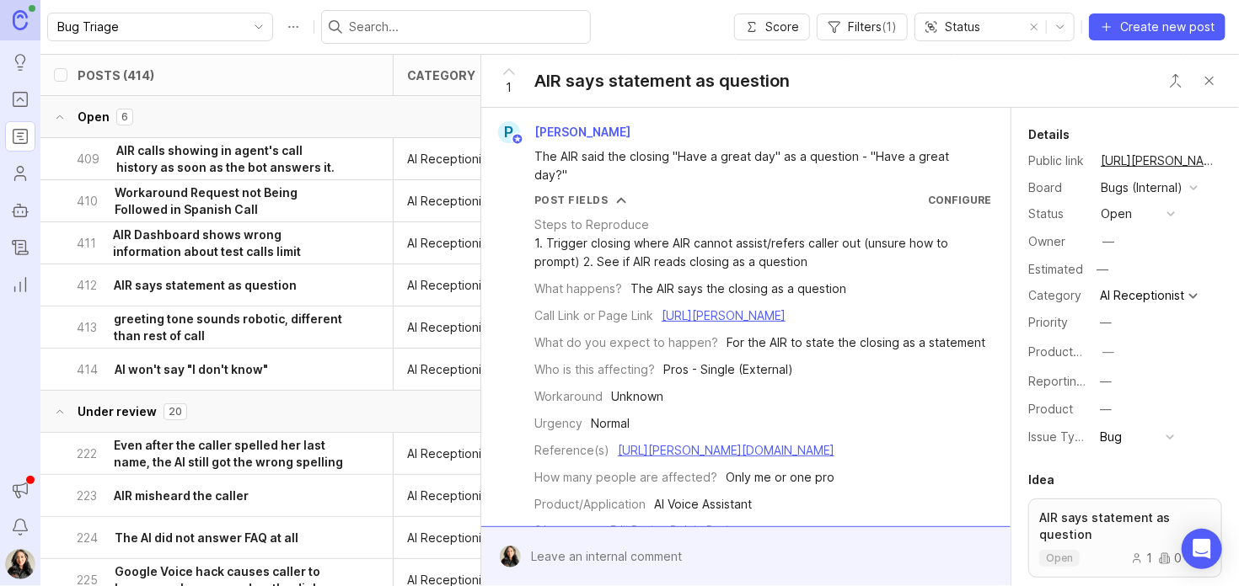
click at [654, 544] on div at bounding box center [758, 557] width 474 height 32
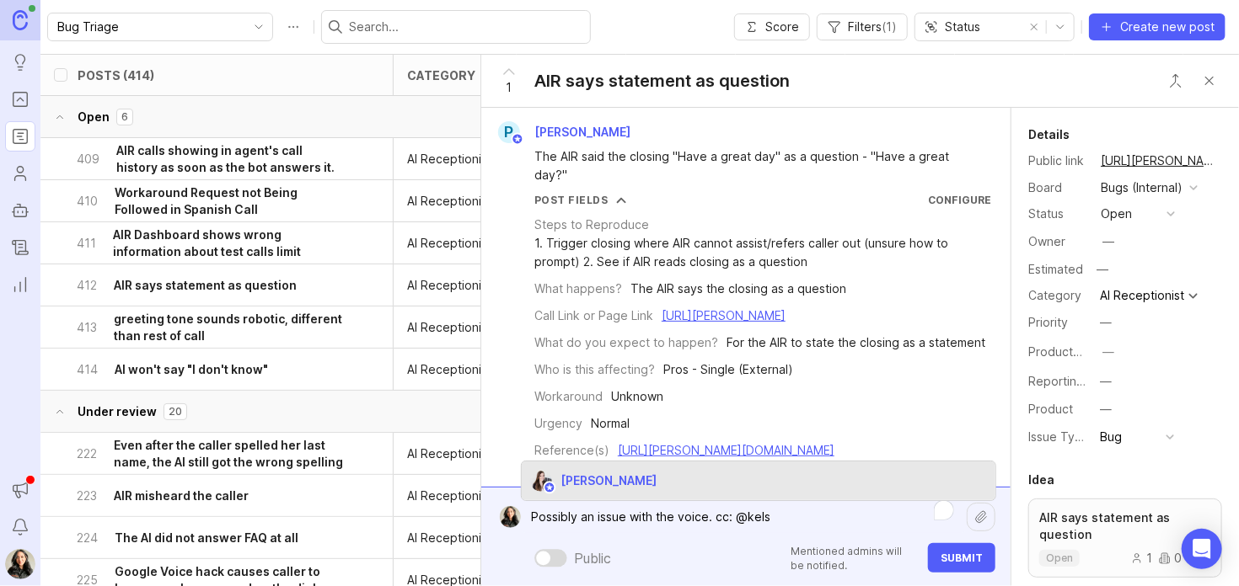
type textarea "Possibly an issue with the voice. cc: Kelsey Fisher"
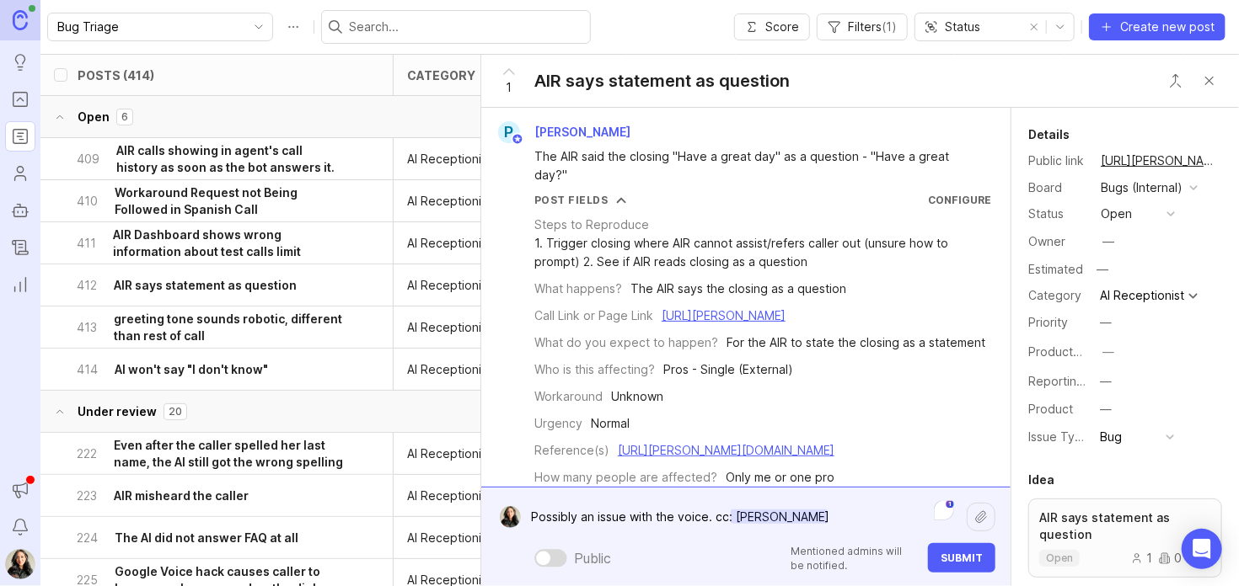
click at [981, 561] on span "Submit" at bounding box center [961, 558] width 42 height 13
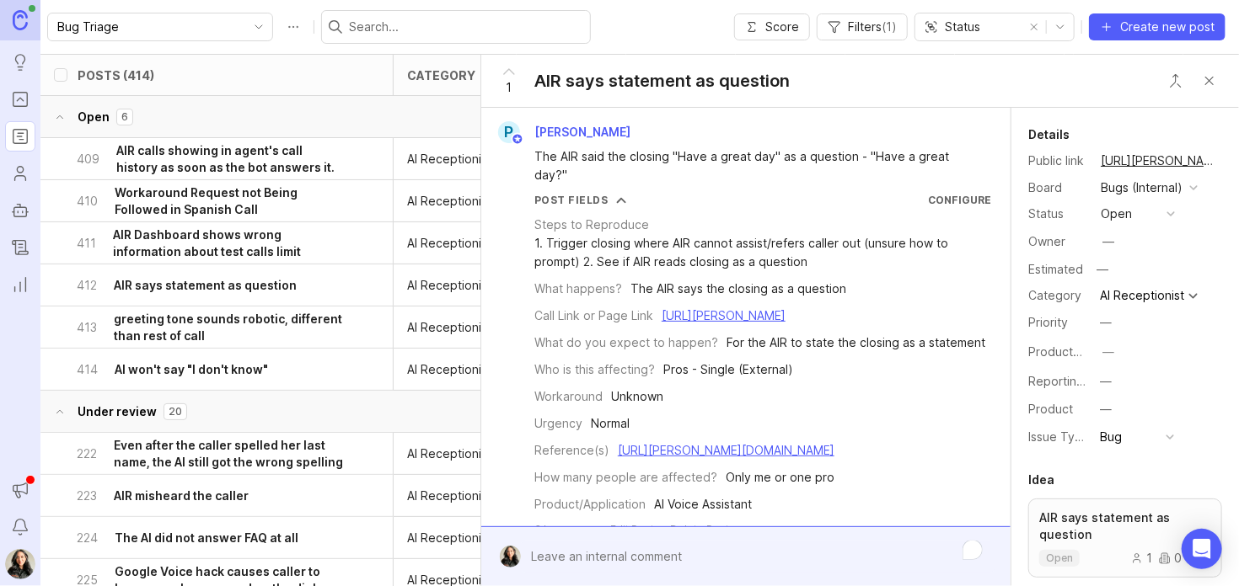
click at [1119, 222] on div "open" at bounding box center [1115, 214] width 31 height 19
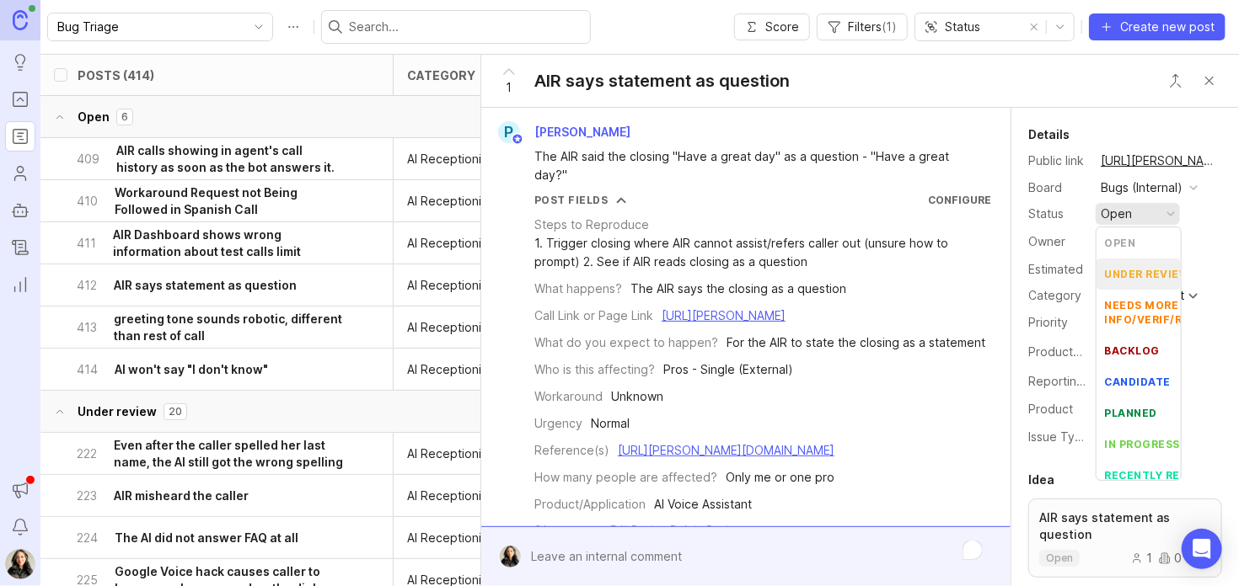
click at [1125, 270] on div "under review" at bounding box center [1147, 274] width 85 height 14
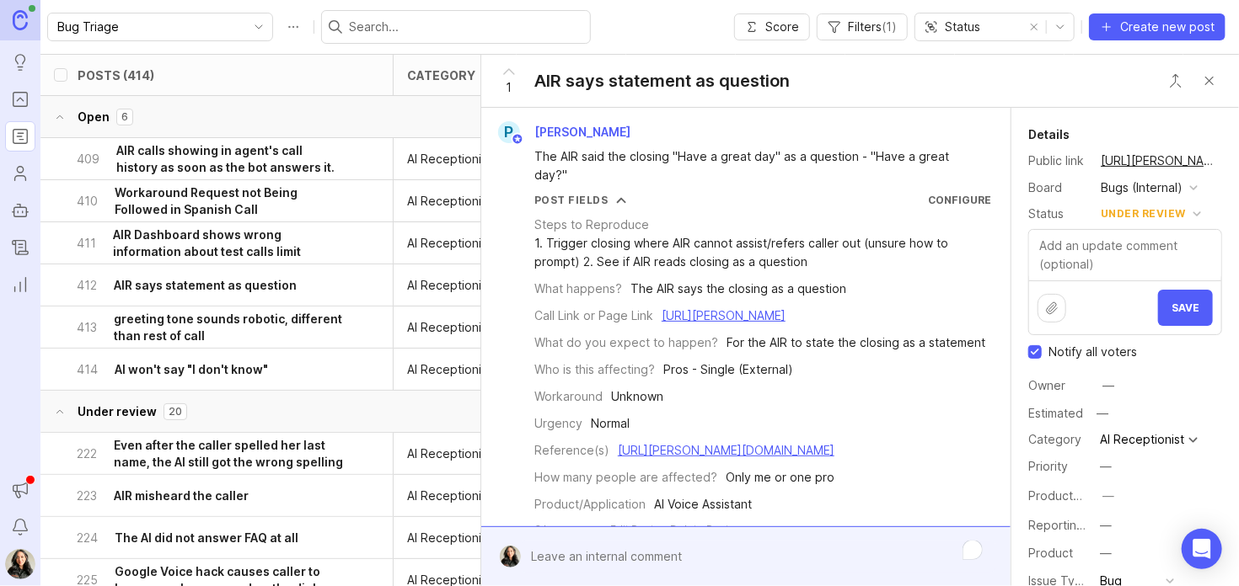
click at [1035, 354] on input "Notify all voters" at bounding box center [1034, 351] width 13 height 13
checkbox input "false"
click at [1190, 314] on button "Save" at bounding box center [1185, 308] width 55 height 36
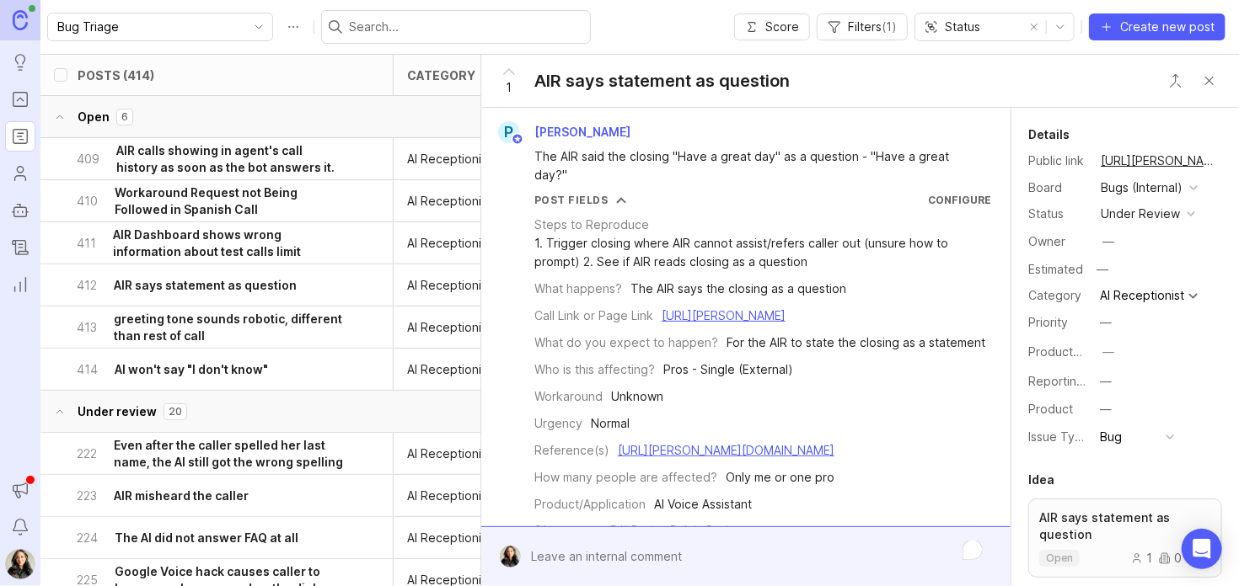
click at [1203, 85] on button "Close button" at bounding box center [1209, 81] width 34 height 34
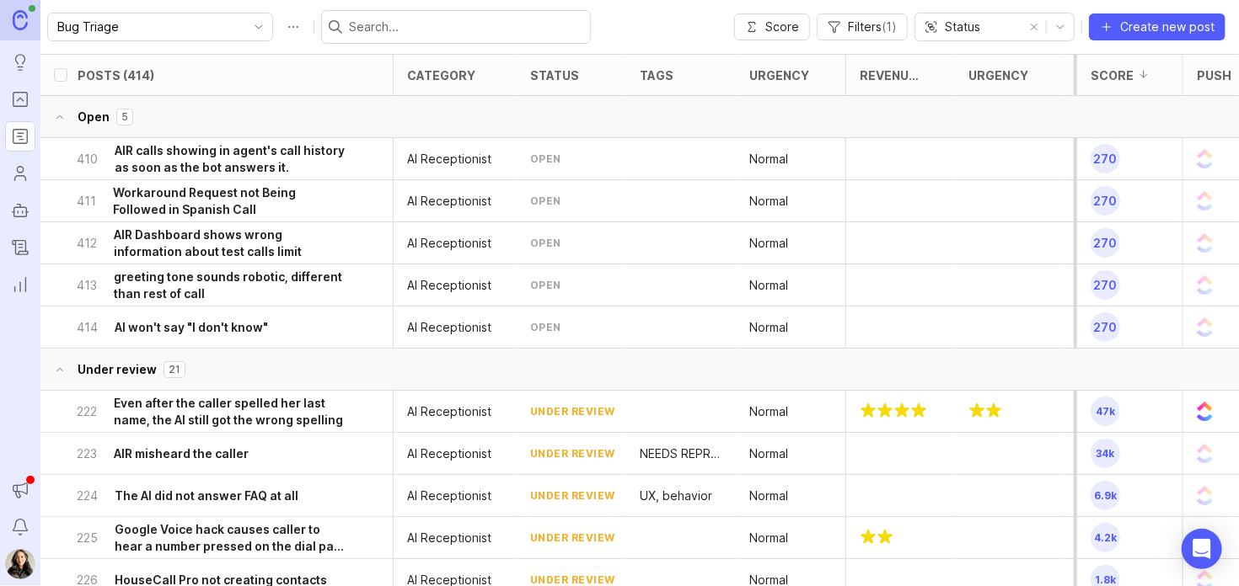
click at [229, 204] on h6 "Workaround Request not Being Followed in Spanish Call" at bounding box center [229, 202] width 233 height 34
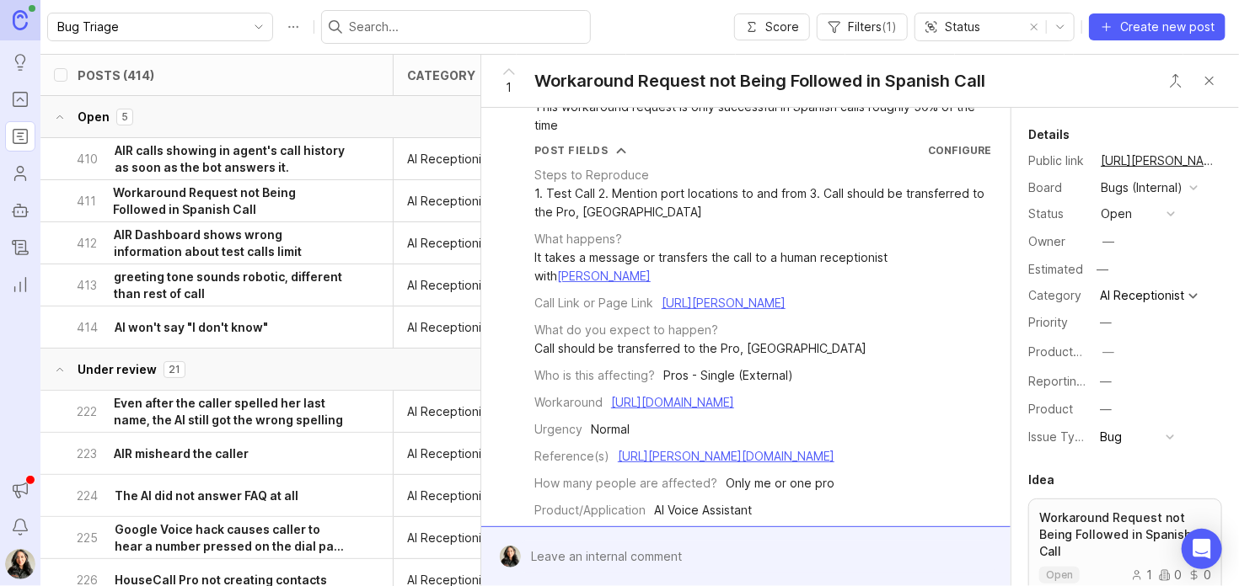
scroll to position [60, 0]
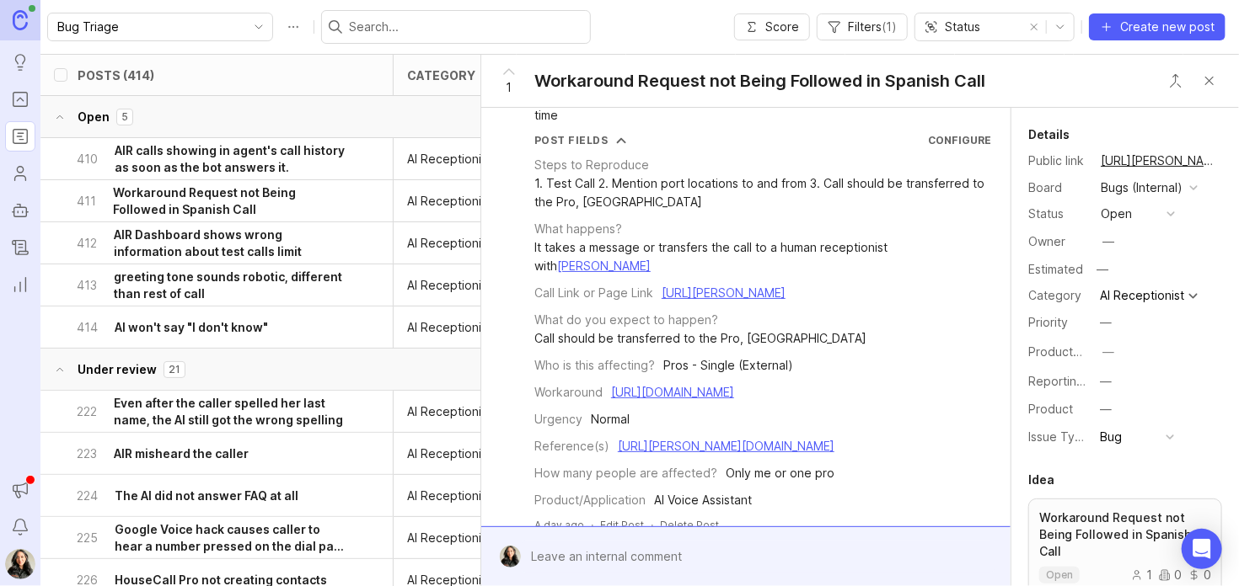
click at [692, 293] on link "[URL][PERSON_NAME]" at bounding box center [723, 293] width 124 height 14
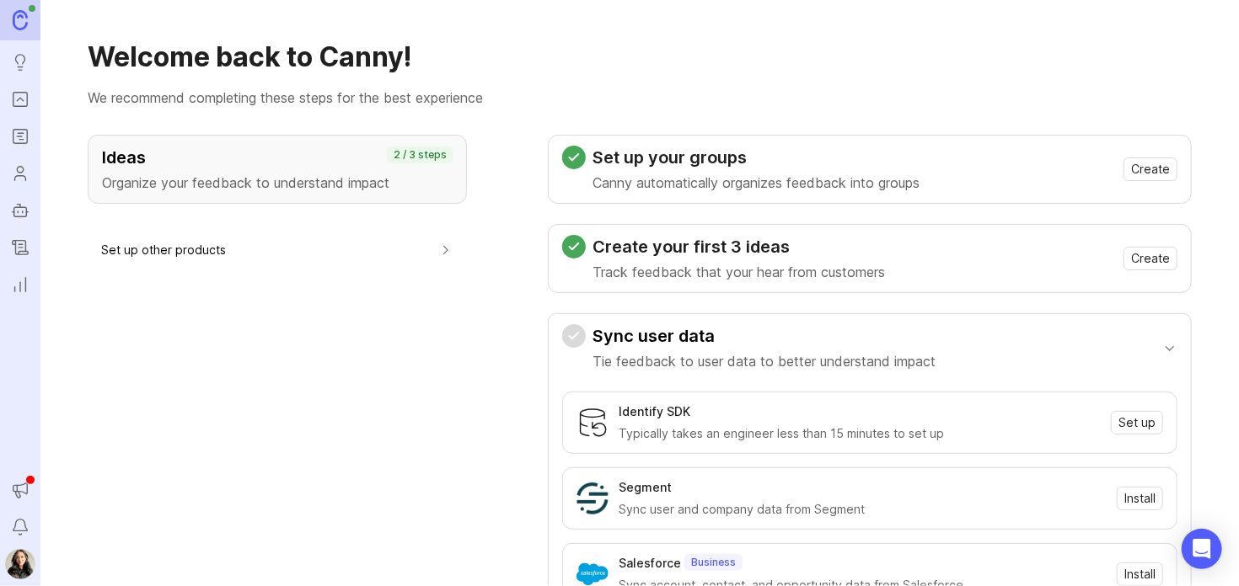
click at [17, 137] on icon "Roadmaps" at bounding box center [20, 136] width 19 height 20
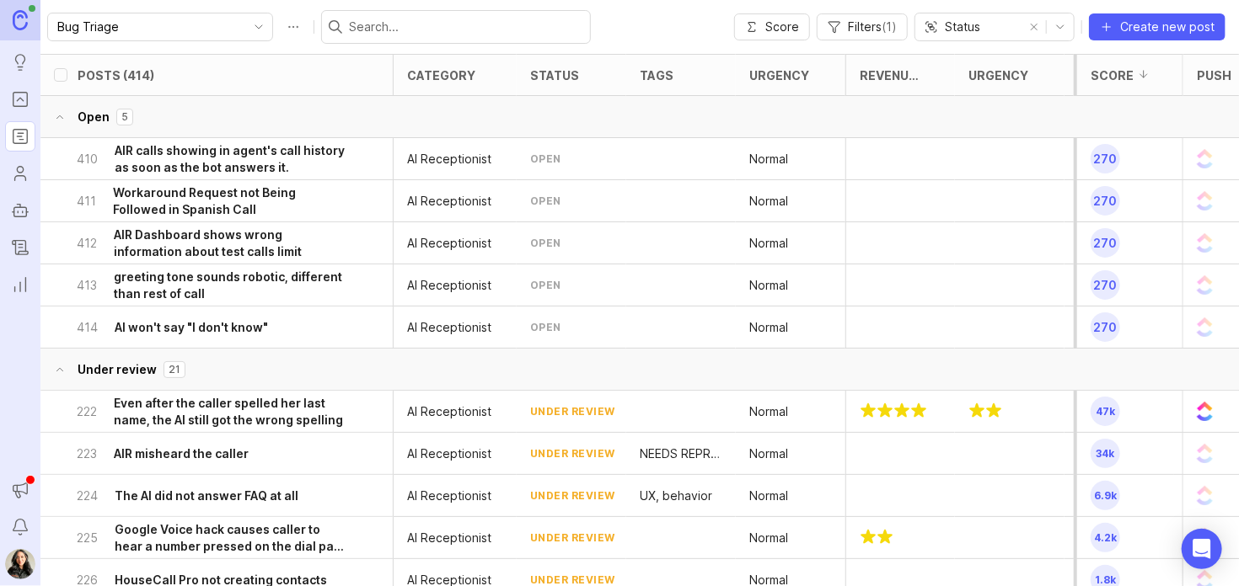
click at [209, 249] on h6 "AIR Dashboard shows wrong information about test calls limit" at bounding box center [230, 244] width 232 height 34
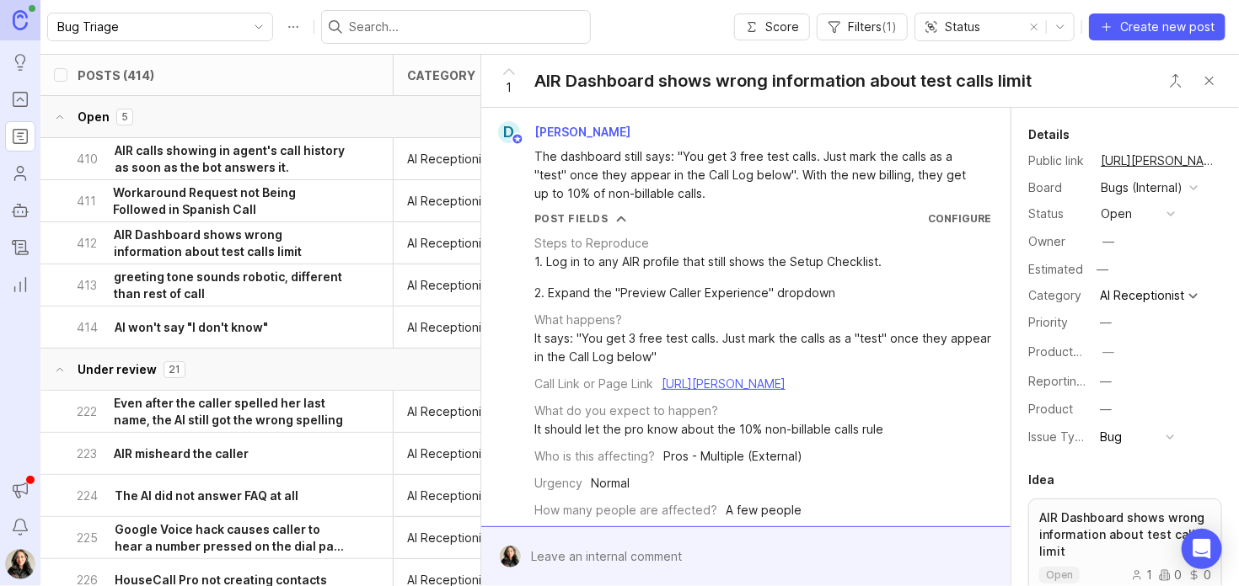
click at [203, 197] on h6 "Workaround Request not Being Followed in Spanish Call" at bounding box center [229, 202] width 233 height 34
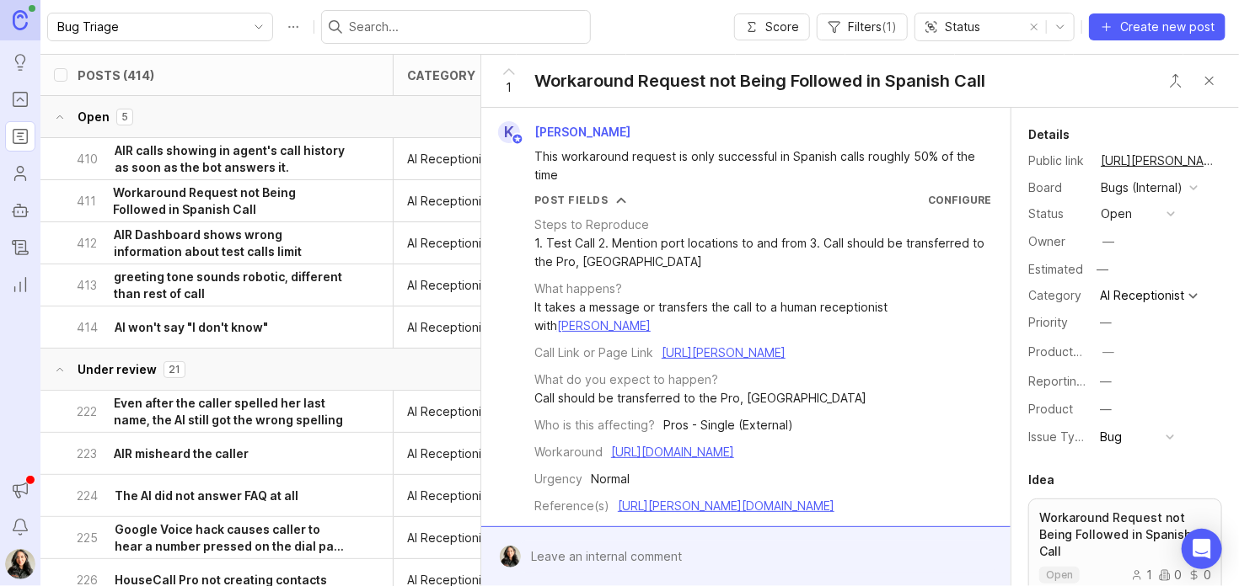
click at [173, 151] on h6 "AIR calls showing in agent's call history as soon as the bot answers it." at bounding box center [230, 159] width 231 height 34
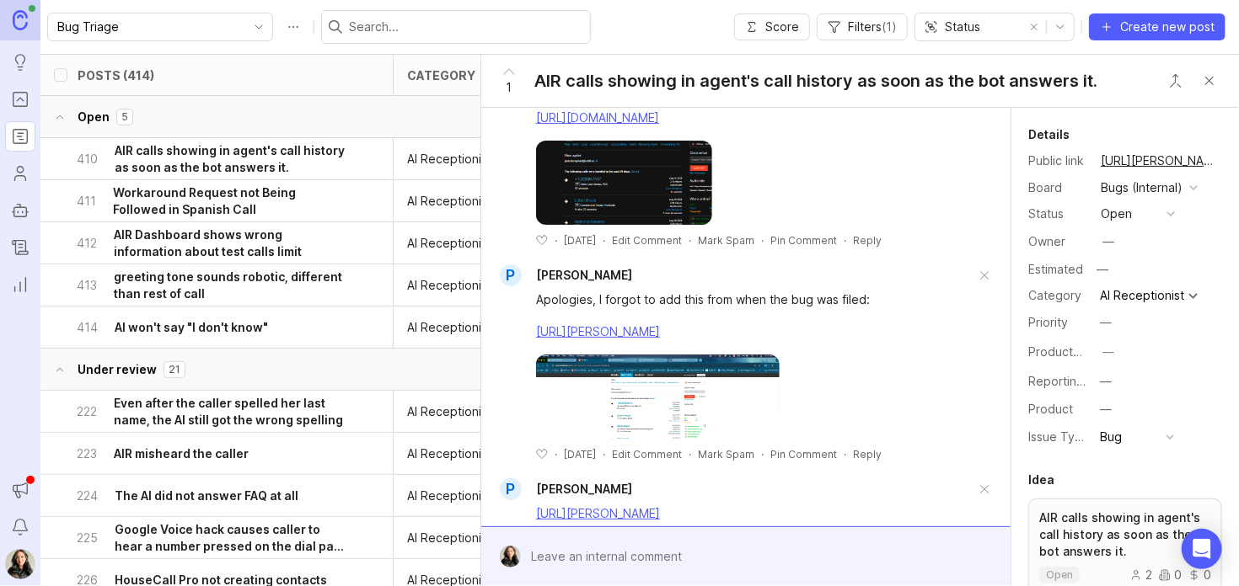
scroll to position [938, 0]
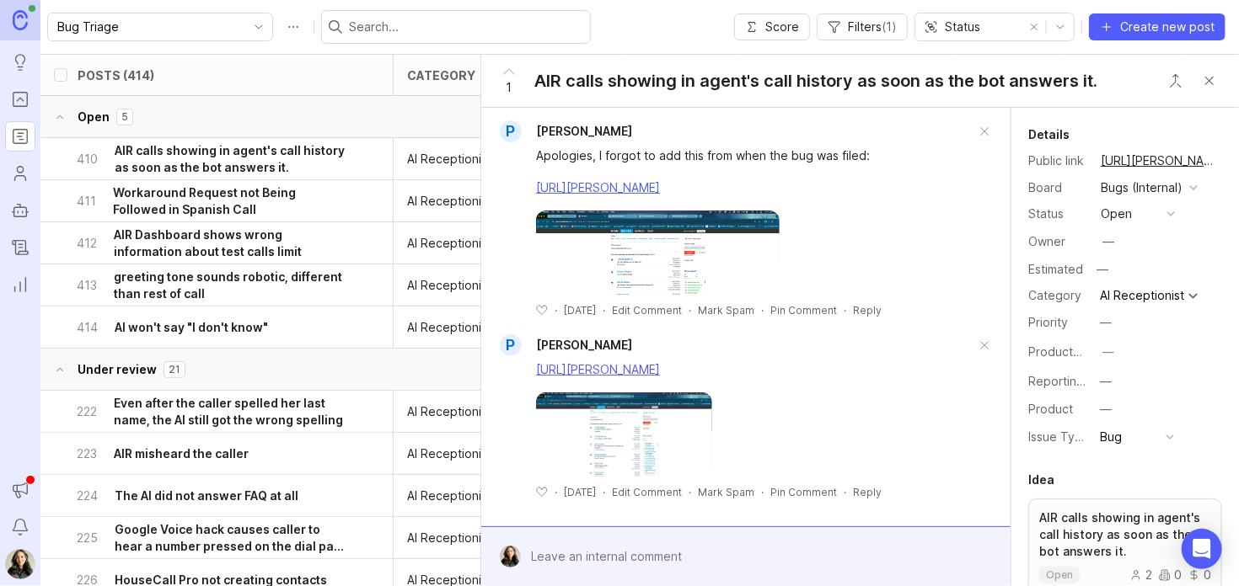
click at [584, 449] on img at bounding box center [624, 435] width 176 height 84
click at [596, 430] on img at bounding box center [624, 435] width 176 height 84
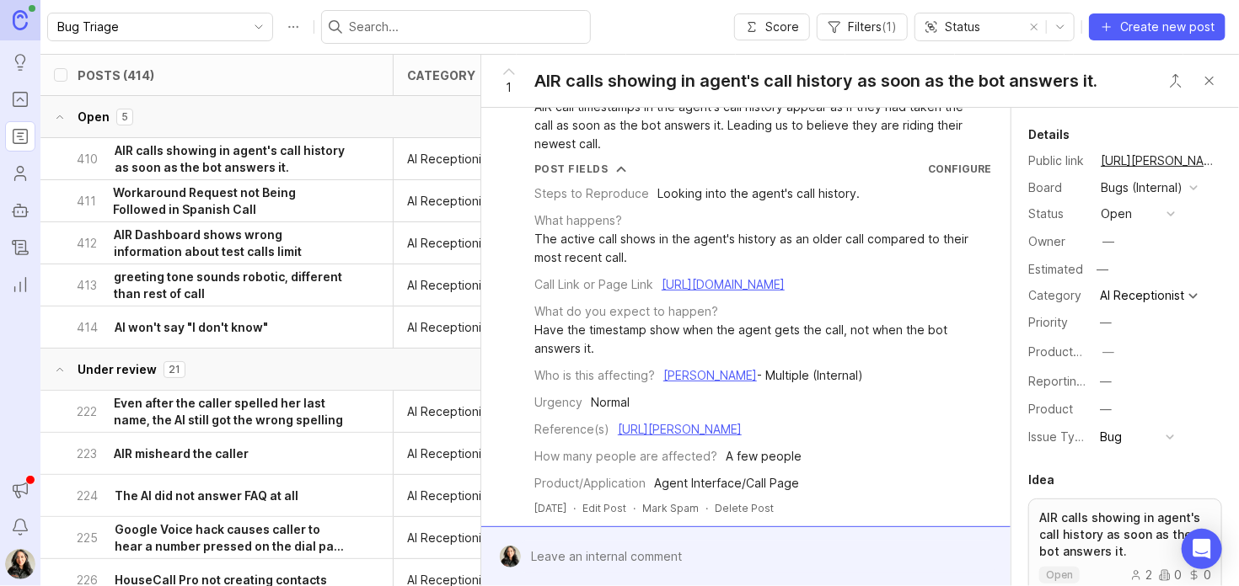
scroll to position [52, 0]
click at [661, 289] on link "[URL][DOMAIN_NAME]" at bounding box center [722, 282] width 123 height 14
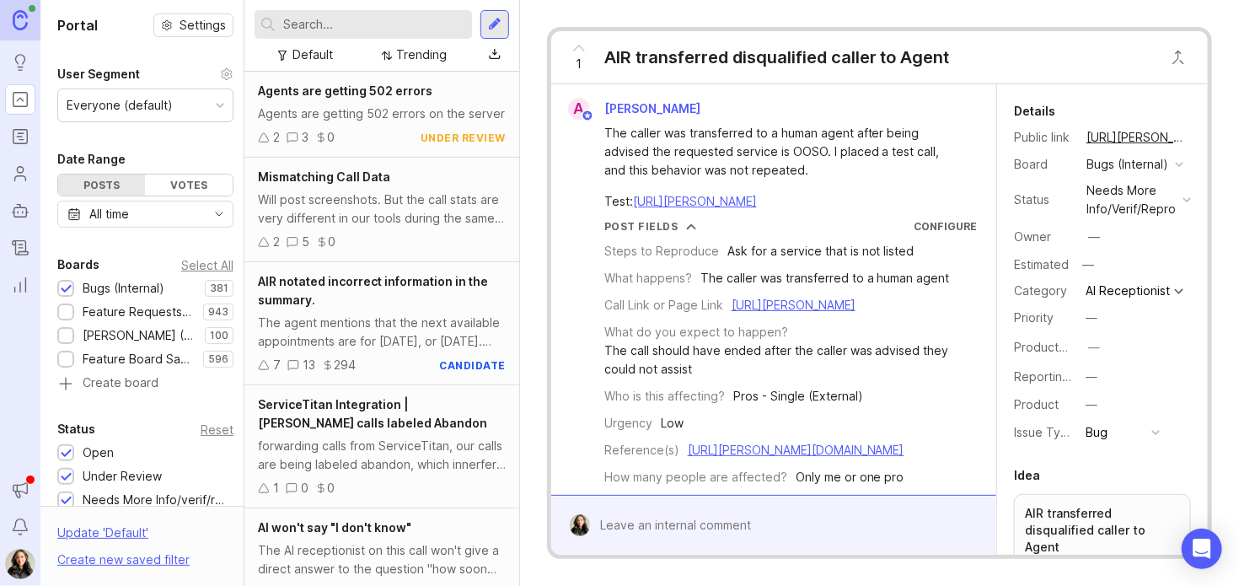
click at [20, 132] on icon "Roadmaps" at bounding box center [20, 136] width 19 height 20
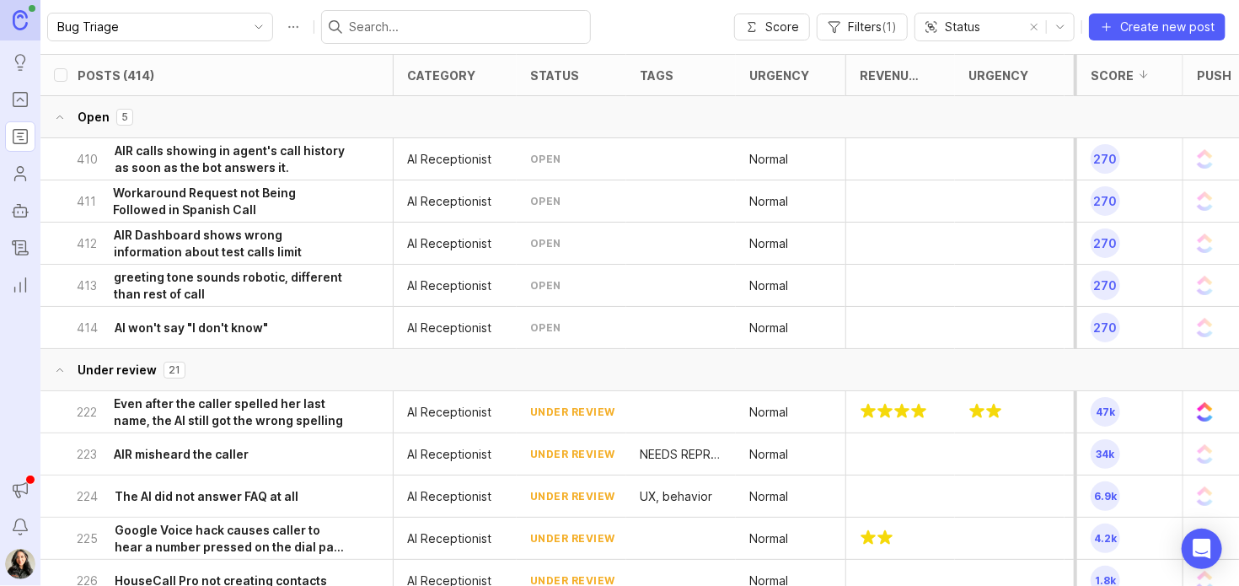
click at [239, 155] on h6 "AIR calls showing in agent's call history as soon as the bot answers it." at bounding box center [230, 159] width 231 height 34
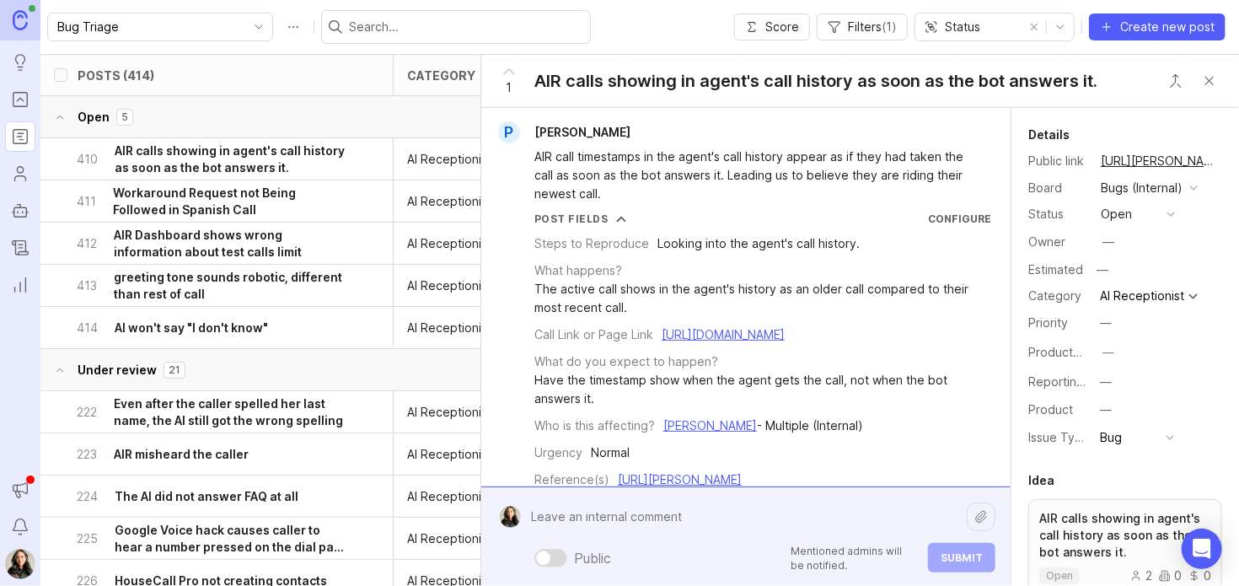
click at [604, 552] on div "Public Mentioned admins will be notified. Submit" at bounding box center [758, 536] width 474 height 72
type textarea "@"
click at [551, 556] on div at bounding box center [550, 558] width 33 height 18
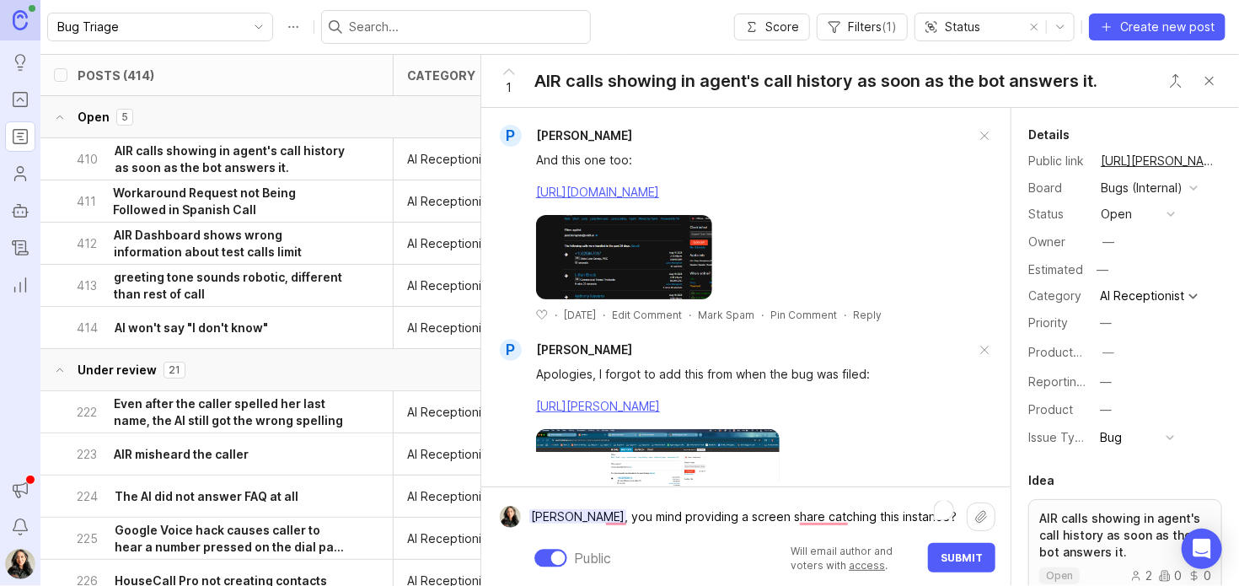
scroll to position [647, 0]
click at [846, 520] on textarea "Paola Lopez, you mind providing a screen share catching this instance?" at bounding box center [744, 516] width 446 height 32
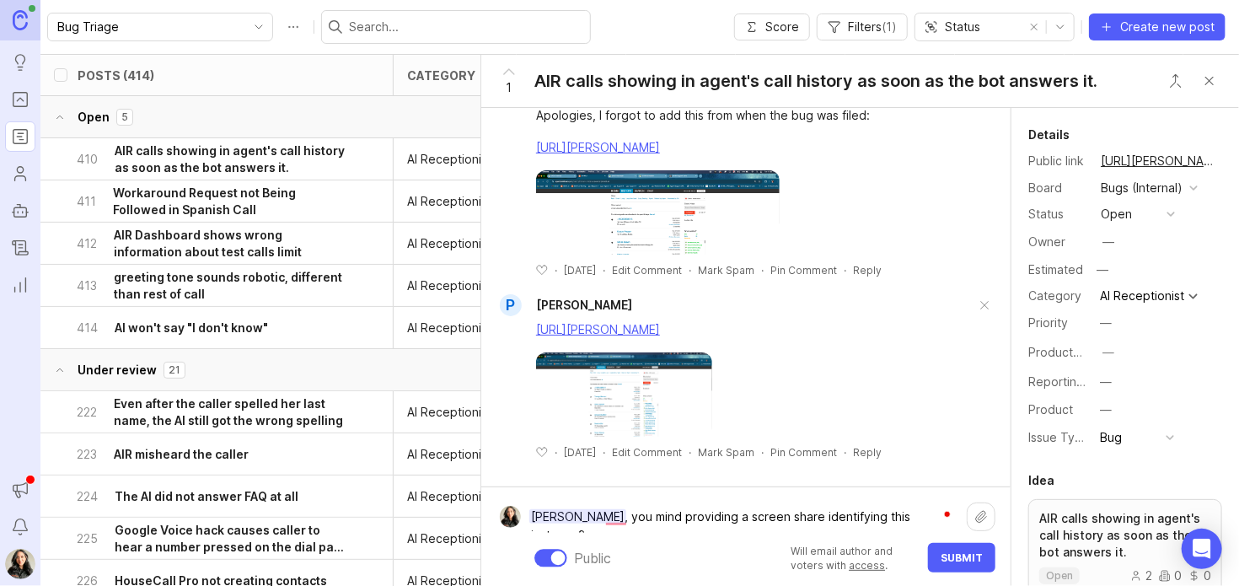
scroll to position [978, 0]
click at [921, 516] on textarea "Paola Lopez, you mind providing a screen share identifying this instance?" at bounding box center [744, 516] width 446 height 32
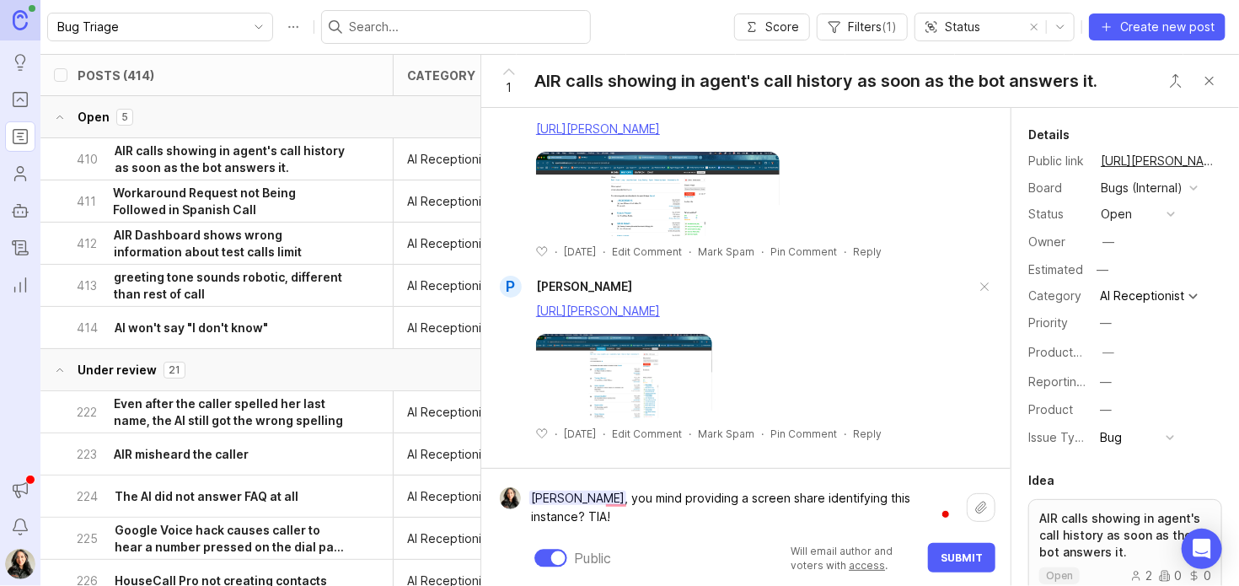
type textarea "Paola Lopez, you mind providing a screen share identifying this instance? TIA!"
click at [965, 559] on span "Submit" at bounding box center [961, 557] width 42 height 13
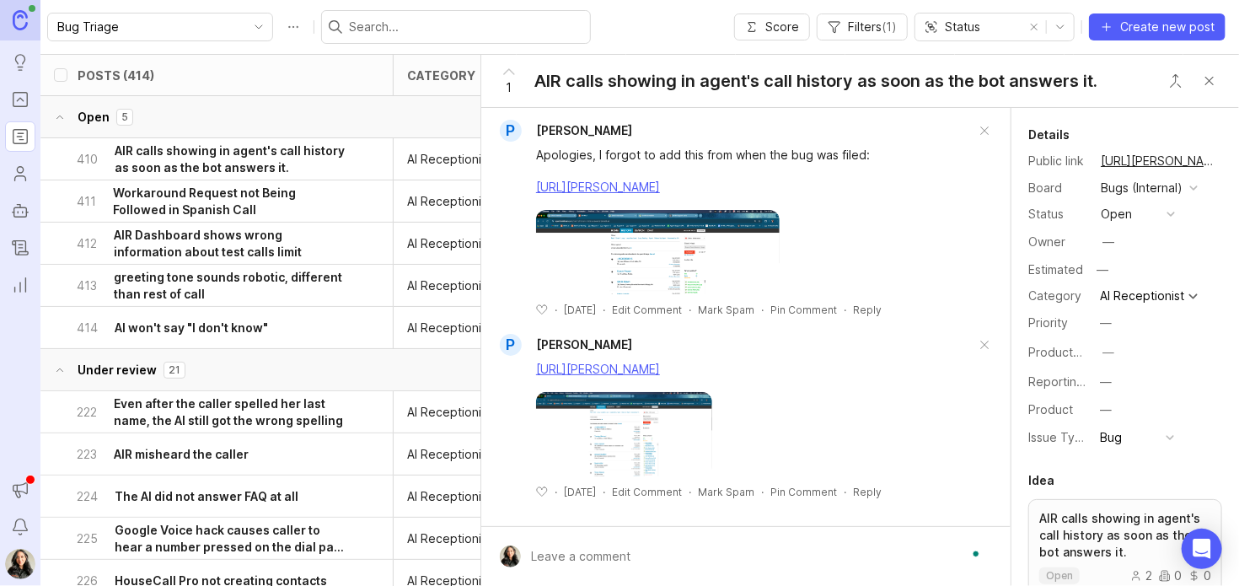
click at [1165, 203] on button "open" at bounding box center [1137, 214] width 84 height 22
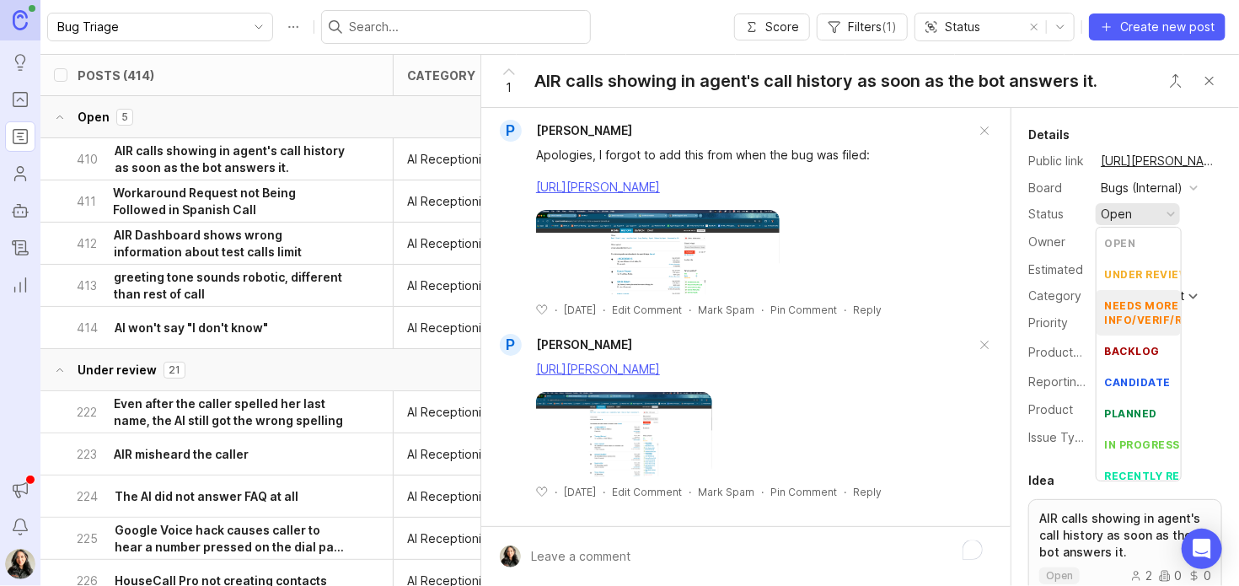
click at [1138, 308] on div "needs more info/verif/repro" at bounding box center [1159, 312] width 108 height 29
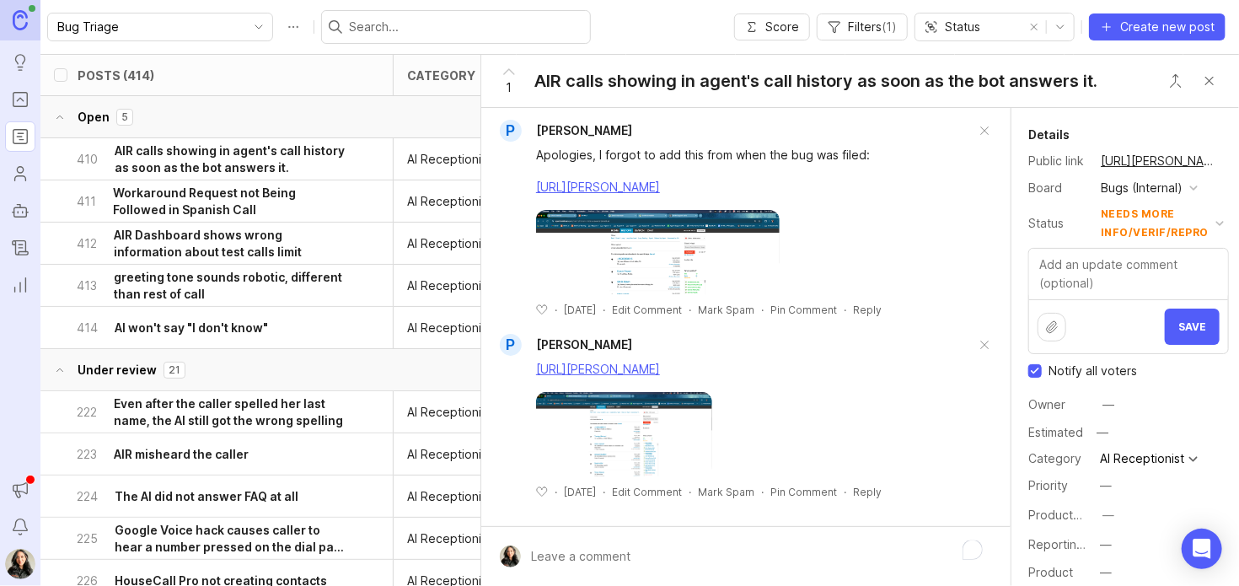
click at [1028, 367] on input "Notify all voters" at bounding box center [1034, 370] width 13 height 13
checkbox input "false"
click at [1186, 326] on span "Save" at bounding box center [1192, 326] width 28 height 13
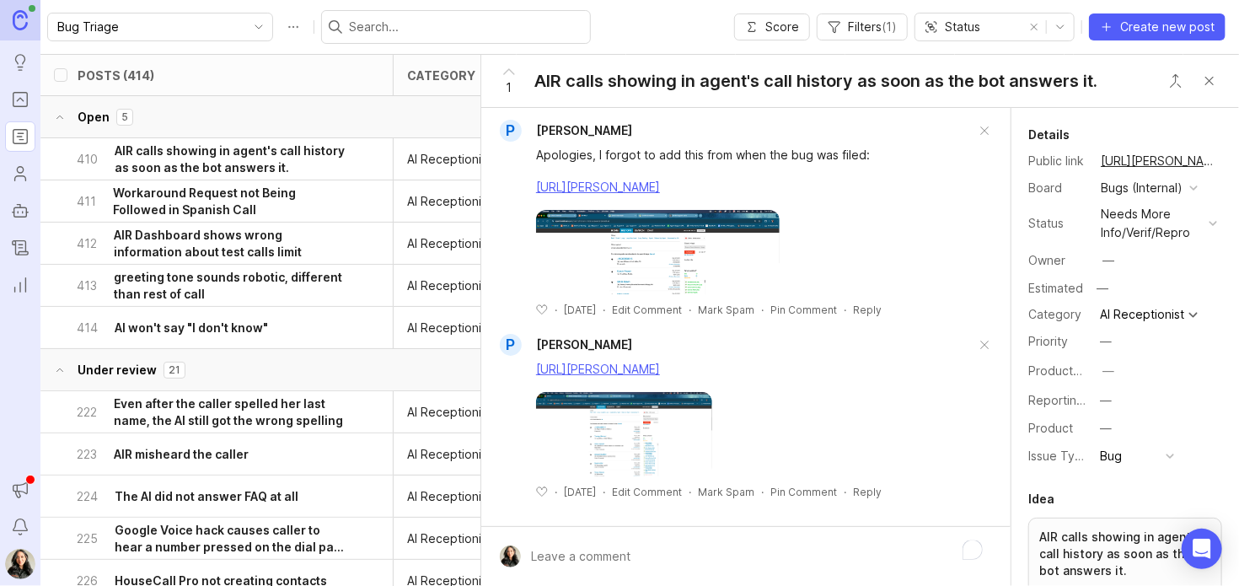
scroll to position [1107, 0]
click at [1210, 83] on button "Close button" at bounding box center [1209, 81] width 34 height 34
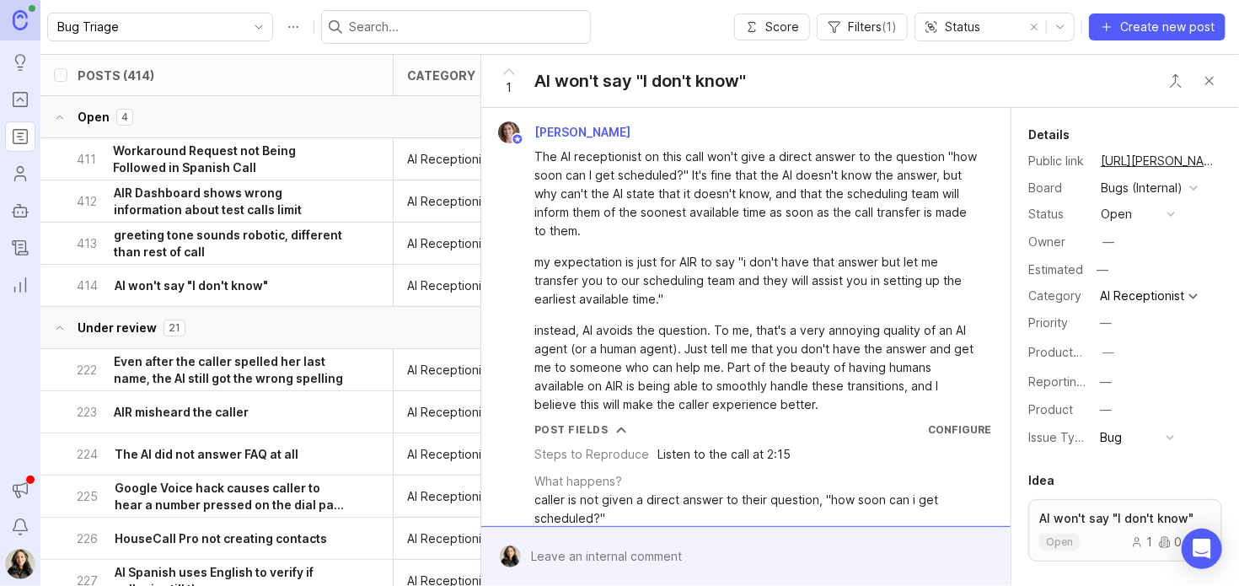
scroll to position [292, 0]
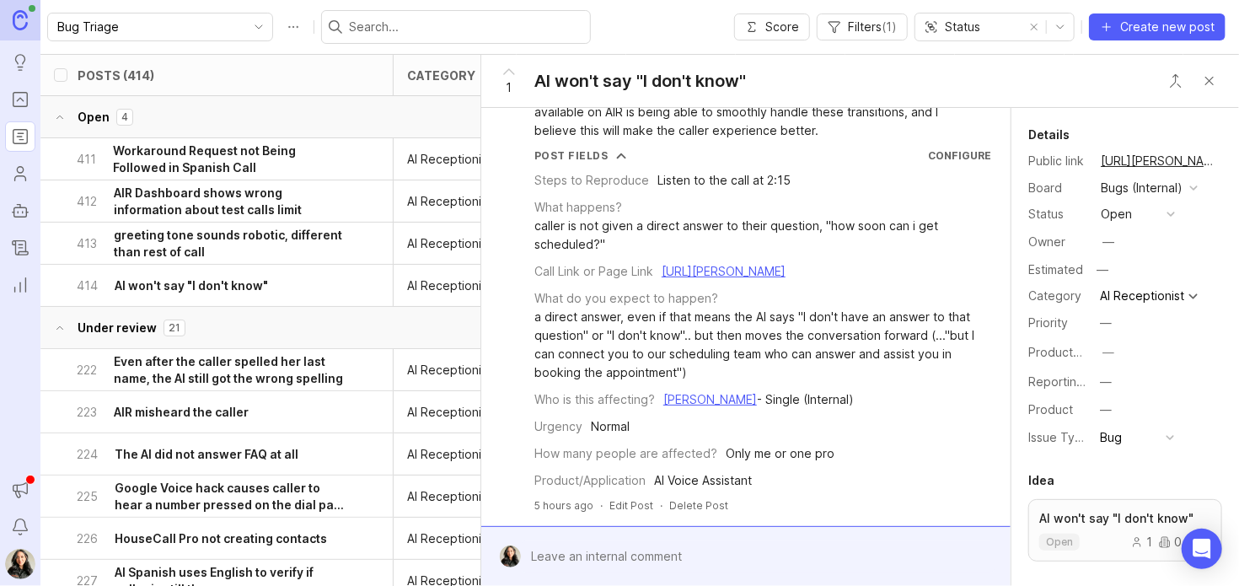
click at [181, 243] on h6 "greeting tone sounds robotic, different than rest of call" at bounding box center [230, 244] width 232 height 34
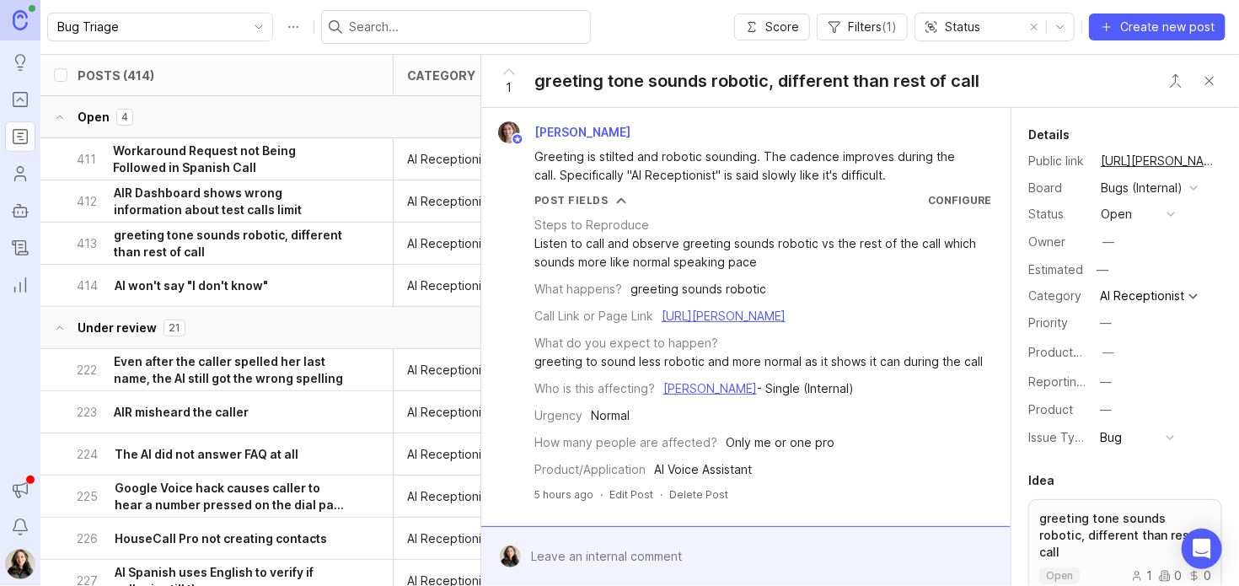
scroll to position [25, 0]
click at [243, 201] on h6 "AIR Dashboard shows wrong information about test calls limit" at bounding box center [230, 202] width 232 height 34
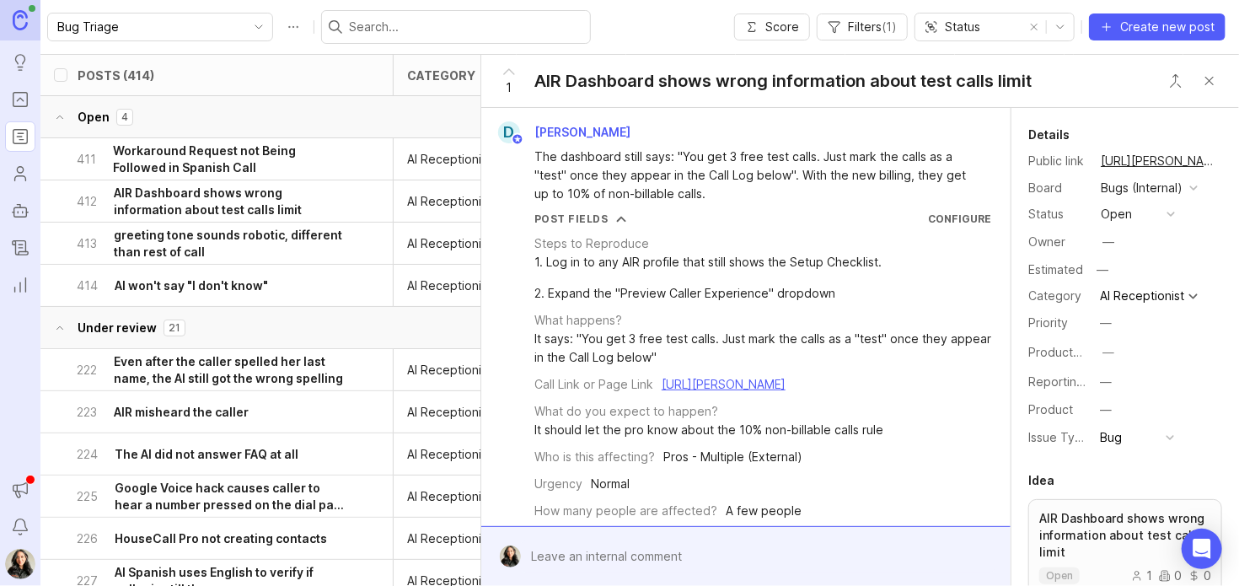
scroll to position [56, 0]
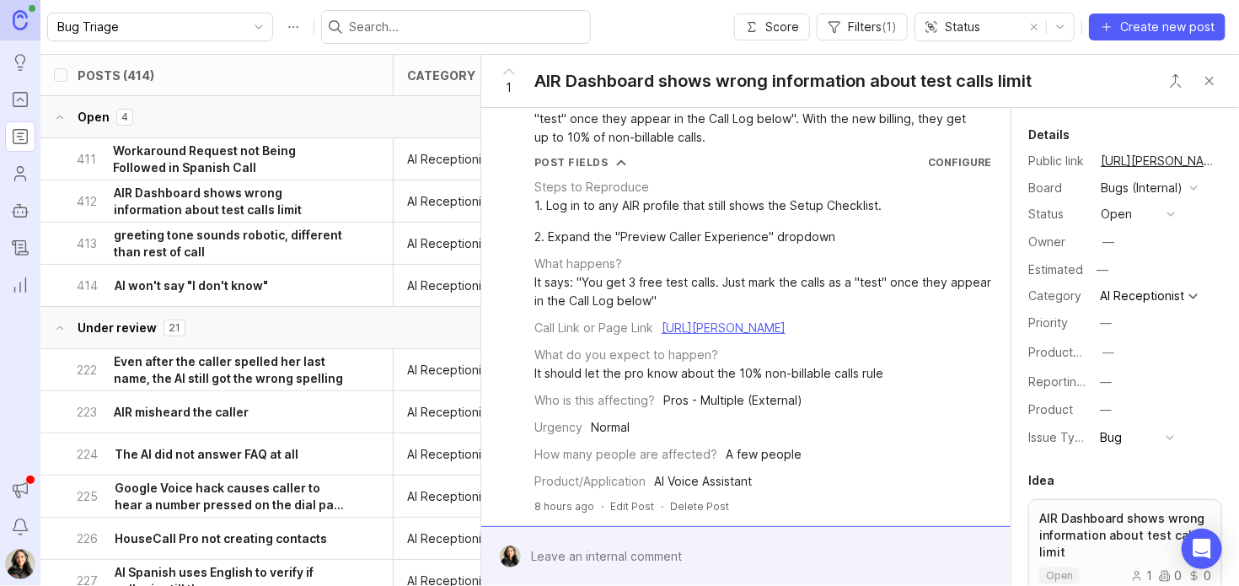
click at [228, 162] on h6 "Workaround Request not Being Followed in Spanish Call" at bounding box center [229, 159] width 233 height 34
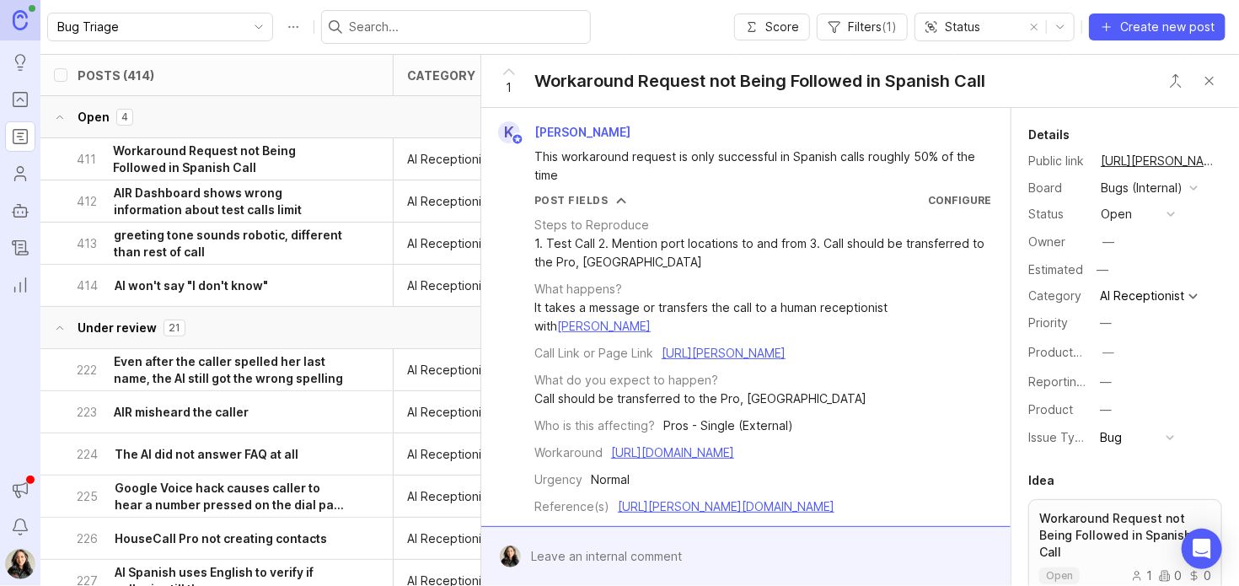
click at [1211, 77] on button "Close button" at bounding box center [1209, 81] width 34 height 34
